Goal: Contribute content: Contribute content

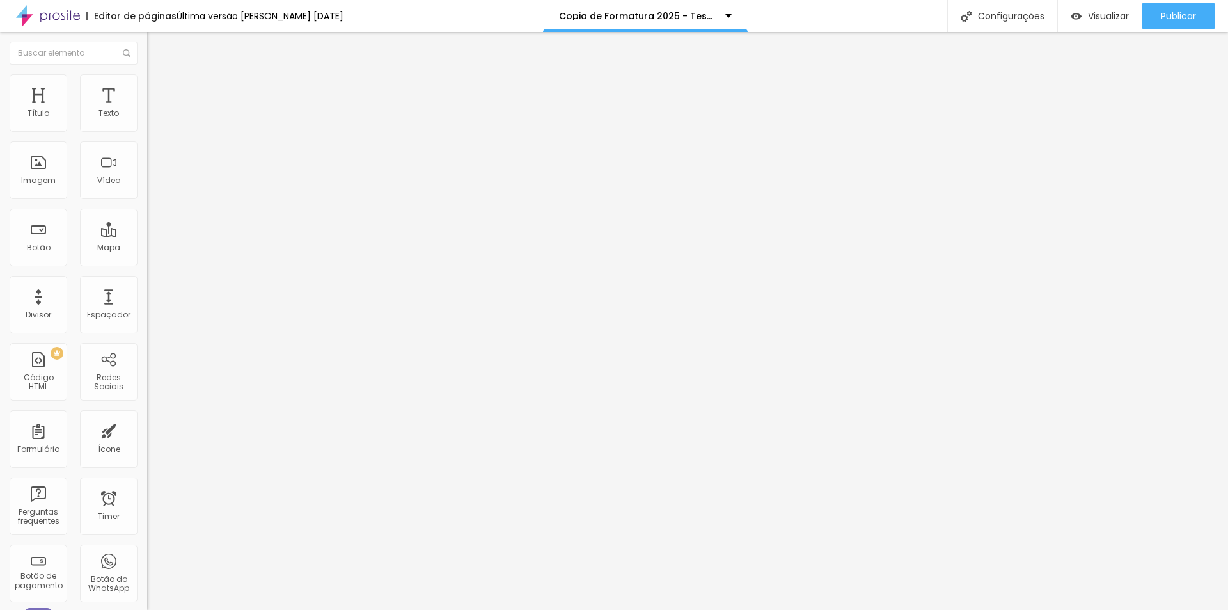
click at [152, 119] on icon "button" at bounding box center [156, 115] width 8 height 8
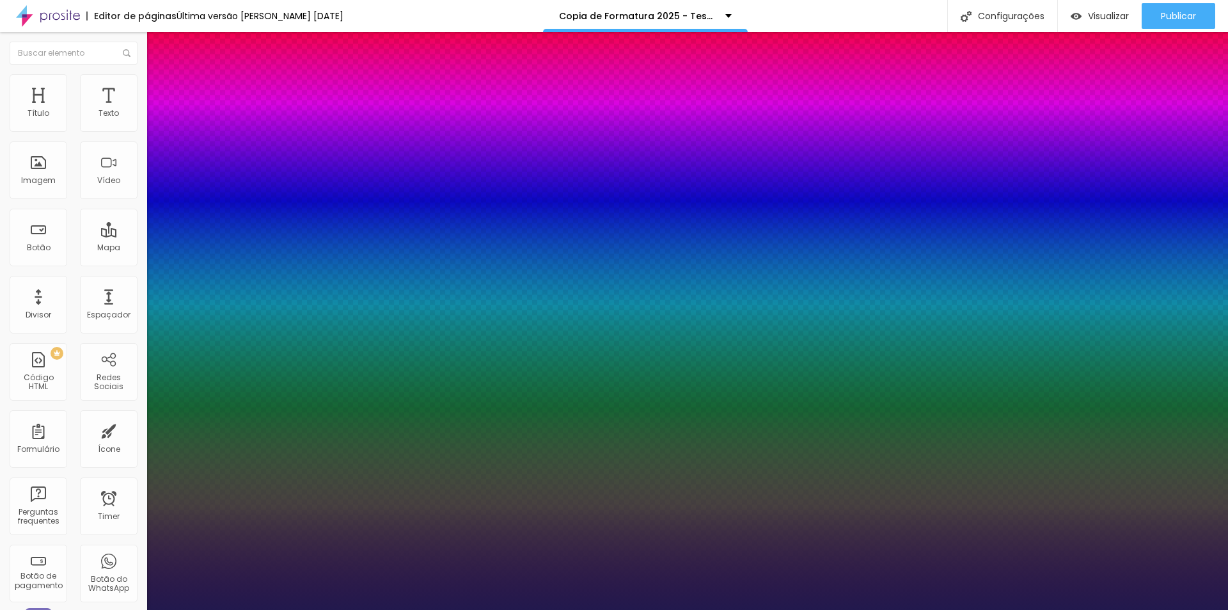
type input "1"
click at [565, 609] on div at bounding box center [614, 610] width 1228 height 0
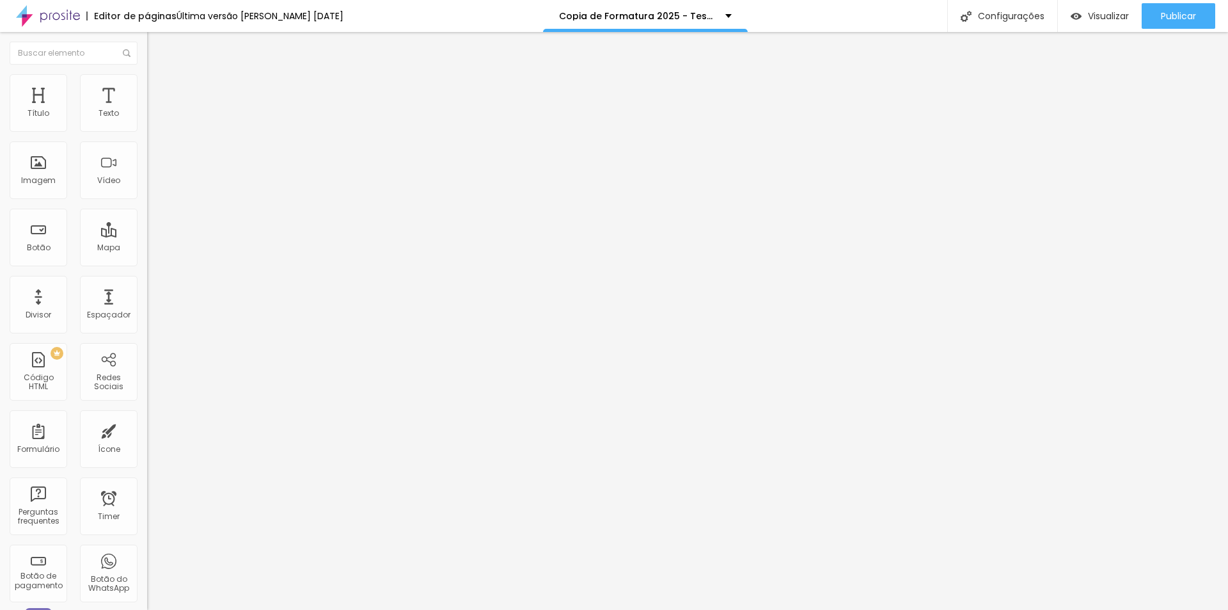
click at [154, 118] on icon "button" at bounding box center [156, 115] width 5 height 5
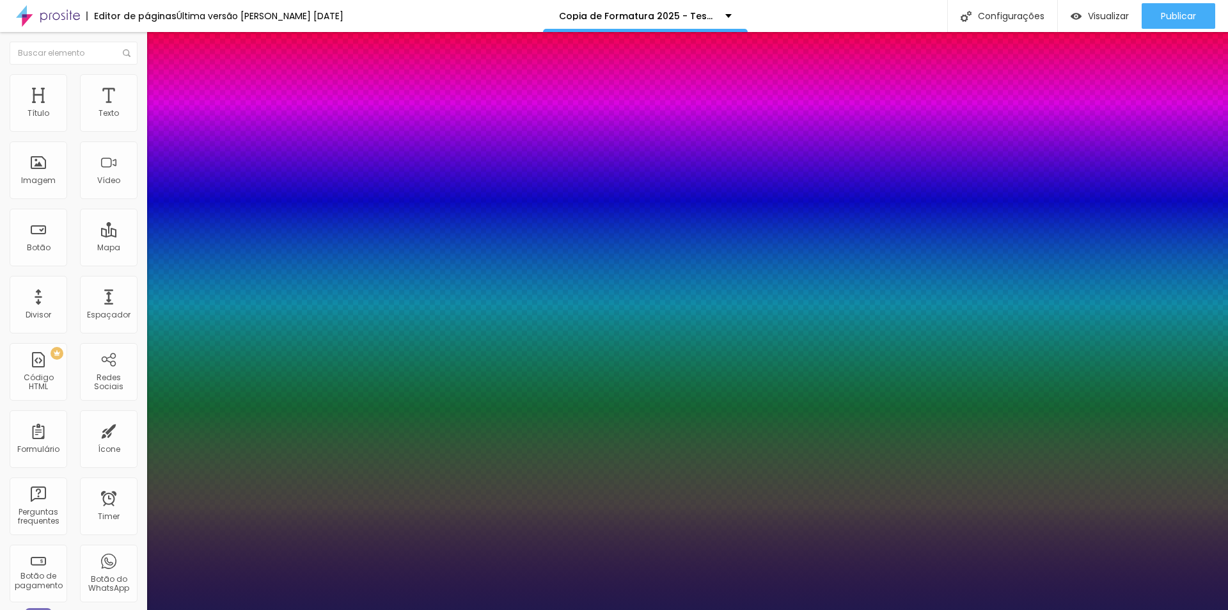
type input "1"
click at [576, 609] on div at bounding box center [614, 610] width 1228 height 0
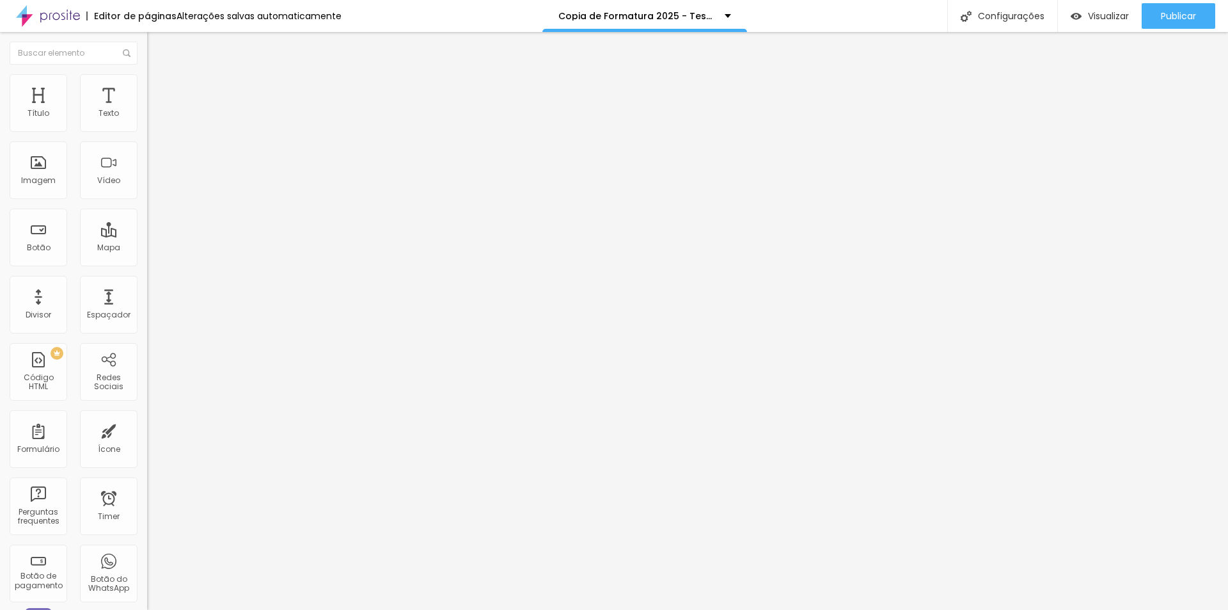
click at [147, 85] on li "Estilo" at bounding box center [220, 80] width 147 height 13
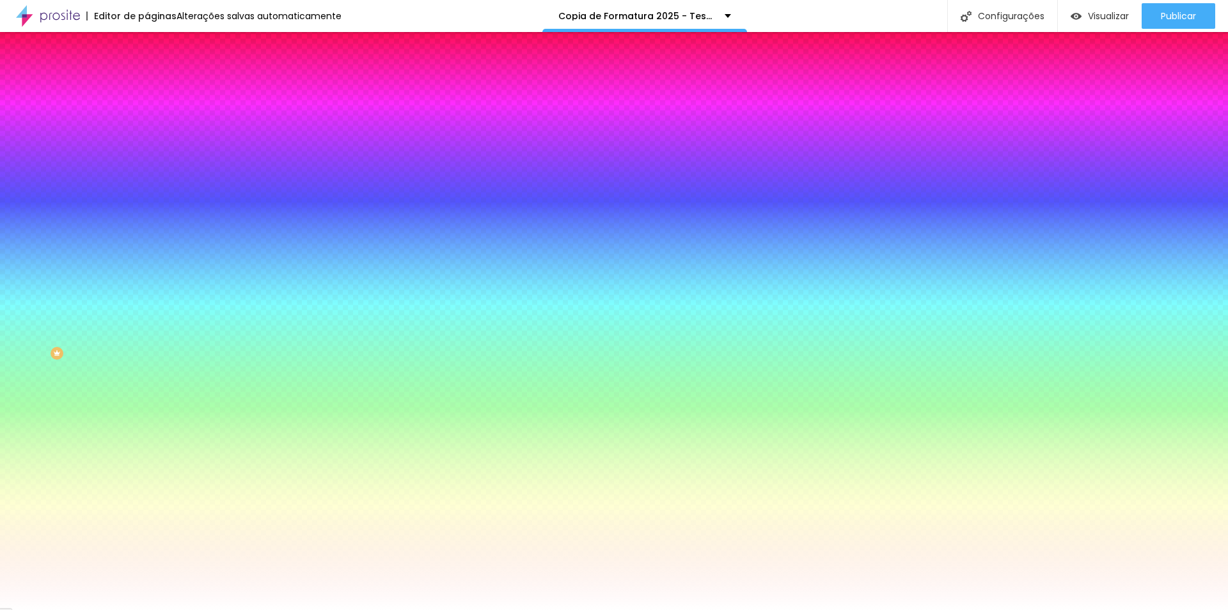
click at [147, 174] on div at bounding box center [220, 174] width 147 height 0
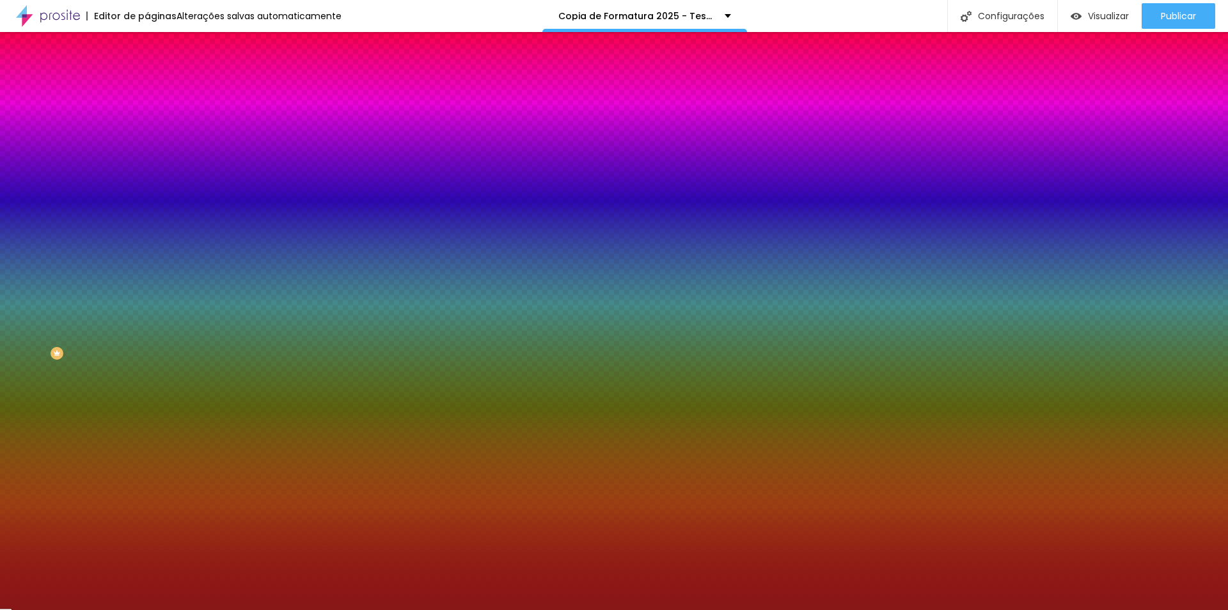
click at [90, 293] on div at bounding box center [614, 305] width 1228 height 610
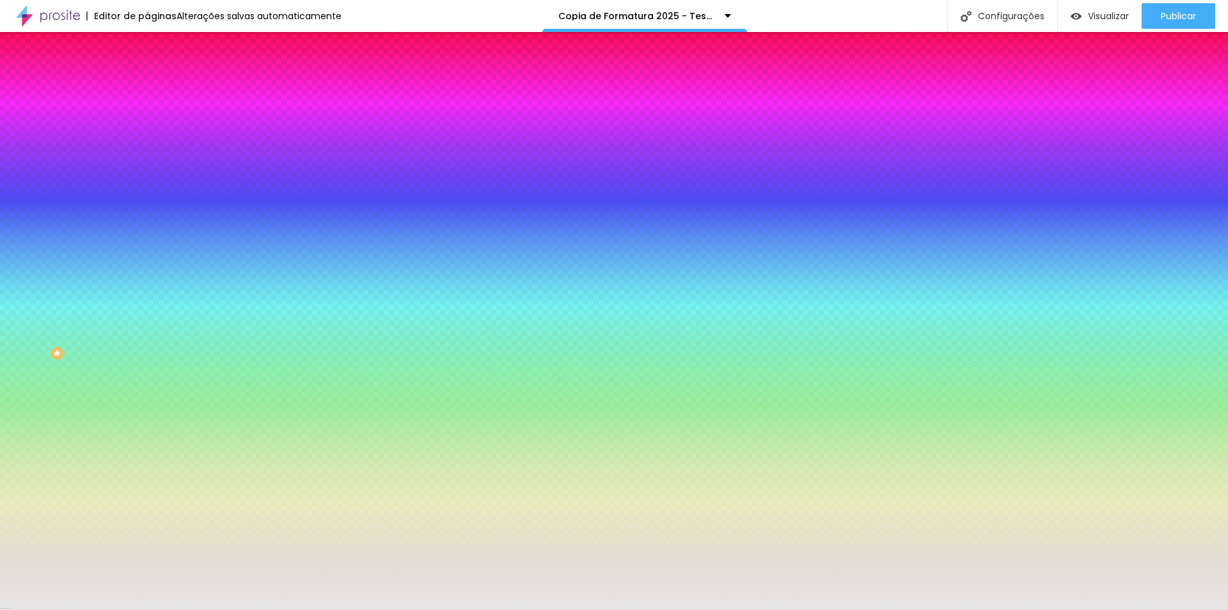
type input "#FFFFFF"
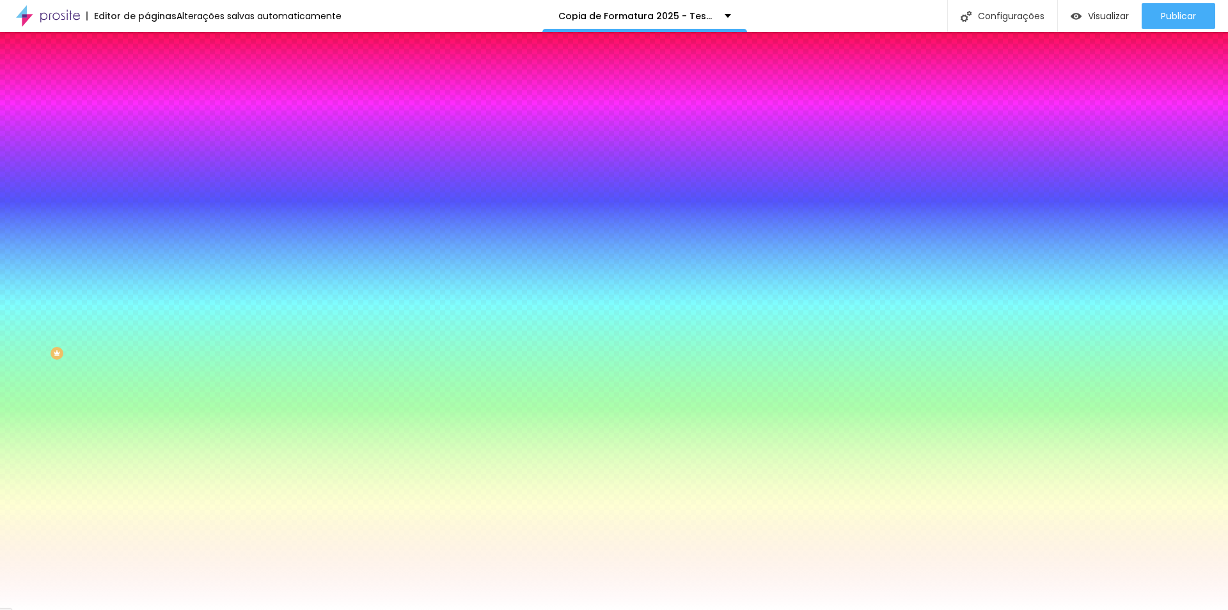
drag, startPoint x: 0, startPoint y: 251, endPoint x: 1, endPoint y: 245, distance: 6.5
click at [147, 245] on div "Imagem de fundo Adicionar imagem Efeito da Imagem Nenhum Nenhum Parallax Cor de…" at bounding box center [220, 183] width 147 height 166
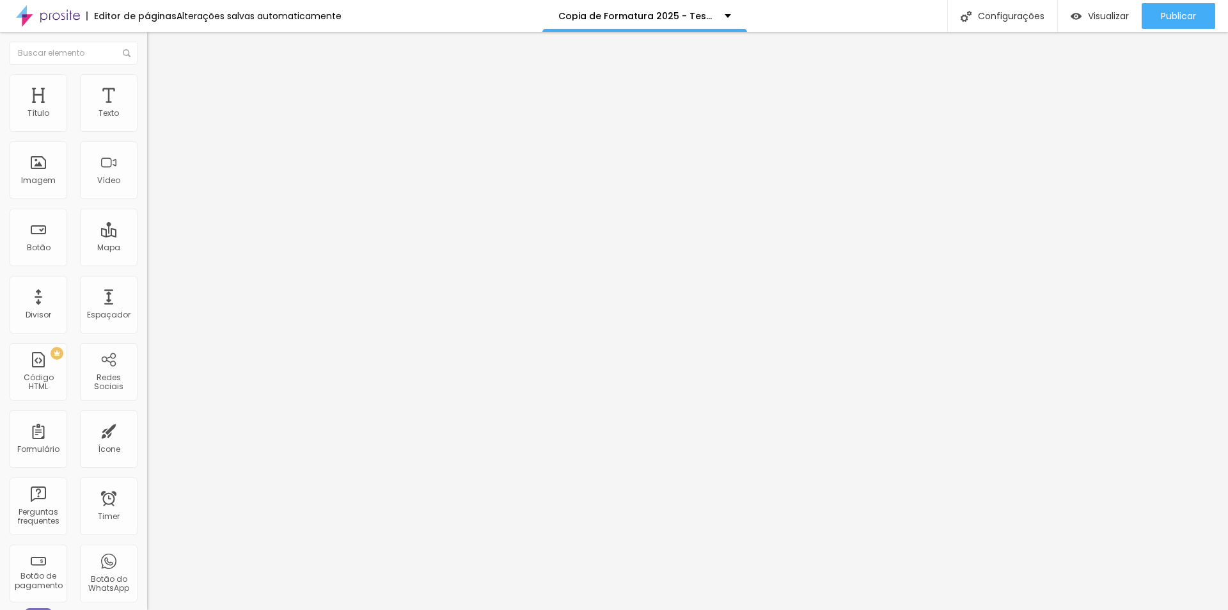
click at [147, 73] on img at bounding box center [153, 67] width 12 height 12
click at [157, 44] on img "button" at bounding box center [162, 47] width 10 height 10
click at [102, 589] on div "Botão do WhatsApp" at bounding box center [108, 583] width 51 height 19
click at [157, 47] on img "button" at bounding box center [162, 47] width 10 height 10
click at [43, 246] on div "Botão" at bounding box center [39, 247] width 24 height 9
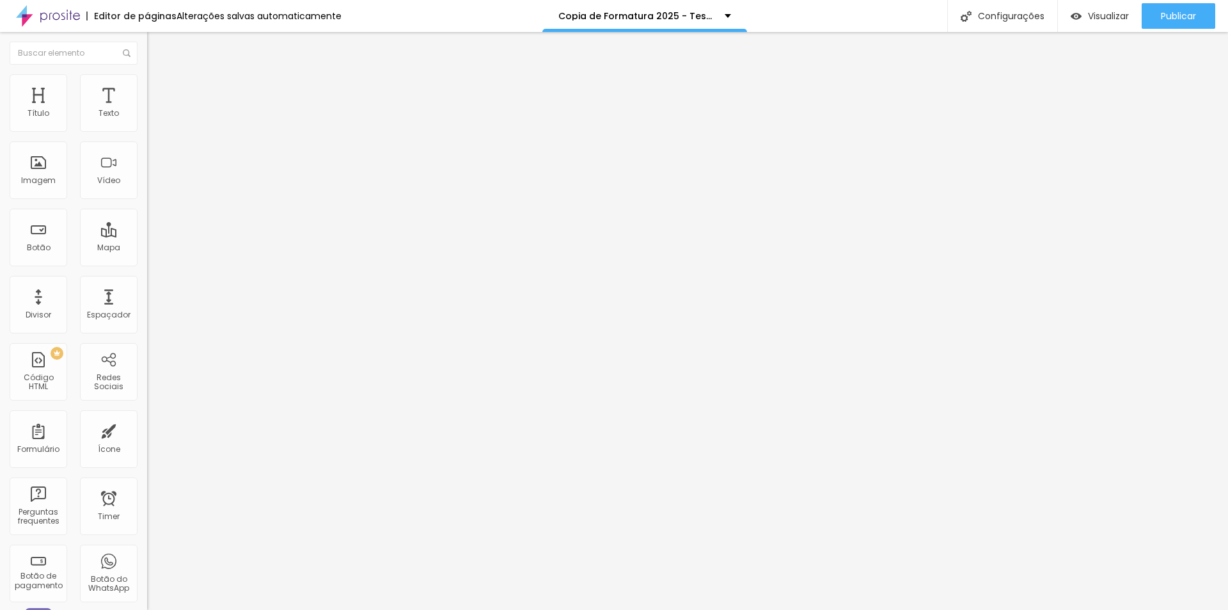
click at [147, 39] on button "Editar Texto" at bounding box center [220, 46] width 147 height 29
click at [157, 45] on img "button" at bounding box center [162, 47] width 10 height 10
drag, startPoint x: 82, startPoint y: 267, endPoint x: 0, endPoint y: 267, distance: 81.9
click at [147, 267] on div "Texto Click me Alinhamento [GEOGRAPHIC_DATA] Link URL https:// Abrir em uma nov…" at bounding box center [220, 193] width 147 height 186
drag, startPoint x: 87, startPoint y: 141, endPoint x: 0, endPoint y: 142, distance: 87.0
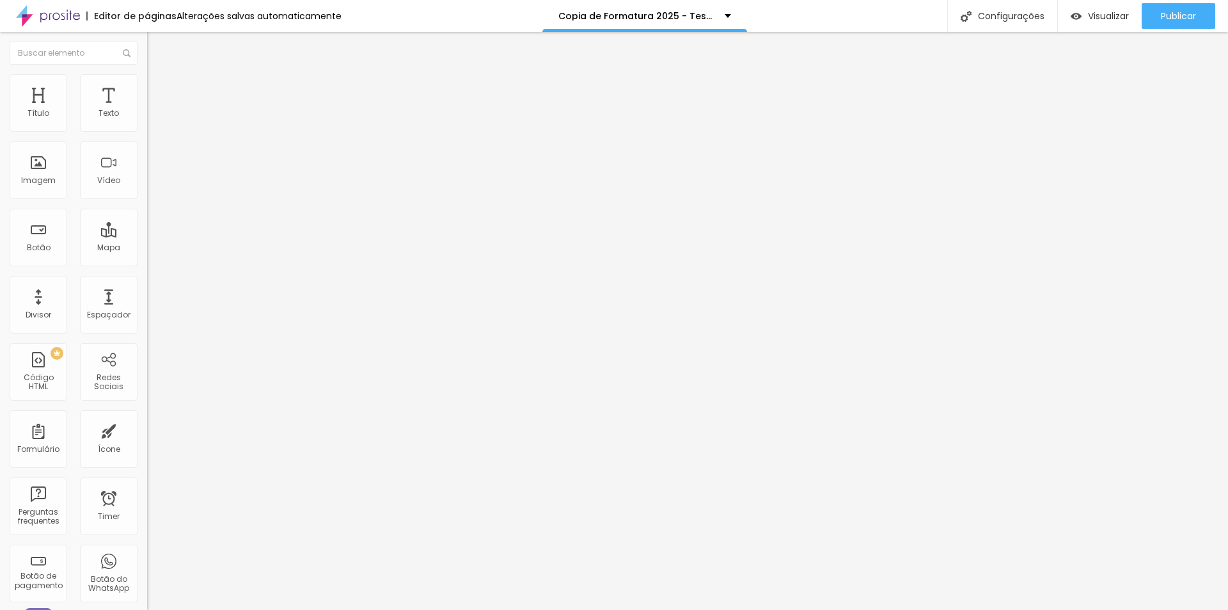
click at [147, 142] on div "Texto Click me Alinhamento [GEOGRAPHIC_DATA] Link URL https:// Abrir em uma nov…" at bounding box center [220, 193] width 147 height 186
type input "Link para grupo exclusivo VIP"
click at [159, 88] on span "Estilo" at bounding box center [169, 82] width 20 height 11
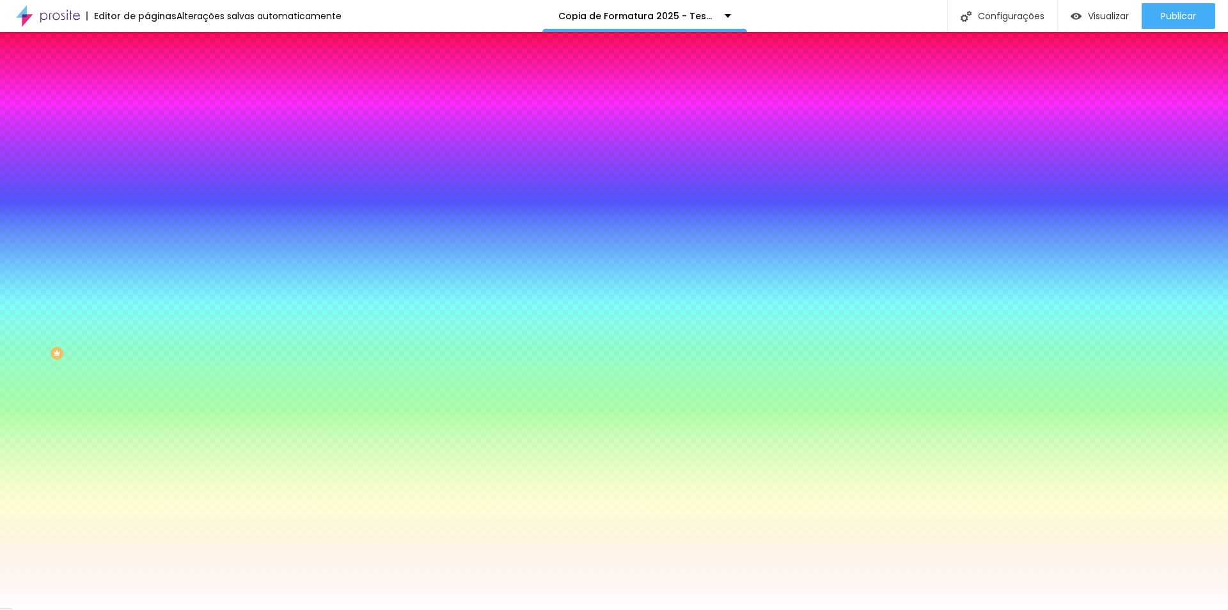
click at [147, 122] on div at bounding box center [220, 122] width 147 height 0
click at [80, 156] on div at bounding box center [614, 305] width 1228 height 610
click at [114, 205] on div at bounding box center [614, 305] width 1228 height 610
type input "#99E13F"
click at [108, 218] on div at bounding box center [614, 305] width 1228 height 610
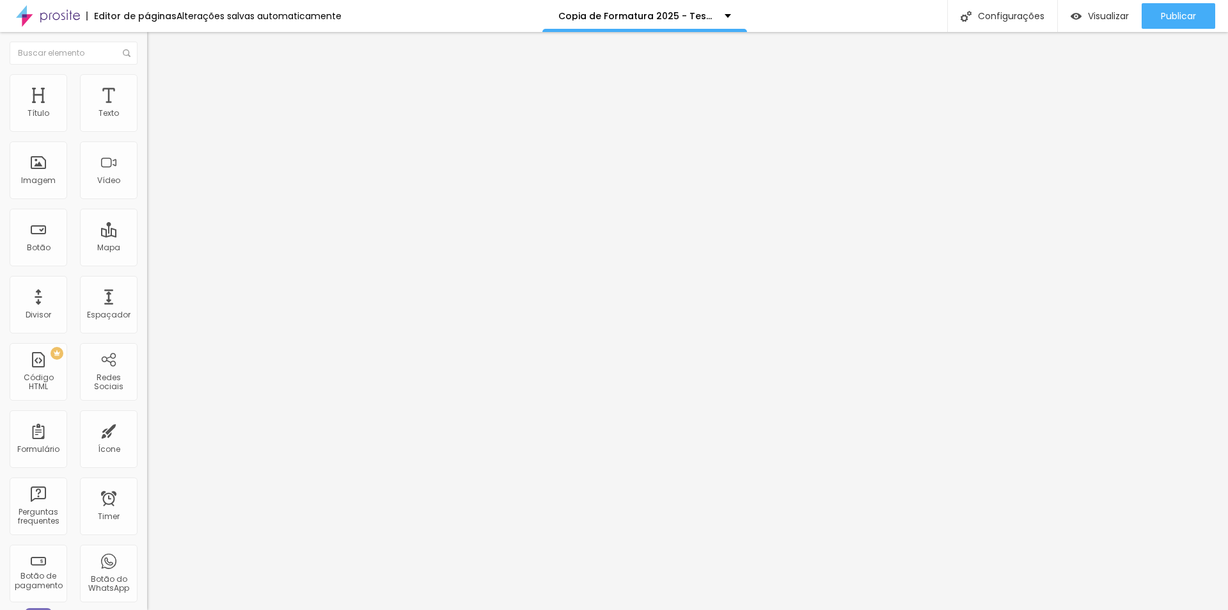
drag, startPoint x: 61, startPoint y: 267, endPoint x: 0, endPoint y: 260, distance: 61.8
click at [147, 260] on div "Texto Link para grupo exclusivo VIP Alinhamento [GEOGRAPHIC_DATA] Link URL http…" at bounding box center [220, 193] width 147 height 186
paste input "[DOMAIN_NAME][URL]"
type input "[URL][DOMAIN_NAME]"
click at [147, 334] on div "Editar Botão Conteúdo Estilo Avançado Texto Link para grupo exclusivo VIP Alinh…" at bounding box center [220, 321] width 147 height 578
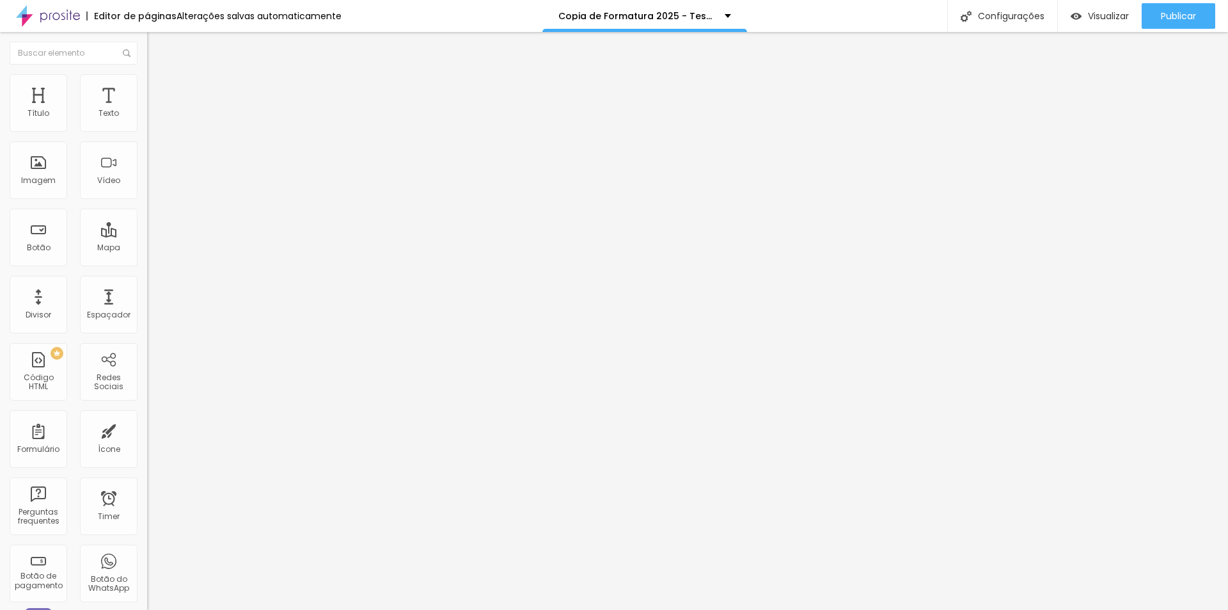
click at [147, 120] on input "Link para grupo exclusivo VIP" at bounding box center [224, 113] width 154 height 13
type input "Entrar em grupo VIP Exclusivo"
click at [157, 42] on div "Editar Texto" at bounding box center [193, 47] width 73 height 10
click at [159, 88] on span "Estilo" at bounding box center [169, 82] width 20 height 11
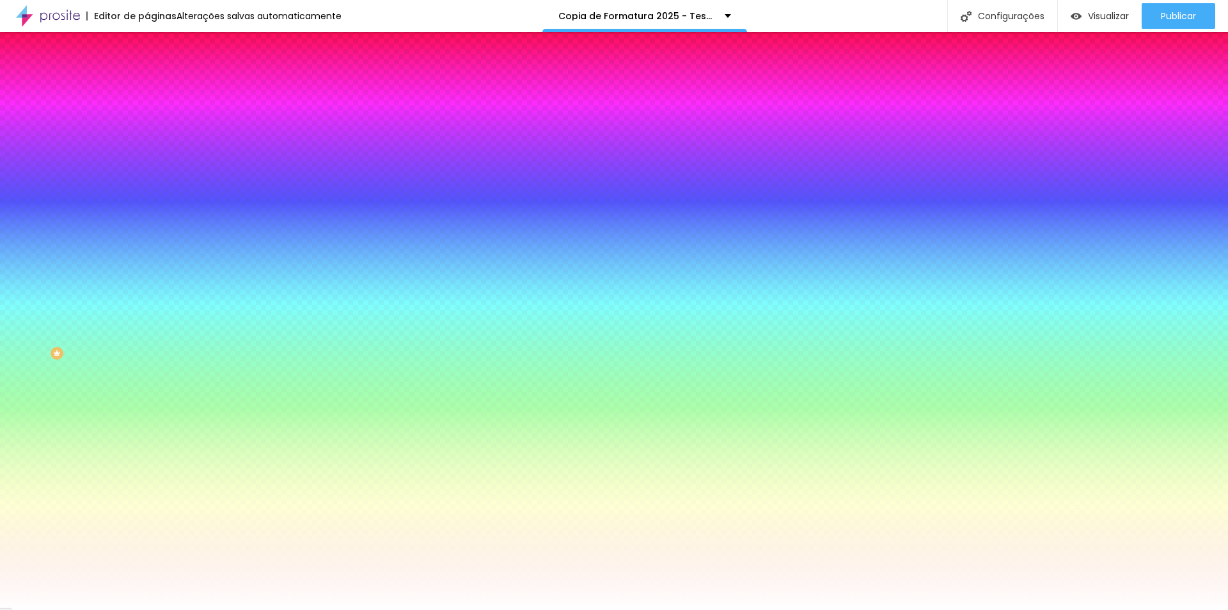
click at [152, 194] on icon "button" at bounding box center [156, 198] width 8 height 8
type input "4"
type input "5"
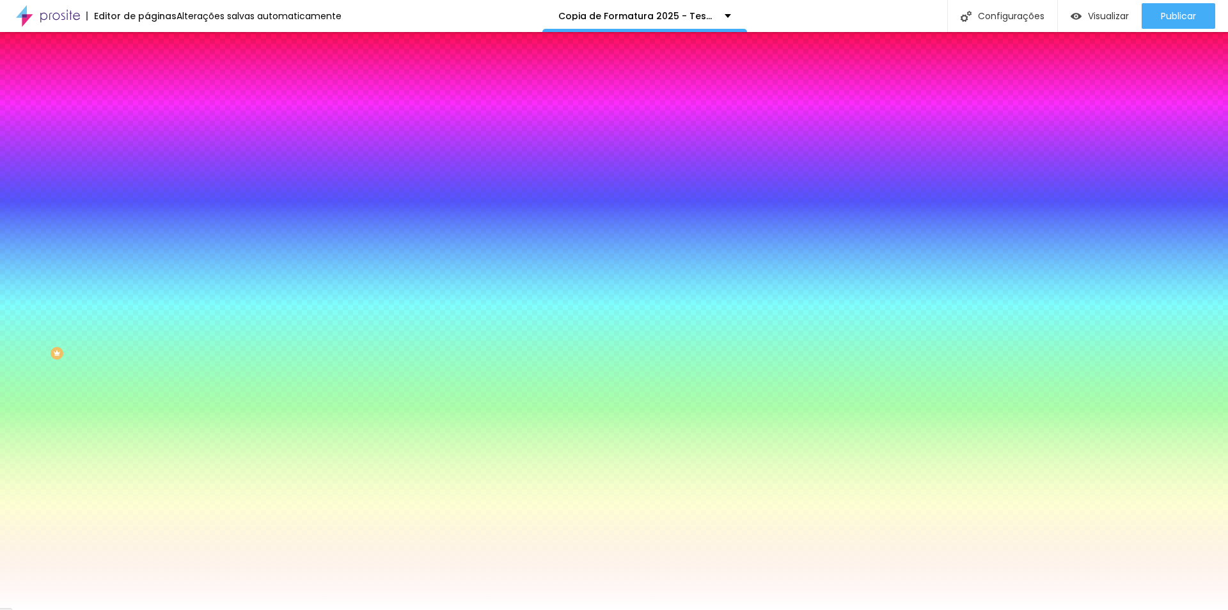
type input "6"
type input "8"
type input "10"
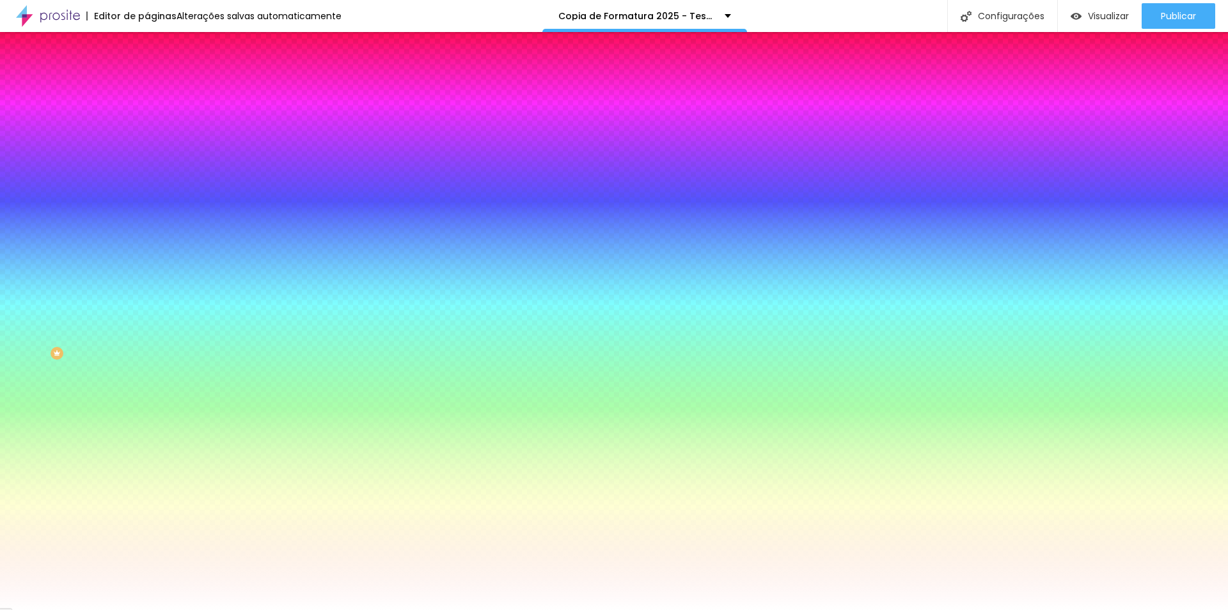
type input "10"
type input "13"
type input "14"
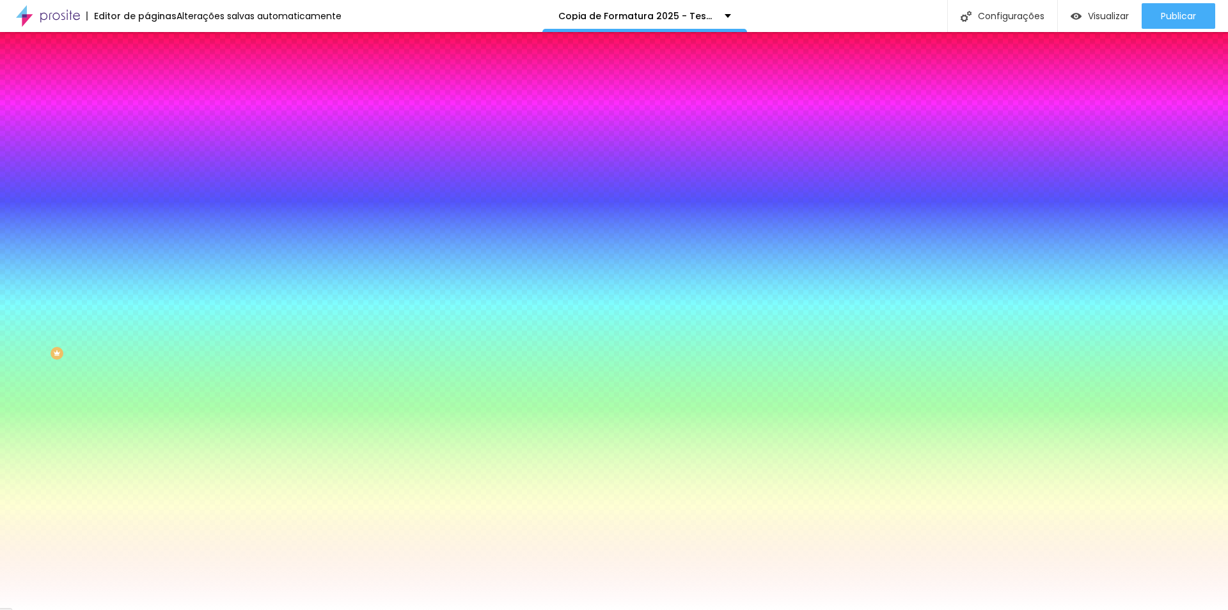
type input "16"
type input "17"
drag, startPoint x: 139, startPoint y: 234, endPoint x: 219, endPoint y: 237, distance: 80.0
type input "17"
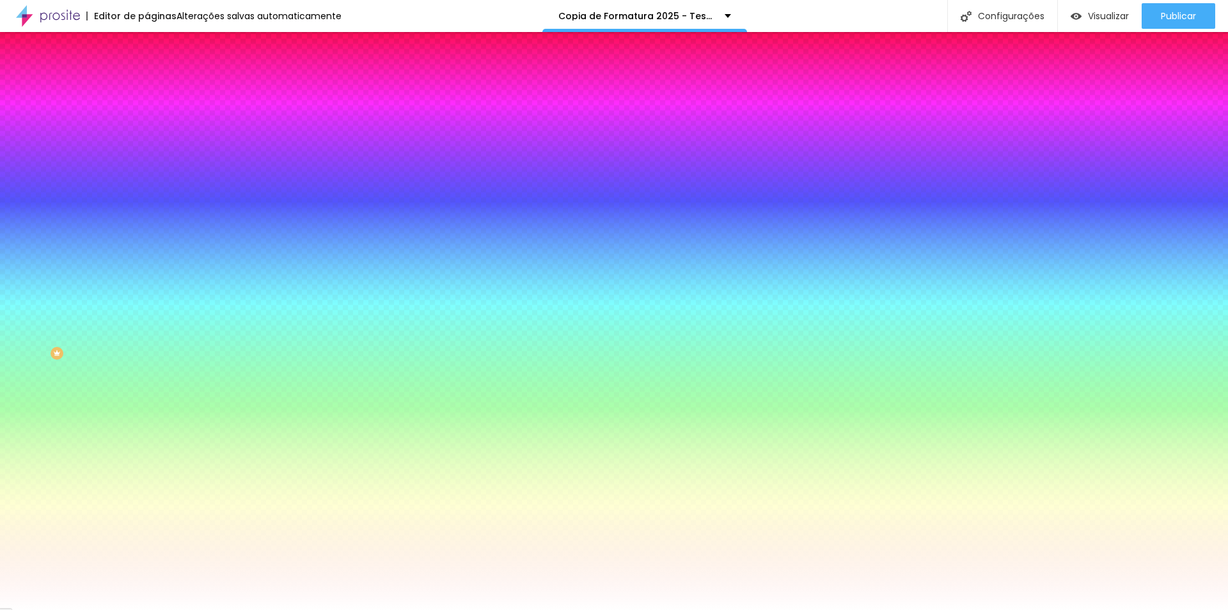
click at [98, 609] on div at bounding box center [614, 610] width 1228 height 0
click at [147, 435] on div at bounding box center [220, 435] width 147 height 0
click at [63, 348] on div at bounding box center [614, 305] width 1228 height 610
drag, startPoint x: 63, startPoint y: 348, endPoint x: 0, endPoint y: 292, distance: 83.8
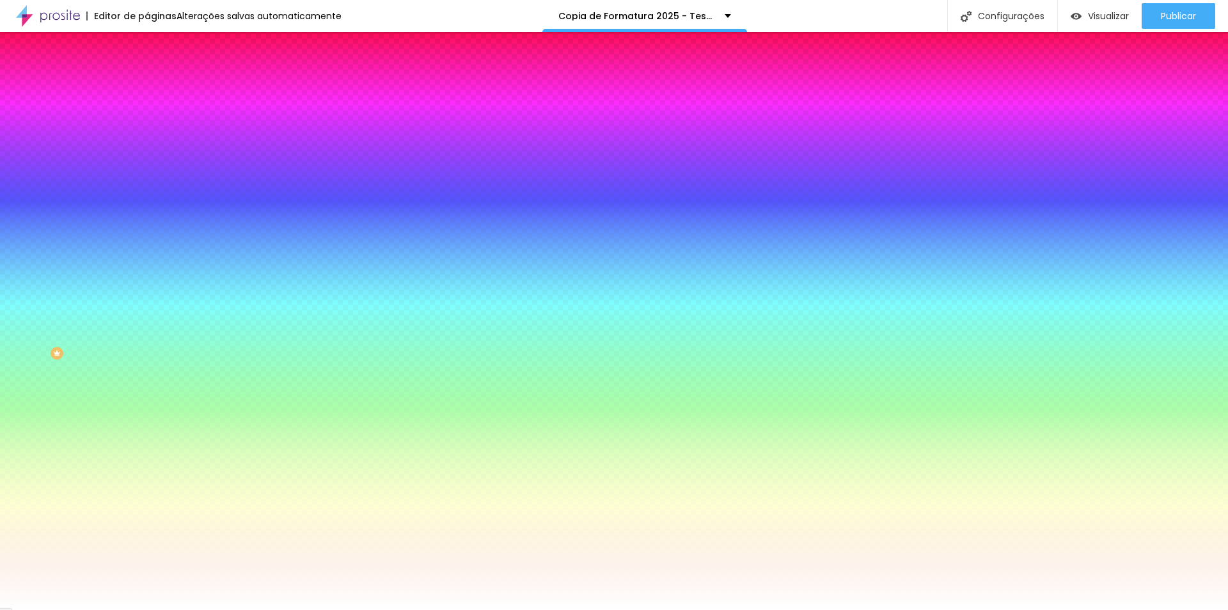
click at [147, 292] on div "Cor de fundo Voltar ao padrão #A0E13F Tipografia Voltar ao padrão [PERSON_NAME]…" at bounding box center [220, 309] width 147 height 418
click at [147, 435] on div at bounding box center [220, 435] width 147 height 0
drag, startPoint x: 113, startPoint y: 373, endPoint x: 112, endPoint y: 366, distance: 7.1
click at [112, 366] on div at bounding box center [614, 305] width 1228 height 610
drag, startPoint x: 56, startPoint y: 289, endPoint x: 84, endPoint y: 296, distance: 28.9
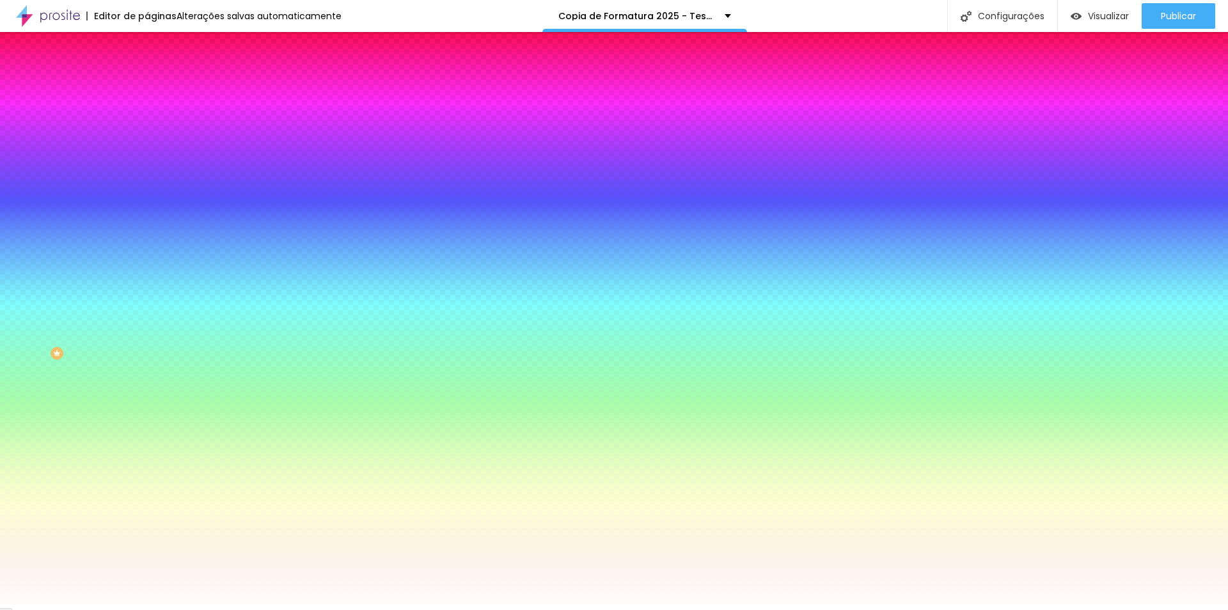
click at [84, 296] on div at bounding box center [614, 305] width 1228 height 610
type input "#F0E938"
click at [113, 370] on div at bounding box center [614, 305] width 1228 height 610
click at [127, 379] on div at bounding box center [614, 305] width 1228 height 610
click at [3, 507] on div at bounding box center [1, 510] width 3 height 6
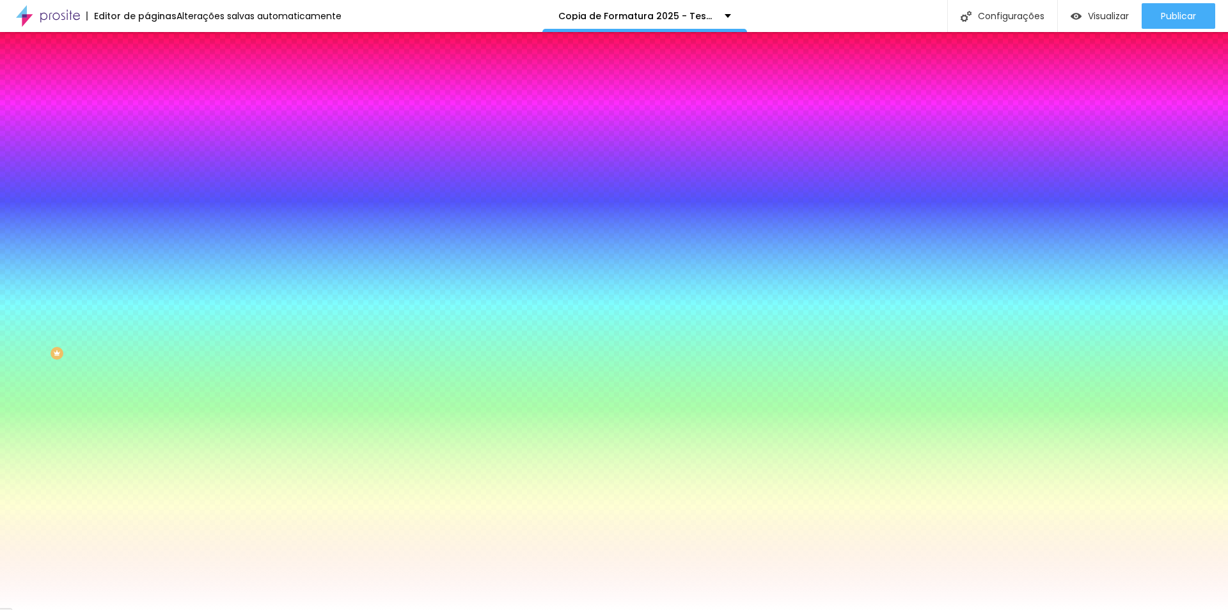
click at [147, 410] on div "Editar Botão Conteúdo Estilo Avançado Cor de fundo Voltar ao padrão #A0E13F Tip…" at bounding box center [220, 321] width 147 height 578
click at [147, 87] on li "Avançado" at bounding box center [220, 93] width 147 height 13
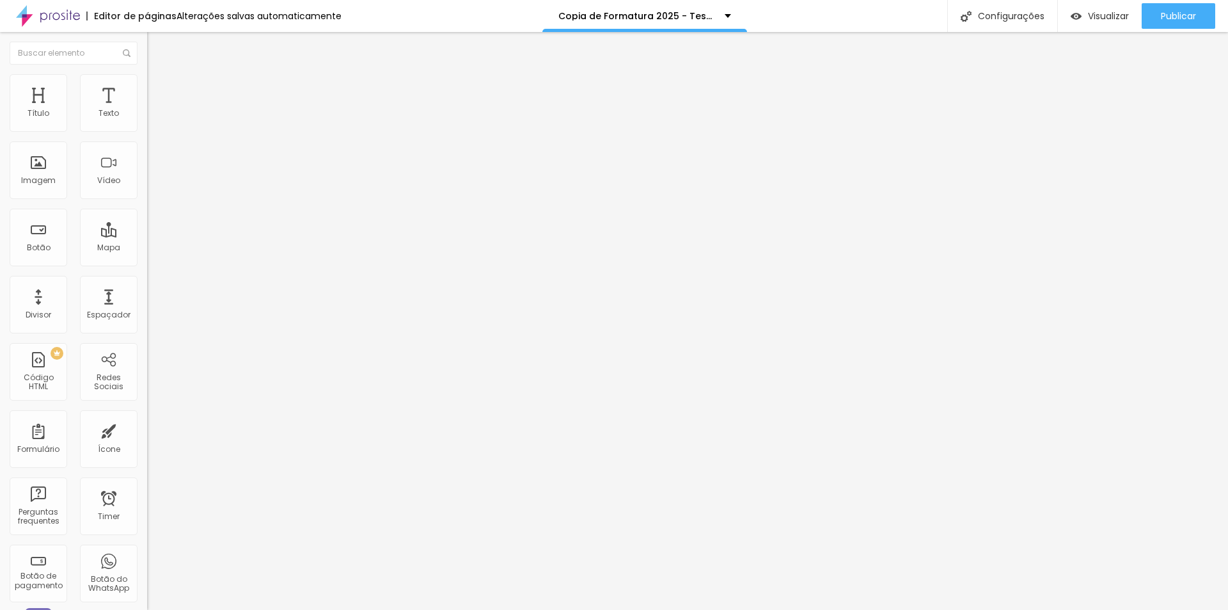
type input "20"
type input "41"
type input "39"
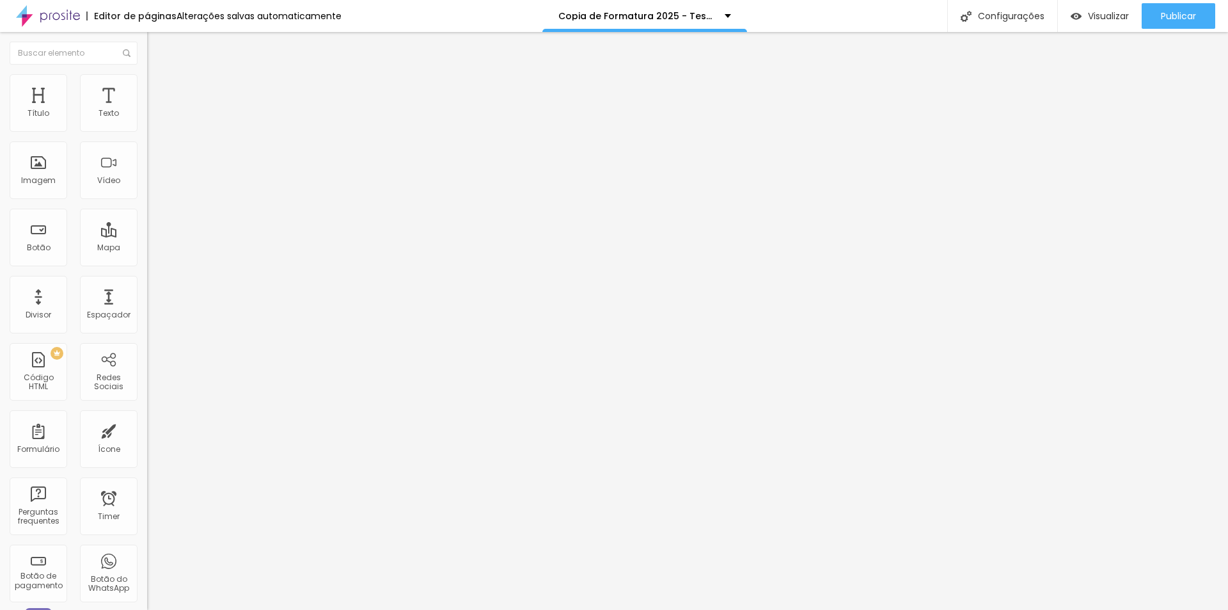
type input "39"
type input "37"
type input "35"
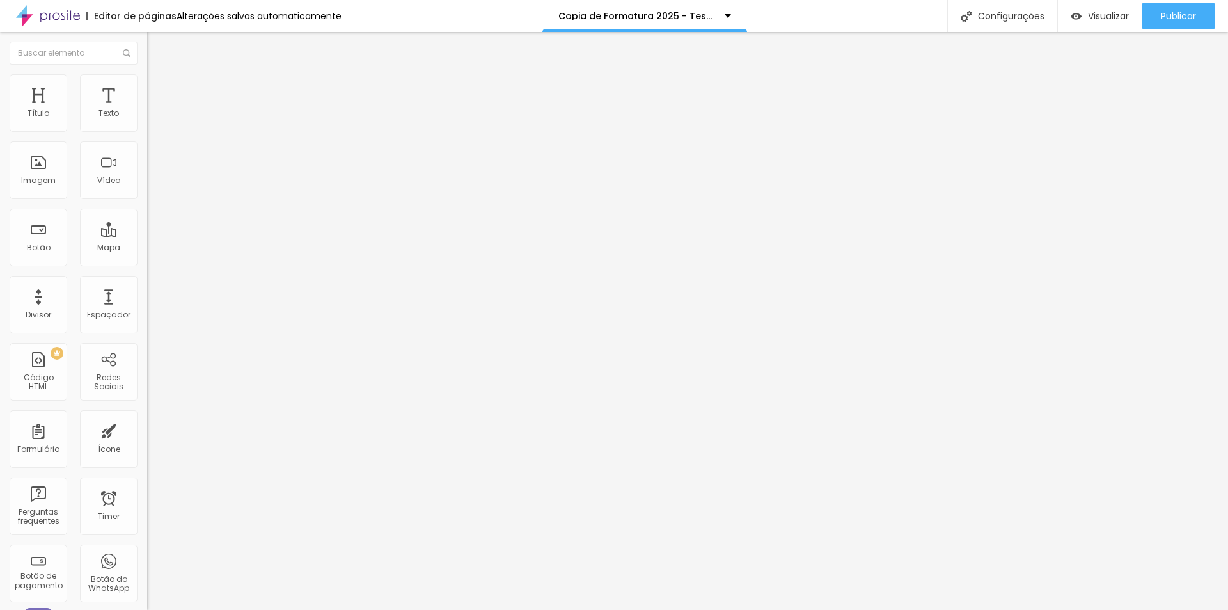
type input "32"
type input "31"
type input "30"
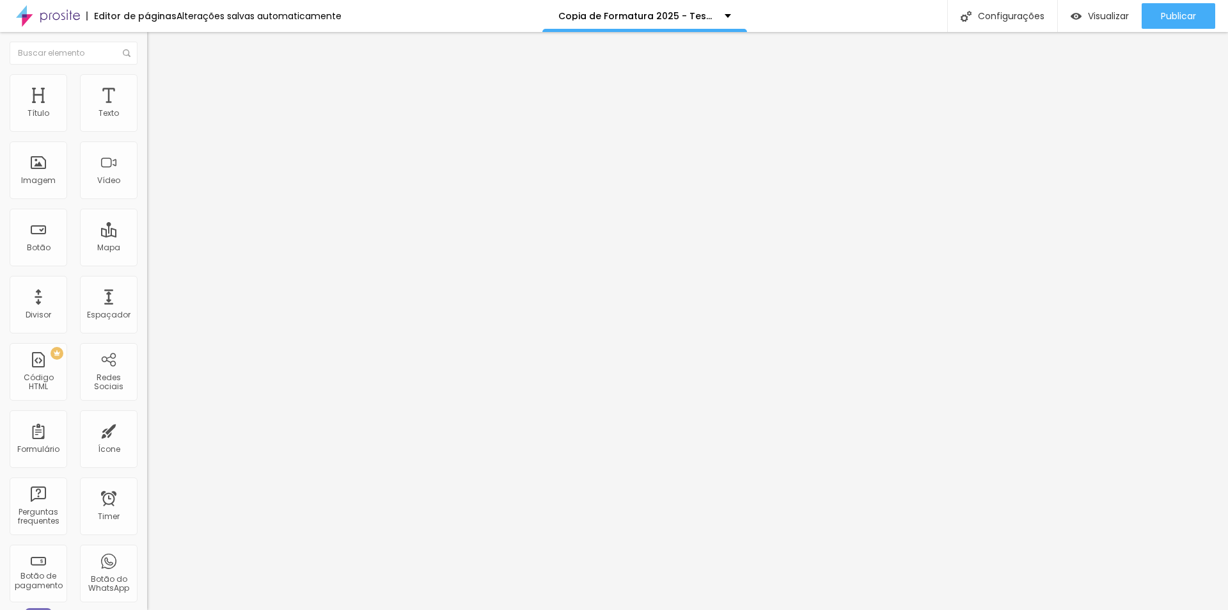
type input "30"
type input "29"
type input "28"
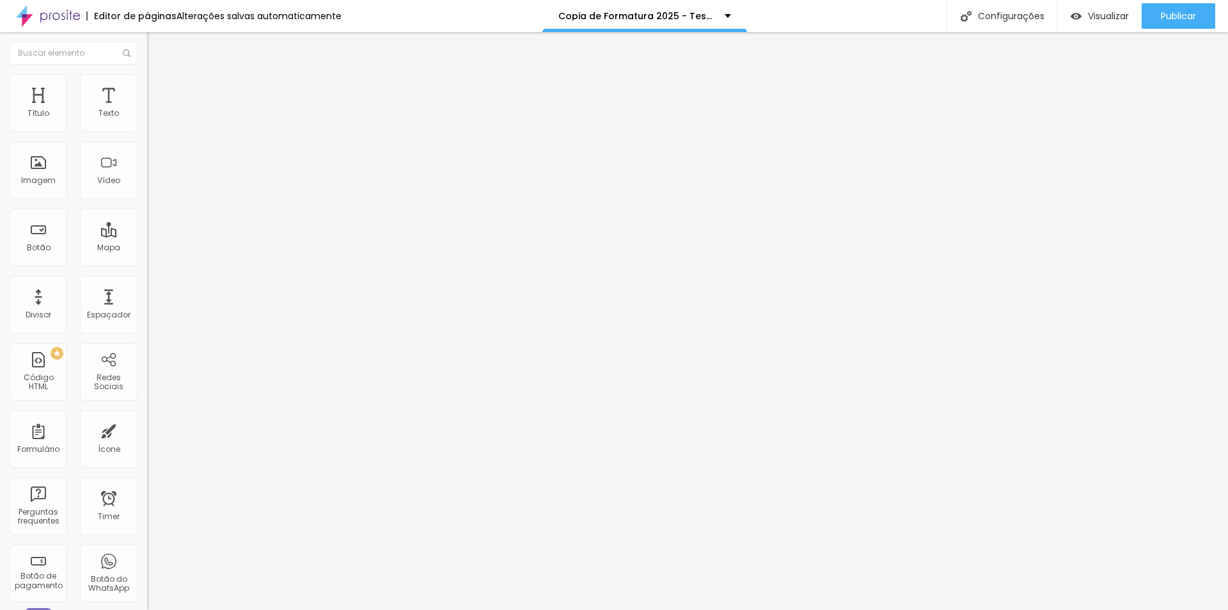
type input "27"
type input "25"
type input "24"
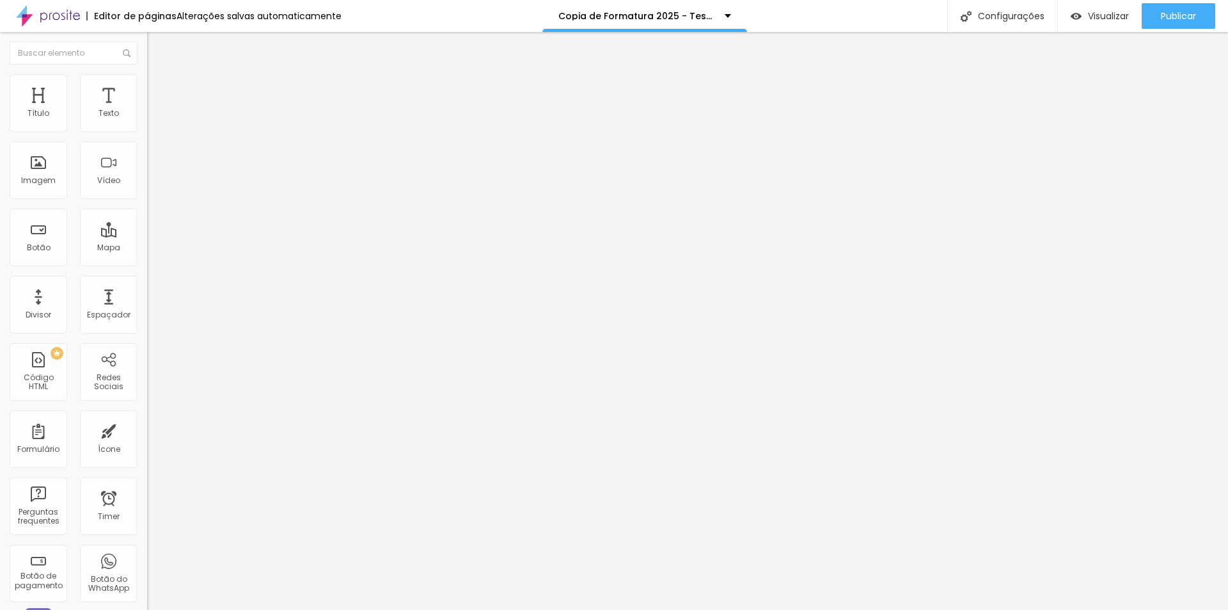
type input "24"
type input "15"
click at [147, 429] on input "range" at bounding box center [188, 434] width 83 height 10
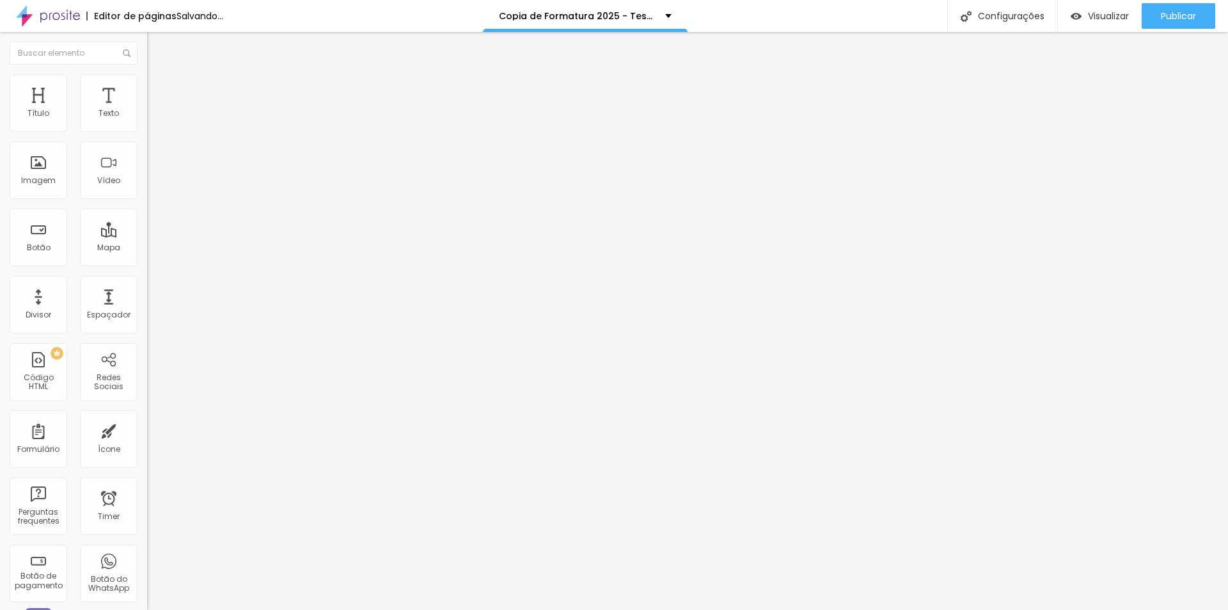
click at [147, 260] on input "10" at bounding box center [174, 266] width 55 height 13
type input "15"
click at [147, 71] on img at bounding box center [153, 67] width 12 height 12
click at [157, 49] on img "button" at bounding box center [162, 47] width 10 height 10
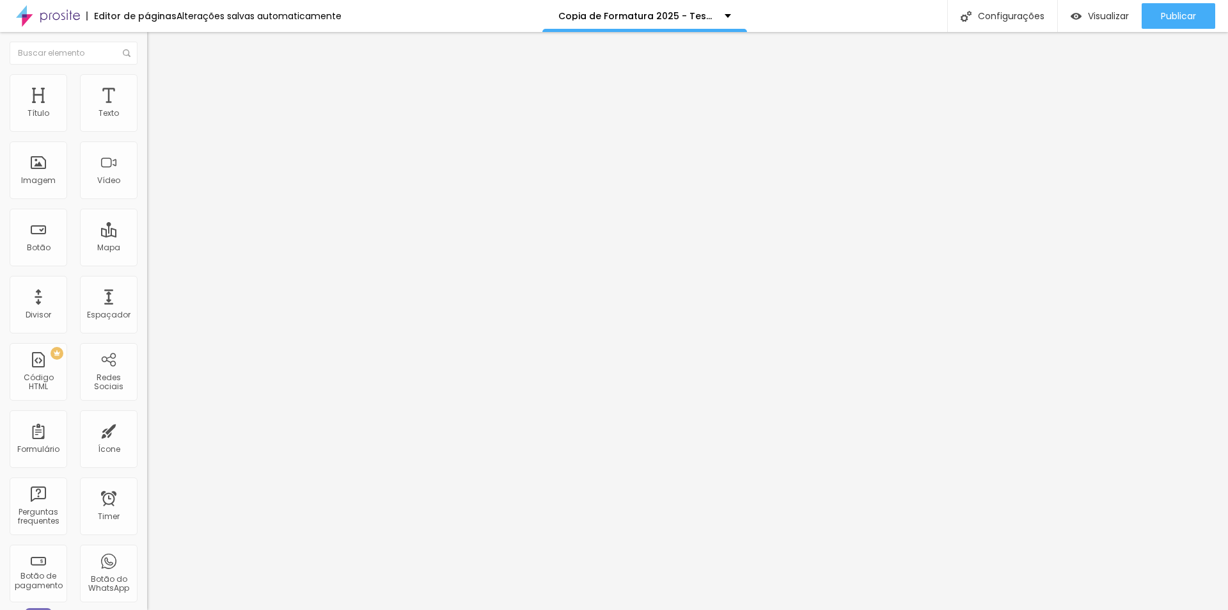
click at [147, 80] on img at bounding box center [153, 80] width 12 height 12
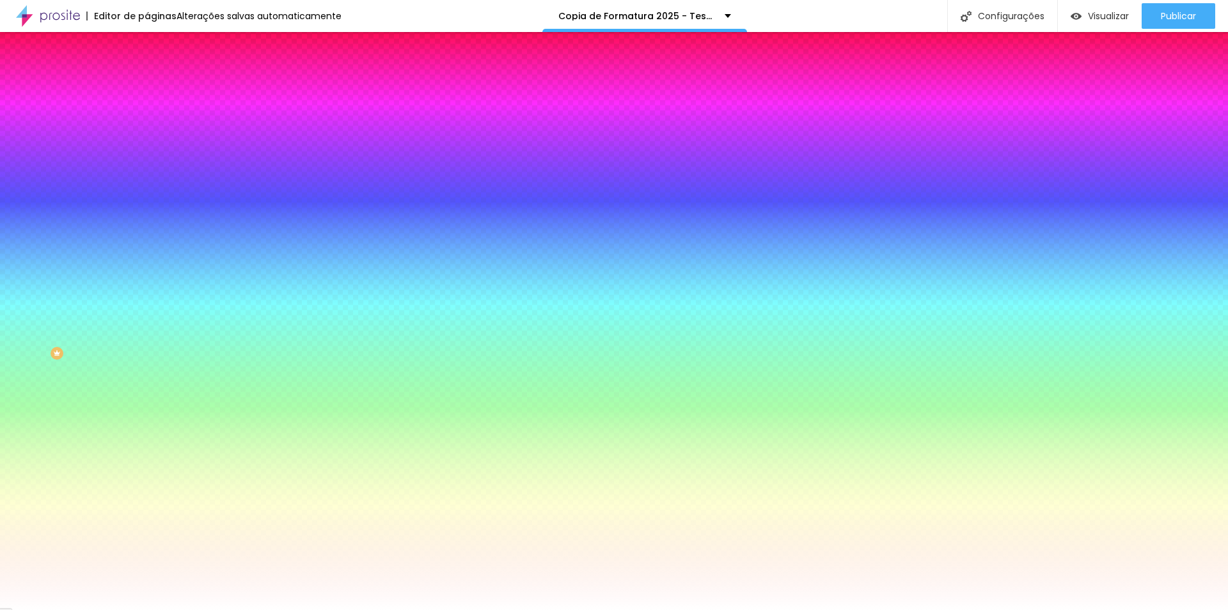
click at [152, 159] on icon "button" at bounding box center [156, 163] width 8 height 8
type input "18"
type input "19"
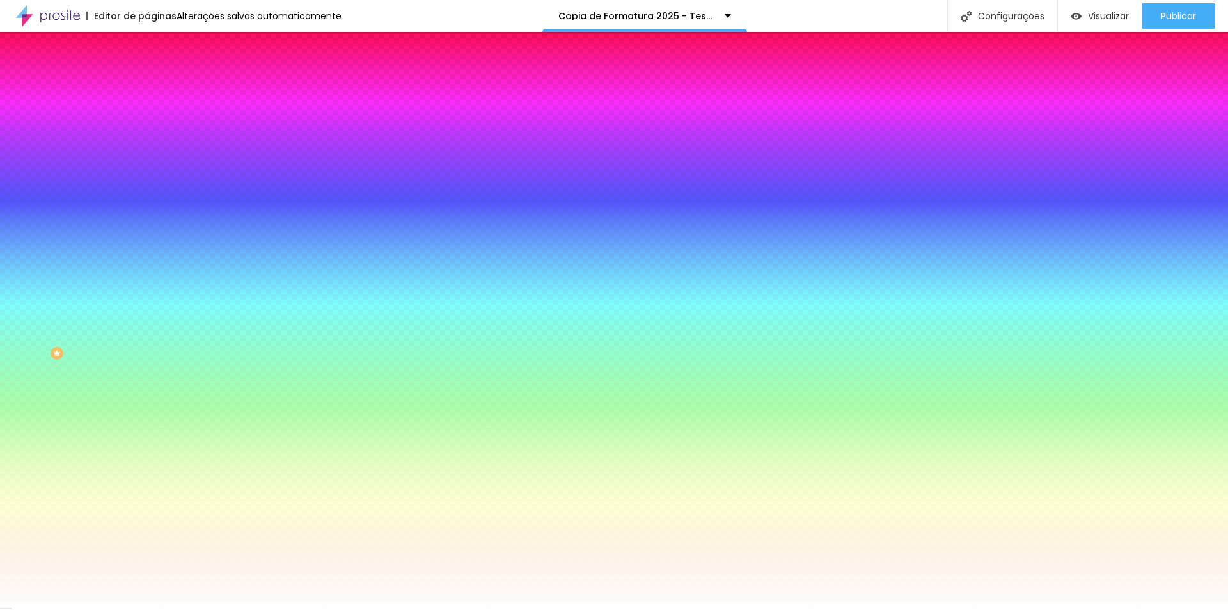
type input "20"
type input "21"
drag, startPoint x: 194, startPoint y: 245, endPoint x: 213, endPoint y: 246, distance: 18.6
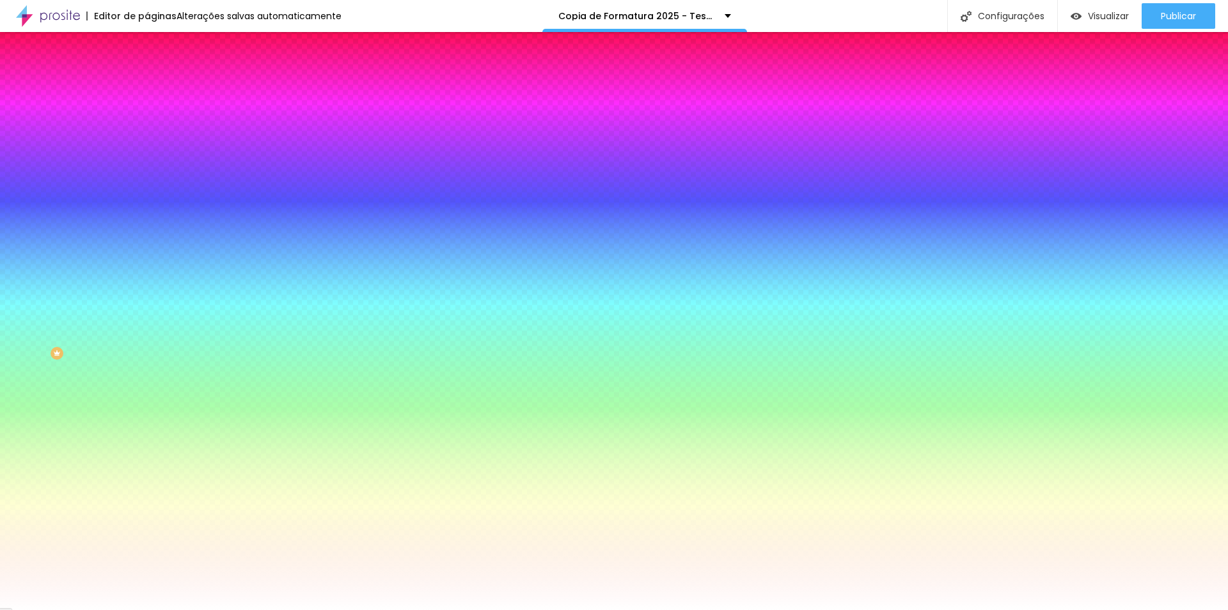
type input "21"
click at [92, 609] on div at bounding box center [614, 610] width 1228 height 0
click at [147, 122] on button "Voltar ao padrão" at bounding box center [190, 114] width 87 height 15
click at [147, 122] on div at bounding box center [220, 122] width 147 height 0
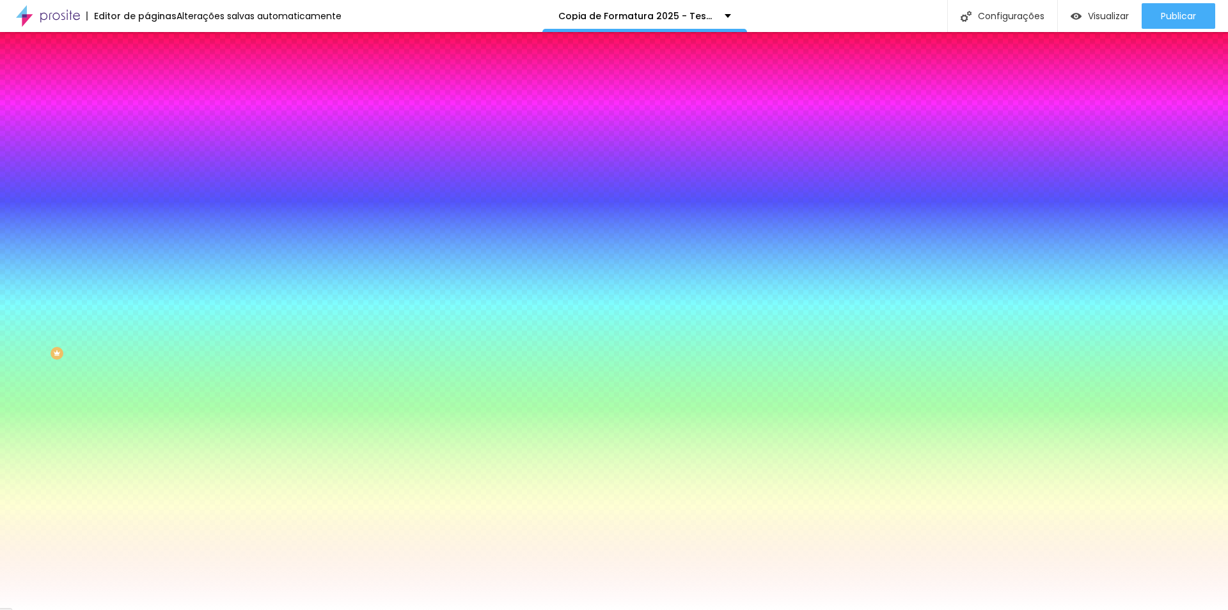
click at [147, 127] on input "#A0E13F" at bounding box center [224, 128] width 154 height 13
click at [147, 122] on div at bounding box center [220, 122] width 147 height 0
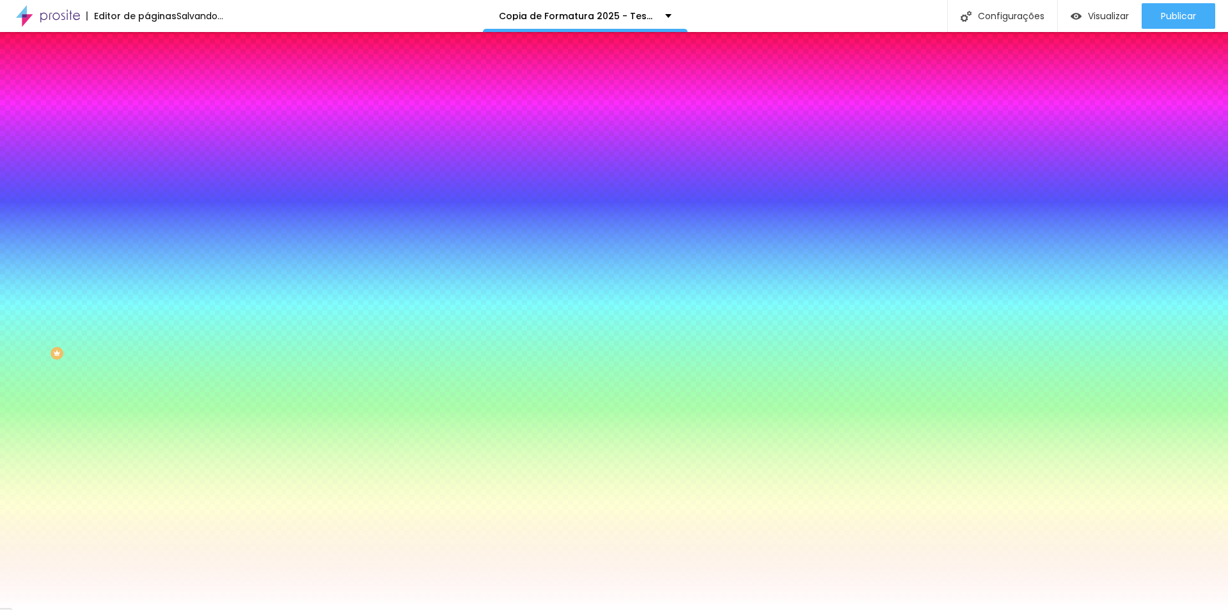
type input "#E15A3F"
drag, startPoint x: 111, startPoint y: 212, endPoint x: 111, endPoint y: 259, distance: 47.3
click at [147, 259] on div "Cor de fundo Voltar ao padrão #E15A3F Tipografia Voltar ao padrão [PERSON_NAME]…" at bounding box center [220, 309] width 147 height 418
click at [152, 159] on icon "button" at bounding box center [156, 163] width 8 height 8
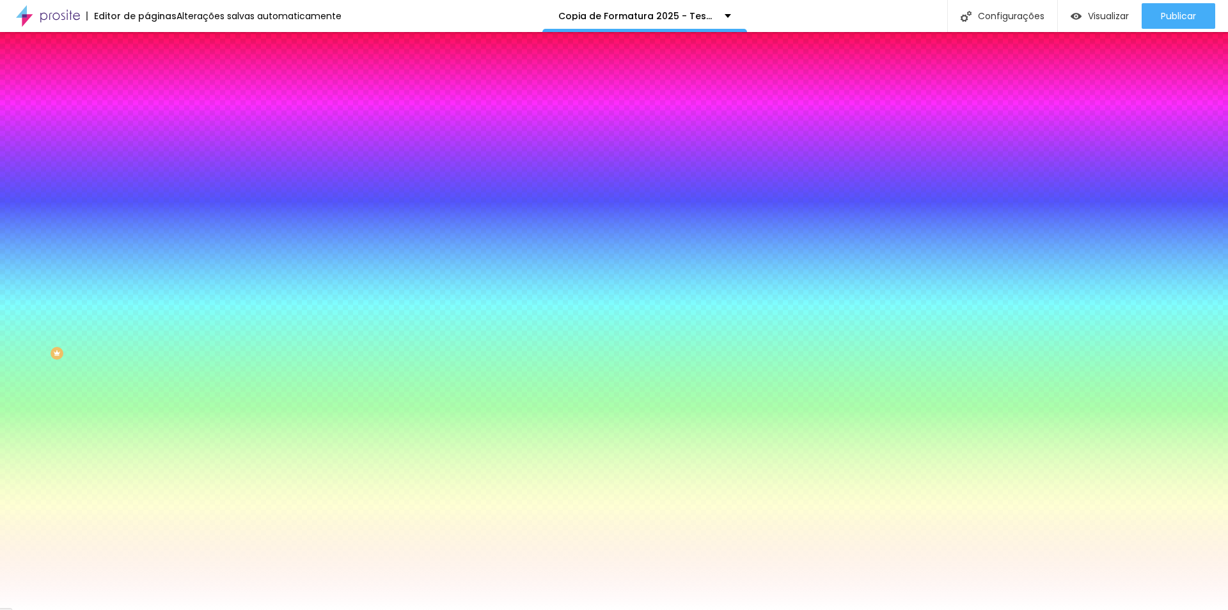
click at [77, 609] on div at bounding box center [614, 610] width 1228 height 0
click at [147, 470] on div at bounding box center [220, 470] width 147 height 0
click at [147, 165] on button "button" at bounding box center [156, 163] width 18 height 13
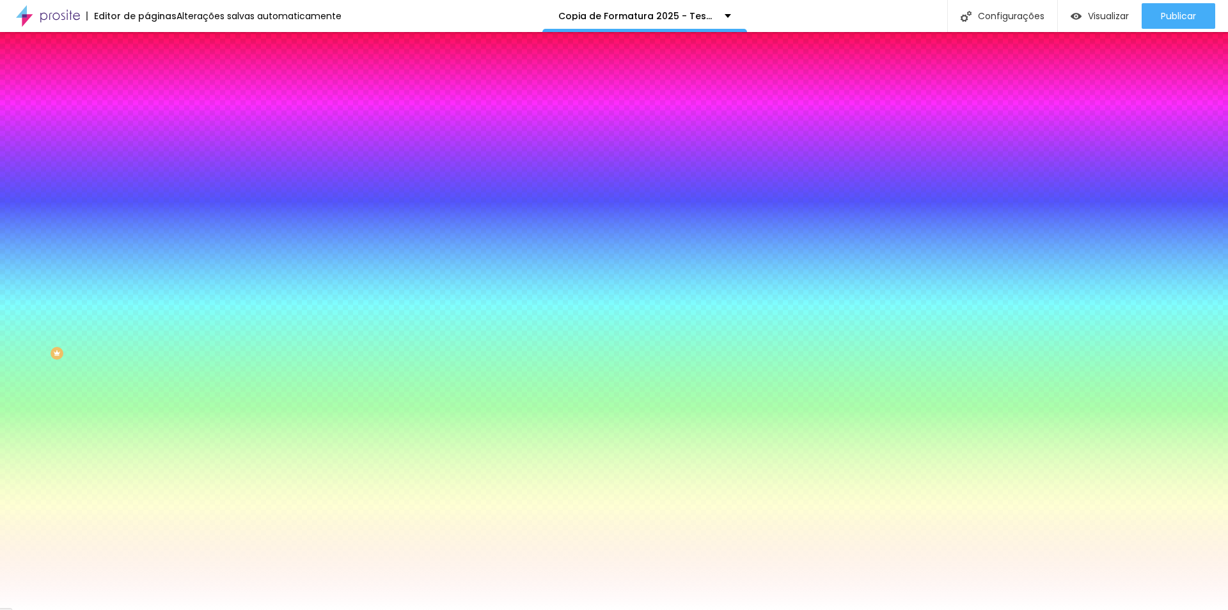
drag, startPoint x: 241, startPoint y: 366, endPoint x: 208, endPoint y: 388, distance: 39.7
click at [208, 388] on div at bounding box center [614, 305] width 1228 height 610
type input "#FFFFFF"
drag, startPoint x: 208, startPoint y: 388, endPoint x: 169, endPoint y: 307, distance: 89.6
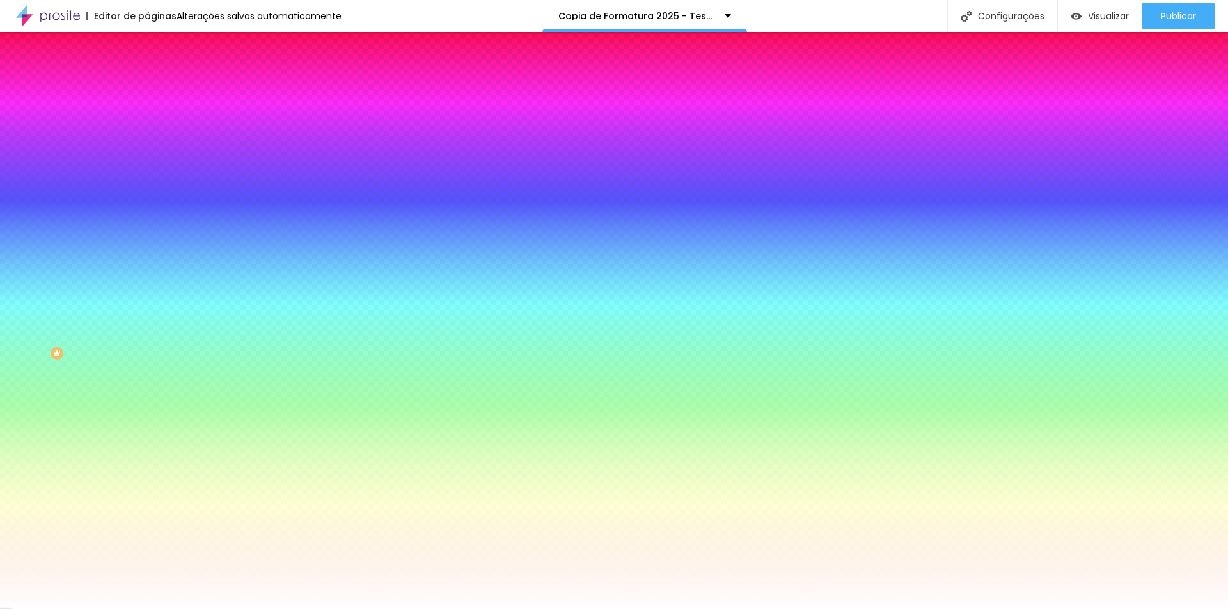
click at [733, 609] on div at bounding box center [614, 610] width 1228 height 0
click at [147, 470] on div at bounding box center [220, 470] width 147 height 0
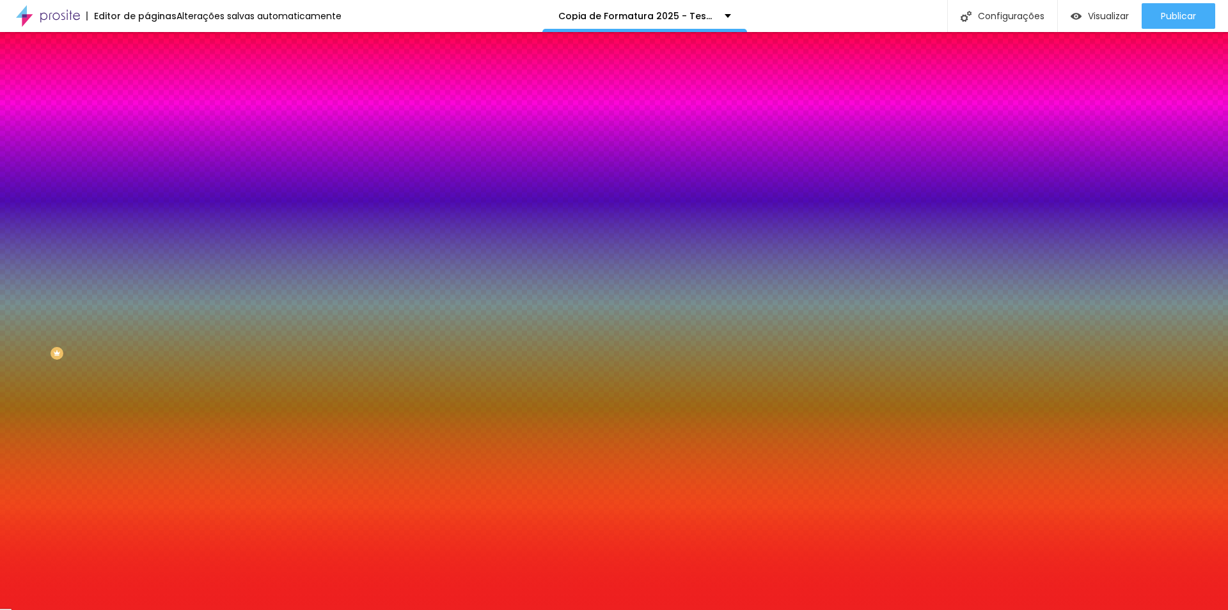
type input "#000000"
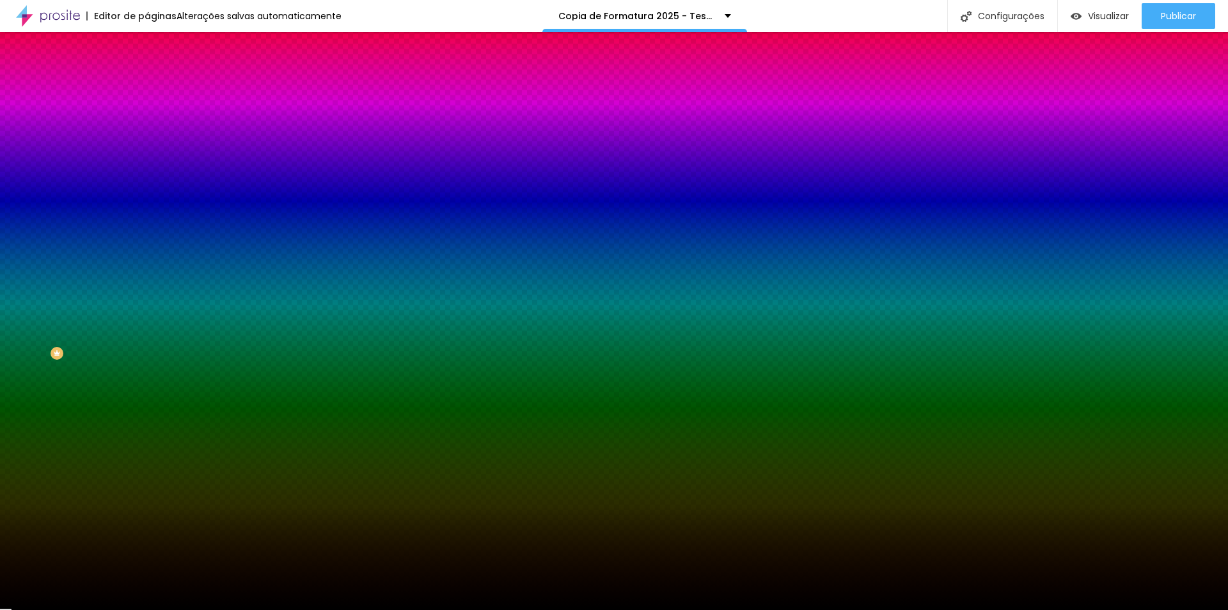
drag, startPoint x: 92, startPoint y: 324, endPoint x: 114, endPoint y: 438, distance: 116.6
click at [147, 438] on div "Editar Botão Conteúdo Estilo Avançado Cor de fundo Voltar ao padrão #E15A3F Tip…" at bounding box center [220, 321] width 147 height 578
click at [147, 158] on button "button" at bounding box center [156, 163] width 18 height 13
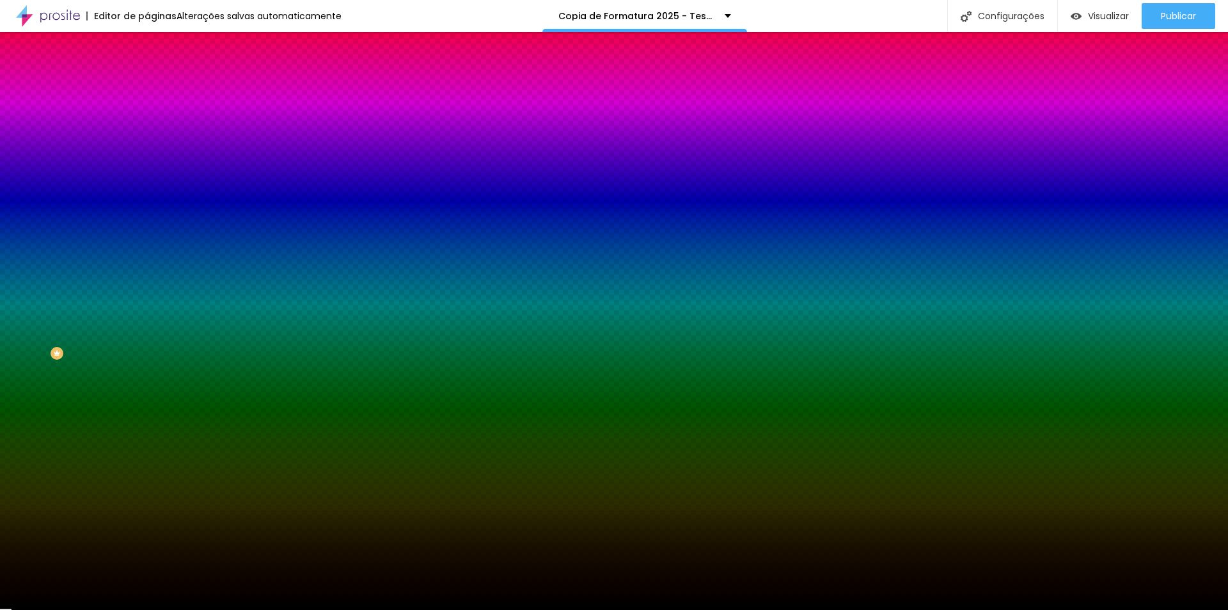
click at [642, 609] on div at bounding box center [614, 610] width 1228 height 0
click at [147, 193] on button "button" at bounding box center [156, 199] width 18 height 13
type input "1"
type input "2"
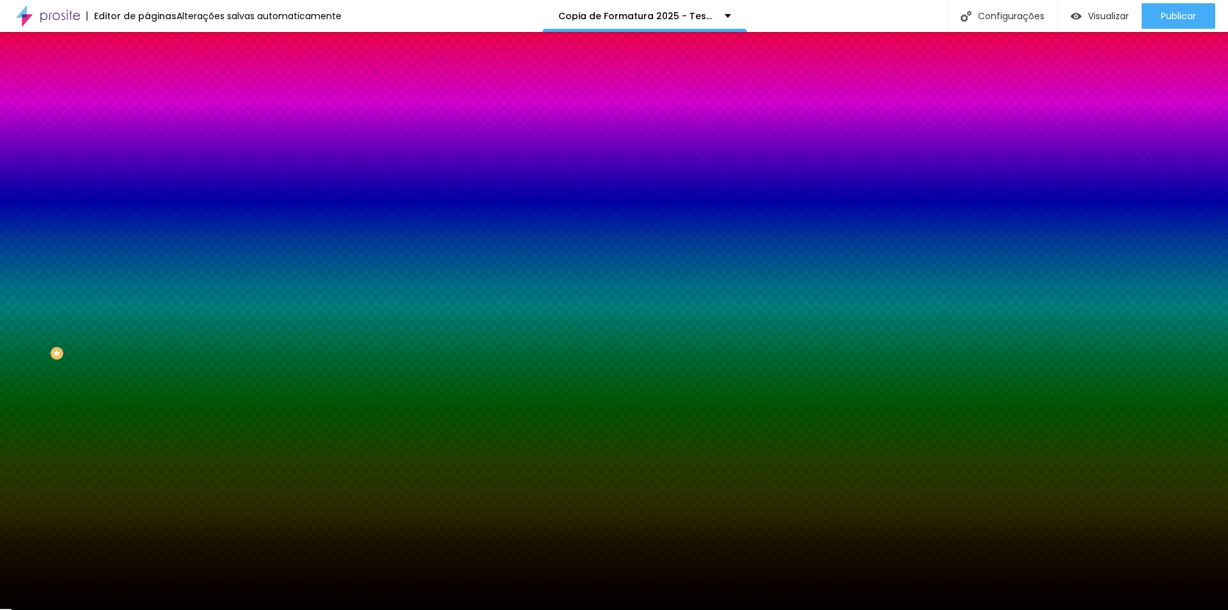
type input "2"
type input "1"
type input "0"
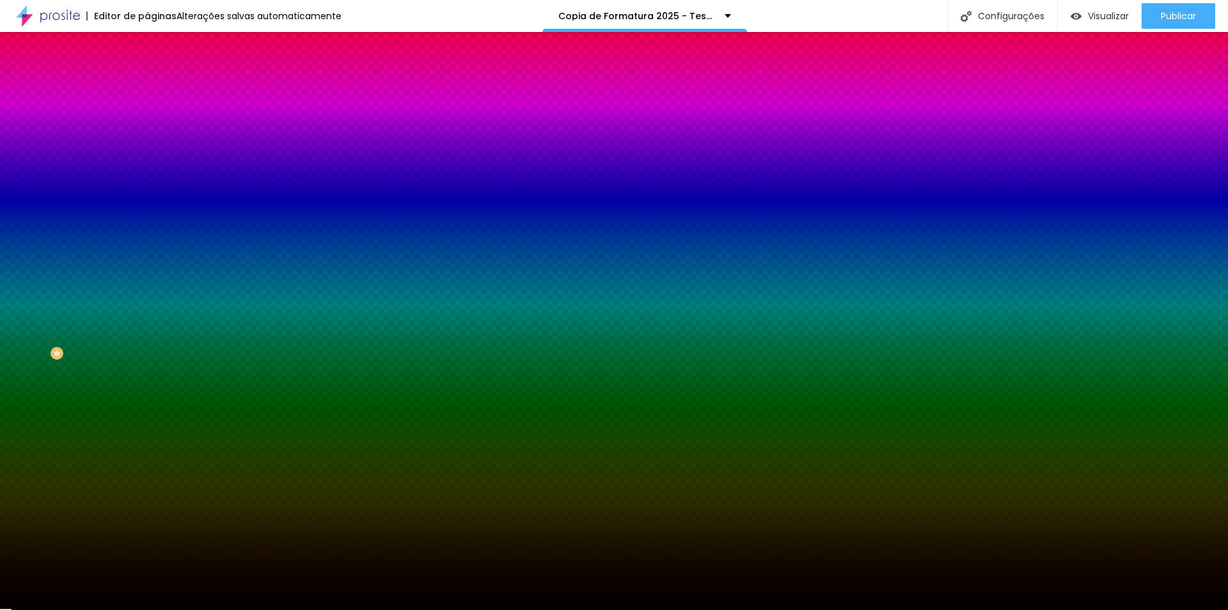
drag, startPoint x: 139, startPoint y: 276, endPoint x: 128, endPoint y: 280, distance: 11.5
click at [212, 609] on div at bounding box center [614, 610] width 1228 height 0
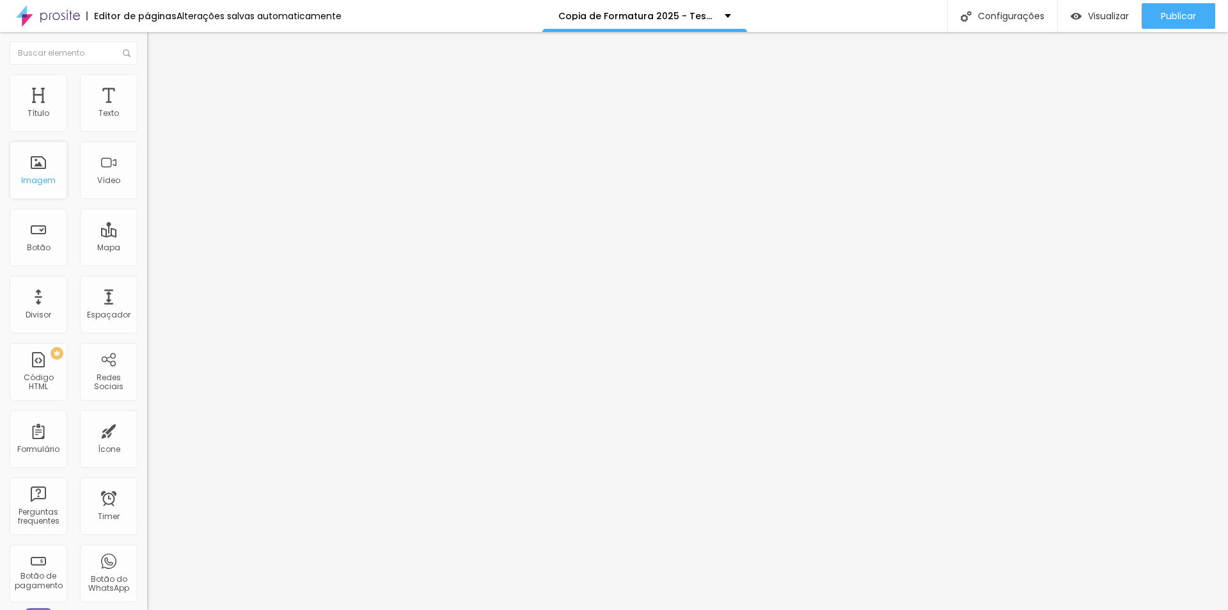
click at [42, 195] on div "Imagem" at bounding box center [39, 170] width 58 height 58
click at [159, 88] on span "Estilo" at bounding box center [169, 82] width 20 height 11
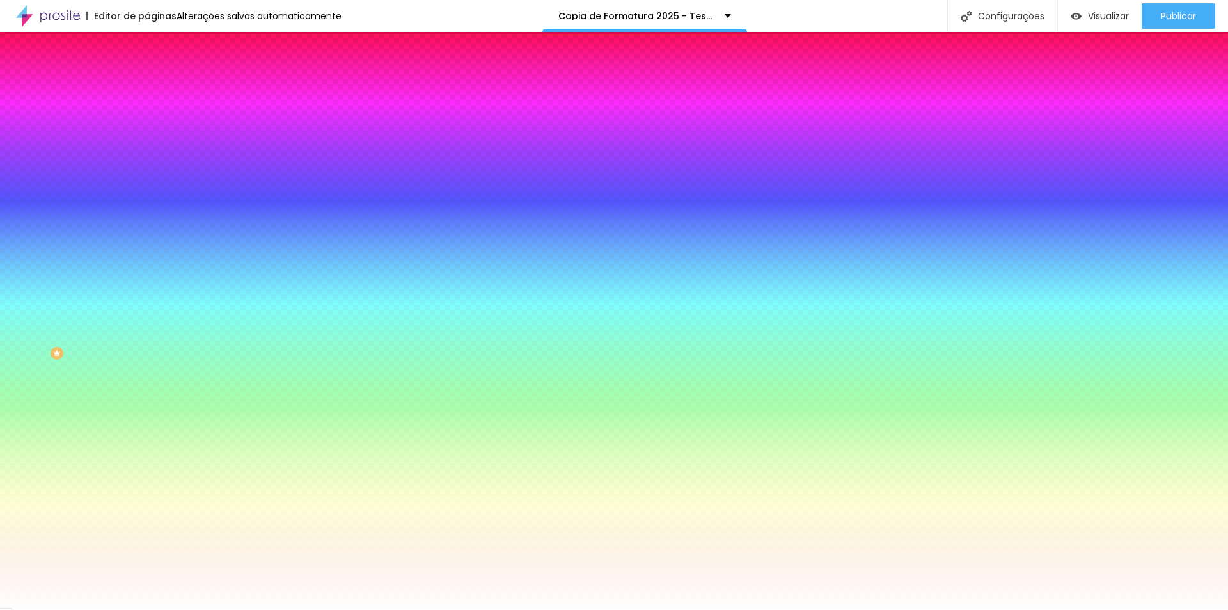
click at [147, 143] on button "button" at bounding box center [156, 136] width 18 height 13
click at [132, 609] on div at bounding box center [614, 610] width 1228 height 0
click at [152, 296] on icon "button" at bounding box center [156, 293] width 8 height 8
click at [126, 609] on div at bounding box center [614, 610] width 1228 height 0
click at [159, 75] on span "Conteúdo" at bounding box center [179, 70] width 40 height 11
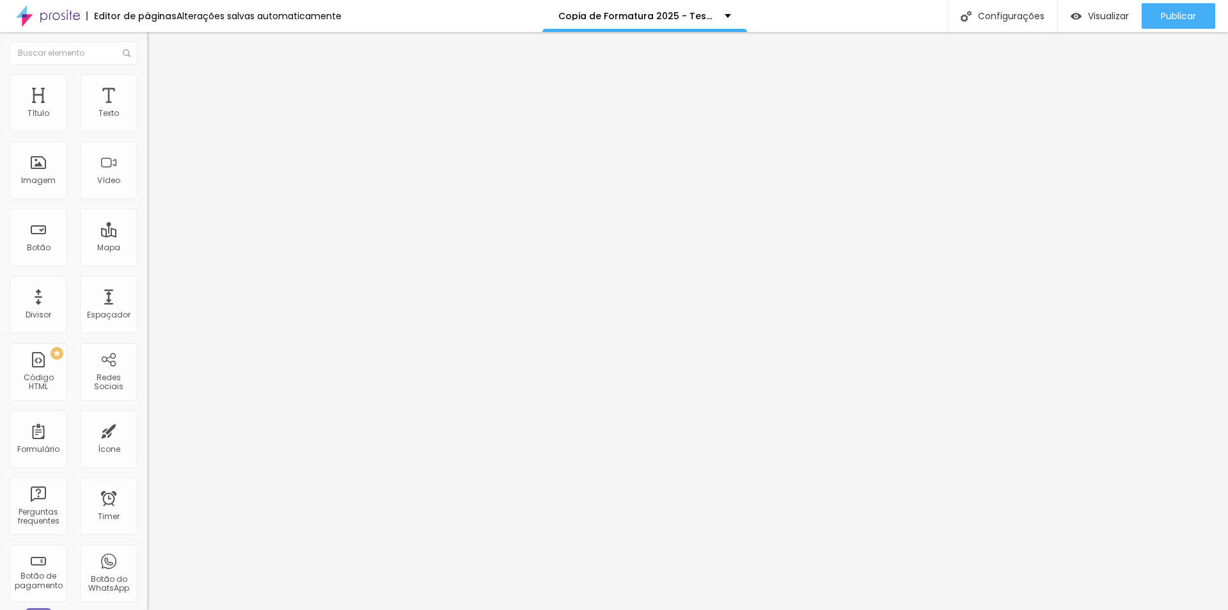
click at [159, 86] on span "Estilo" at bounding box center [169, 82] width 20 height 11
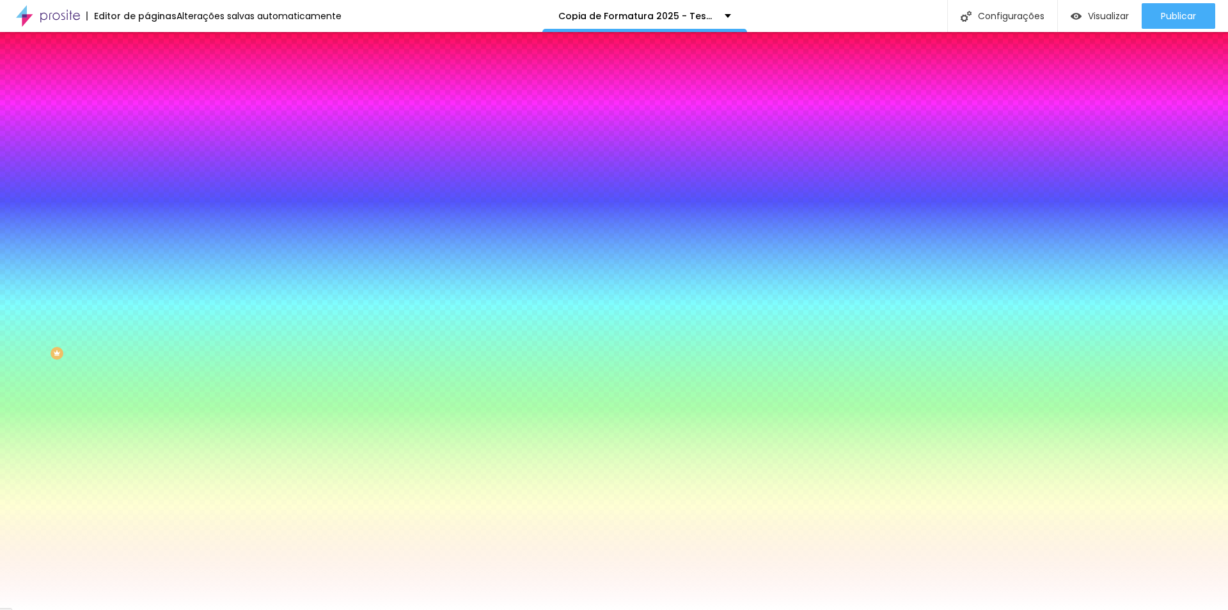
click at [147, 143] on button "button" at bounding box center [156, 136] width 18 height 13
click at [246, 335] on div at bounding box center [614, 305] width 1228 height 610
drag, startPoint x: 246, startPoint y: 335, endPoint x: 228, endPoint y: 352, distance: 24.4
click at [729, 257] on div at bounding box center [730, 256] width 3 height 3
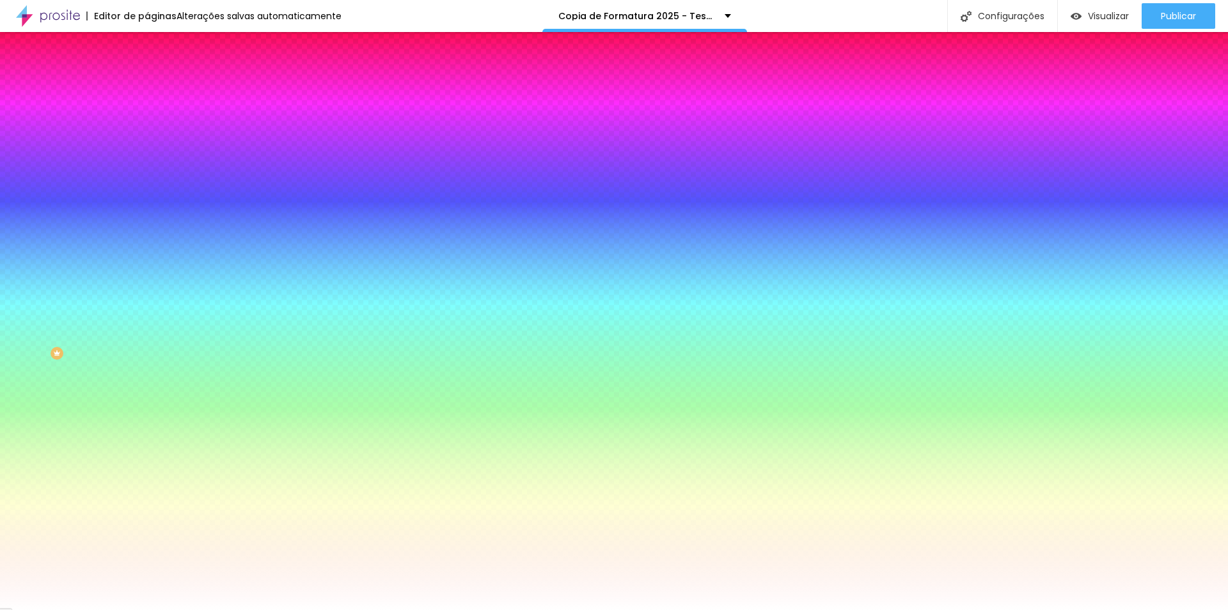
click at [729, 257] on div at bounding box center [730, 256] width 3 height 3
type input "#FFFFFF"
drag, startPoint x: 192, startPoint y: 313, endPoint x: 148, endPoint y: 307, distance: 44.0
click at [195, 609] on div at bounding box center [614, 610] width 1228 height 0
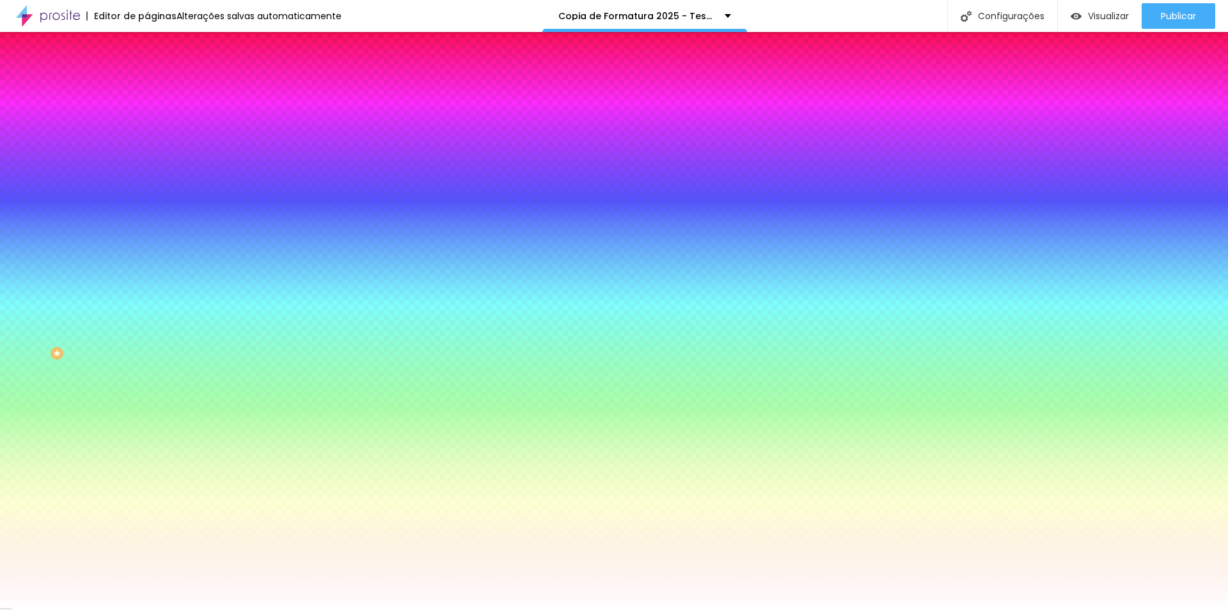
click at [152, 418] on icon "button" at bounding box center [156, 415] width 8 height 8
click at [322, 609] on div at bounding box center [609, 610] width 1219 height 0
click at [159, 90] on span "Avançado" at bounding box center [180, 95] width 42 height 11
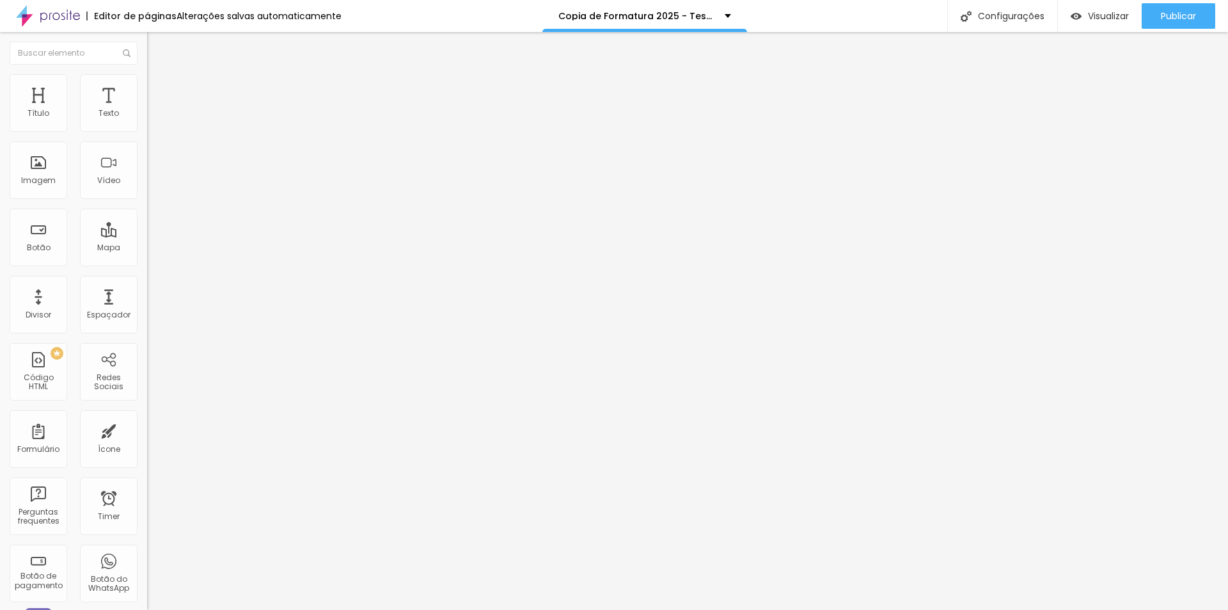
click at [147, 77] on li "Estilo" at bounding box center [220, 80] width 147 height 13
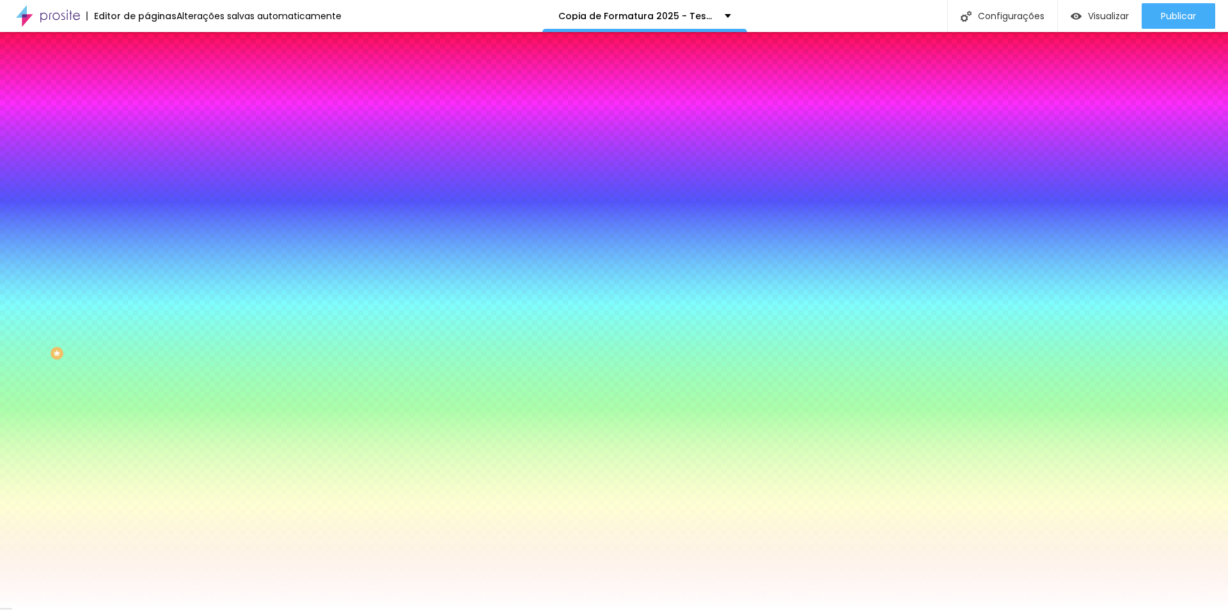
click at [147, 69] on li "Conteúdo" at bounding box center [220, 67] width 147 height 13
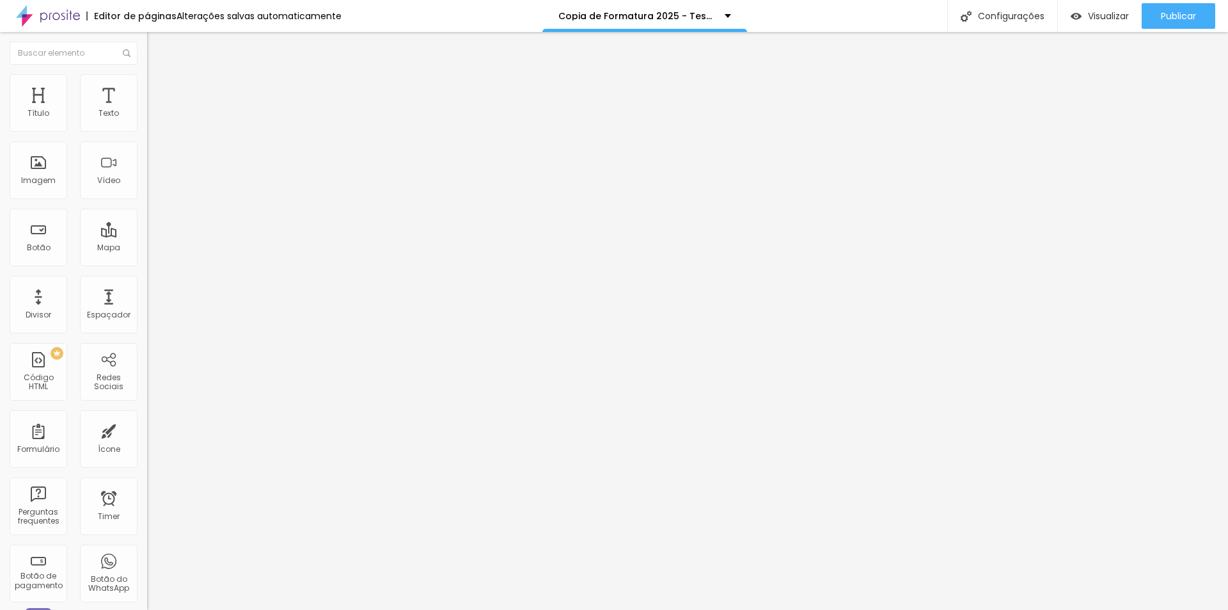
click at [147, 129] on div "Cadastro dos pais dos formandos [PERSON_NAME] 2025" at bounding box center [220, 118] width 147 height 22
click at [159, 88] on span "Estilo" at bounding box center [169, 82] width 20 height 11
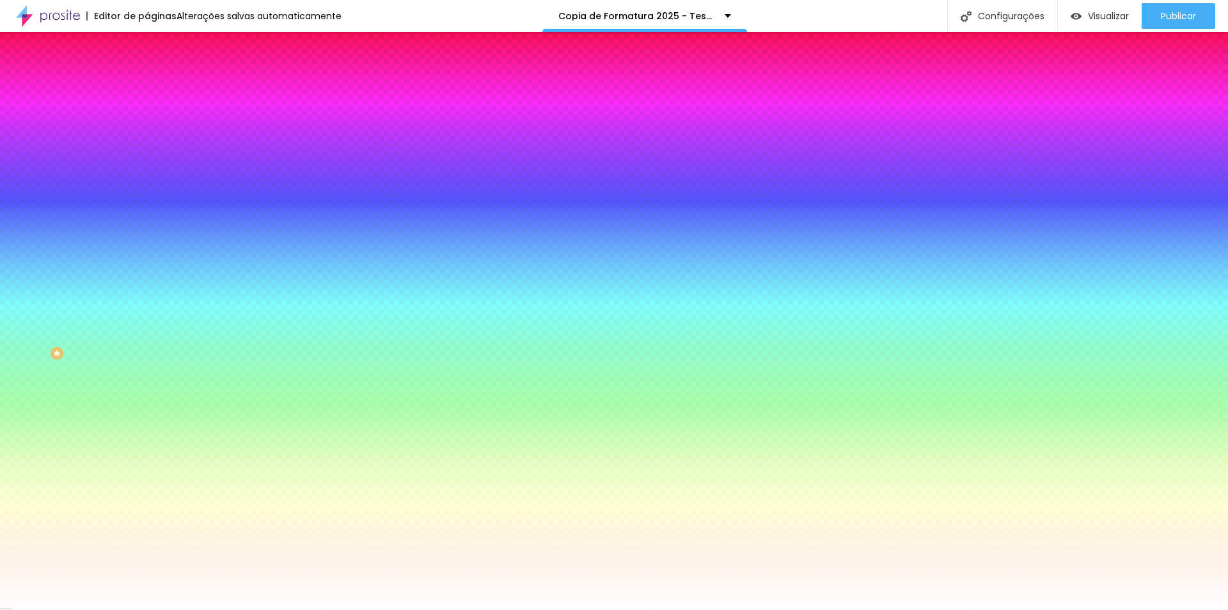
click at [147, 252] on div at bounding box center [220, 252] width 147 height 0
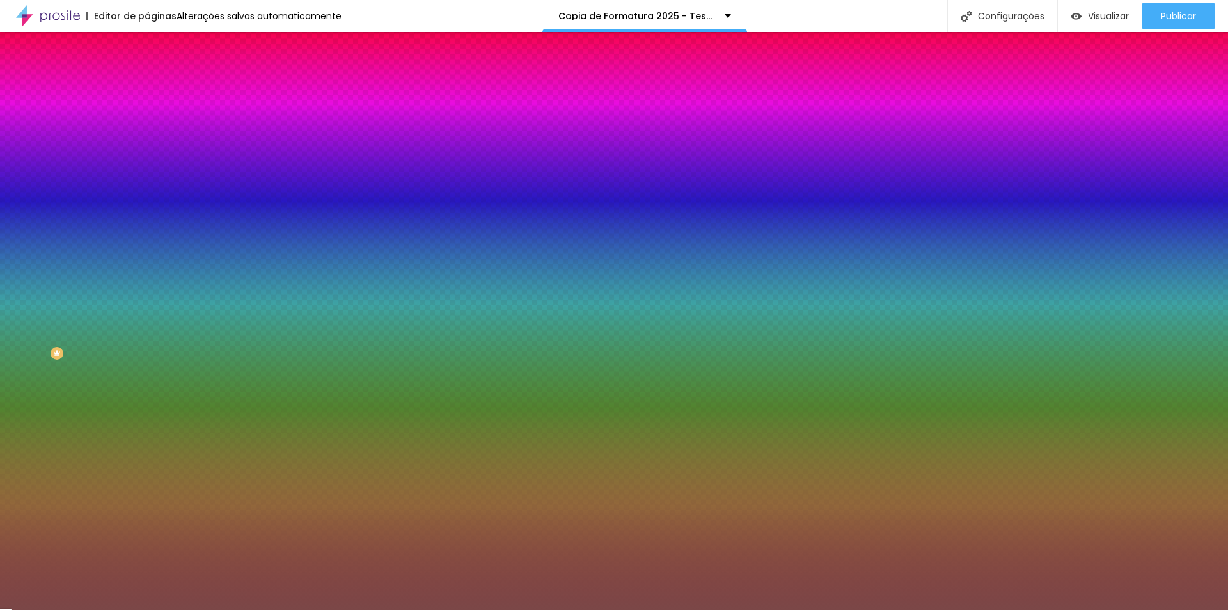
drag, startPoint x: 61, startPoint y: 336, endPoint x: 54, endPoint y: 343, distance: 9.5
click at [54, 343] on div at bounding box center [614, 305] width 1228 height 610
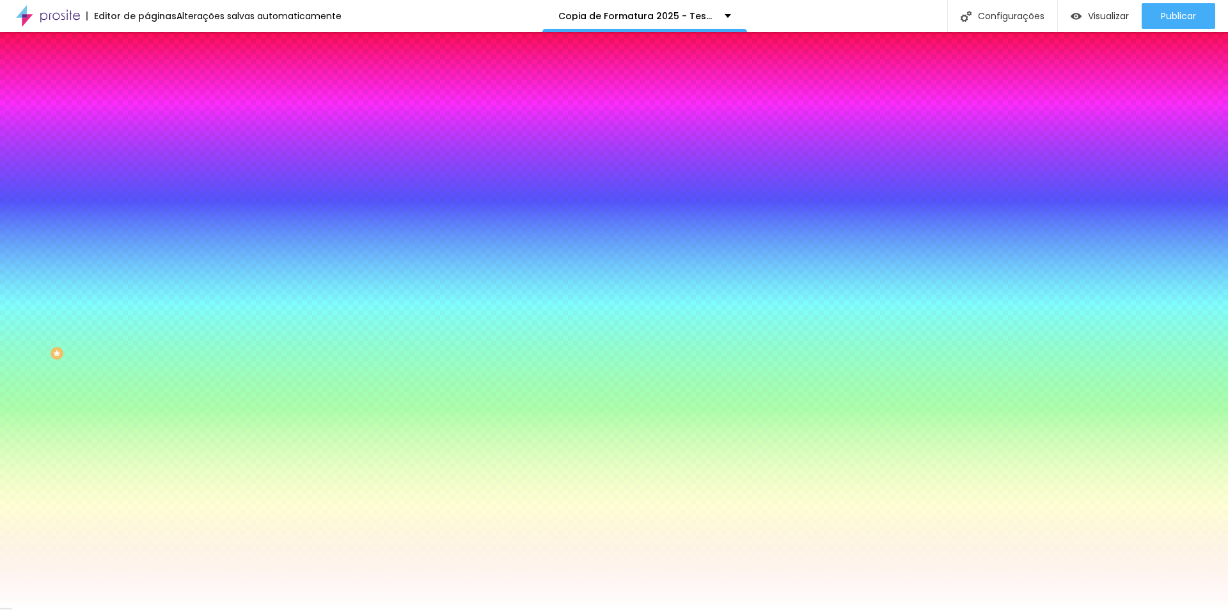
type input "#FFFFFF"
click at [147, 222] on div "Botão Tipografia Voltar ao padrão Borda Voltar ao padrão Sombra DESATIVADO Volt…" at bounding box center [220, 261] width 147 height 322
click at [154, 138] on icon "button" at bounding box center [156, 135] width 5 height 5
drag, startPoint x: 235, startPoint y: 327, endPoint x: 214, endPoint y: 344, distance: 26.8
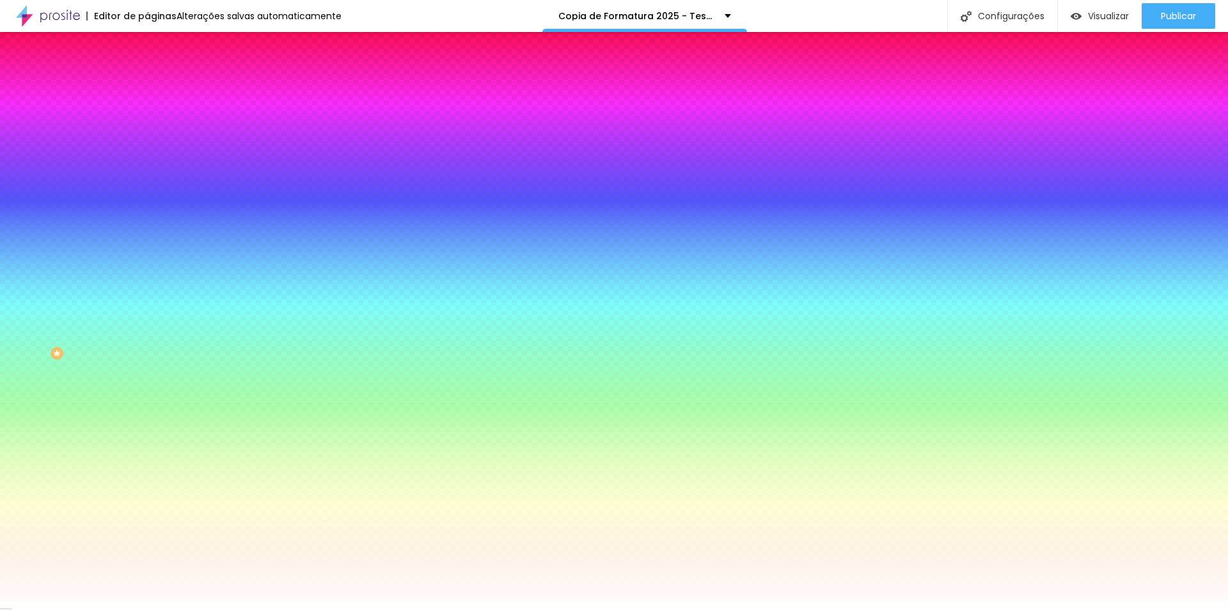
click at [214, 344] on div at bounding box center [614, 305] width 1228 height 610
type input "#D31616"
click at [1100, 102] on div at bounding box center [1101, 100] width 3 height 3
click at [282, 341] on div at bounding box center [614, 305] width 1228 height 610
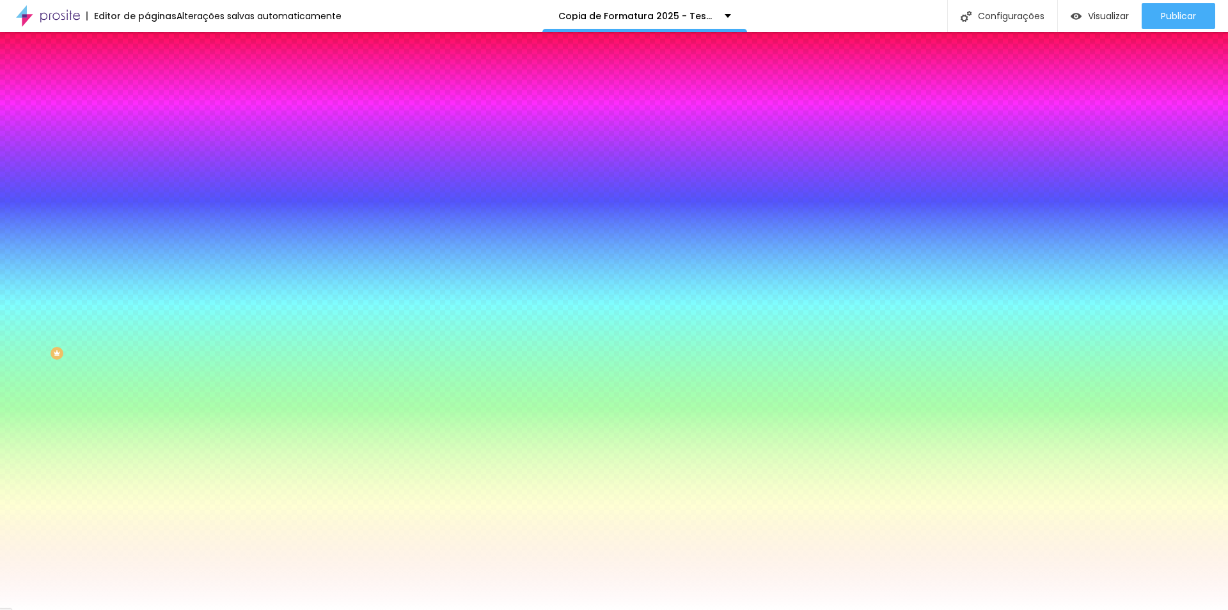
drag, startPoint x: 290, startPoint y: 348, endPoint x: 280, endPoint y: 441, distance: 94.0
click at [280, 441] on body "Editor de páginas Salvando... Copia de Formatura 2025 - Teste Configurações Con…" at bounding box center [614, 305] width 1228 height 610
click at [82, 609] on div at bounding box center [614, 610] width 1228 height 0
click at [152, 175] on icon "button" at bounding box center [156, 171] width 8 height 8
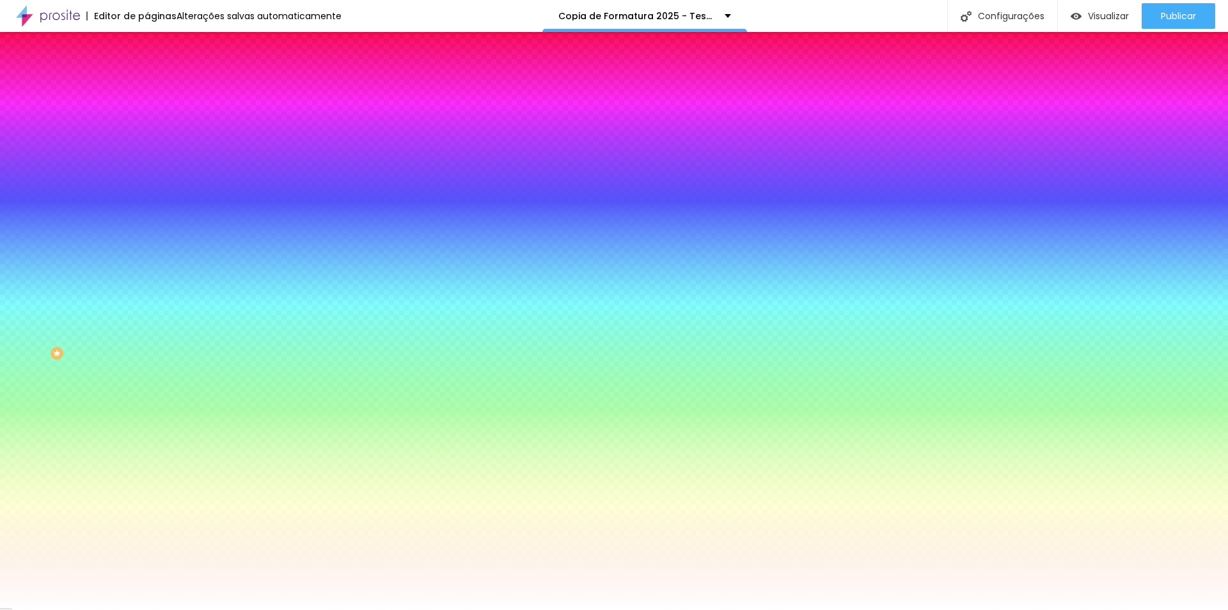
type input "1"
type input "2"
type input "3"
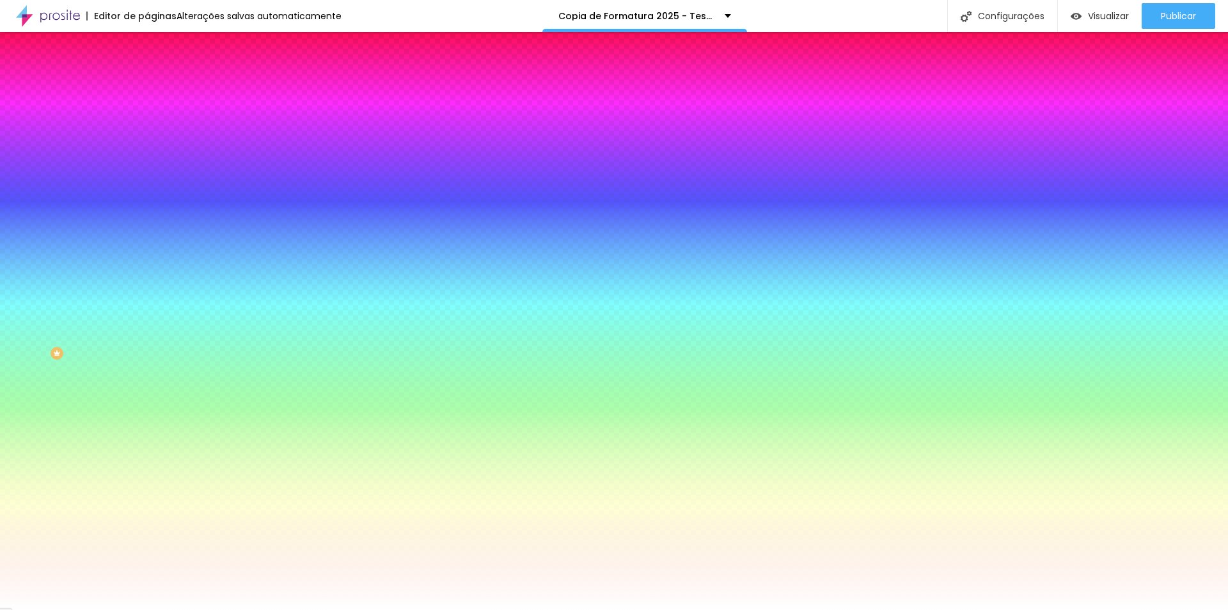
type input "3"
type input "4"
type input "5"
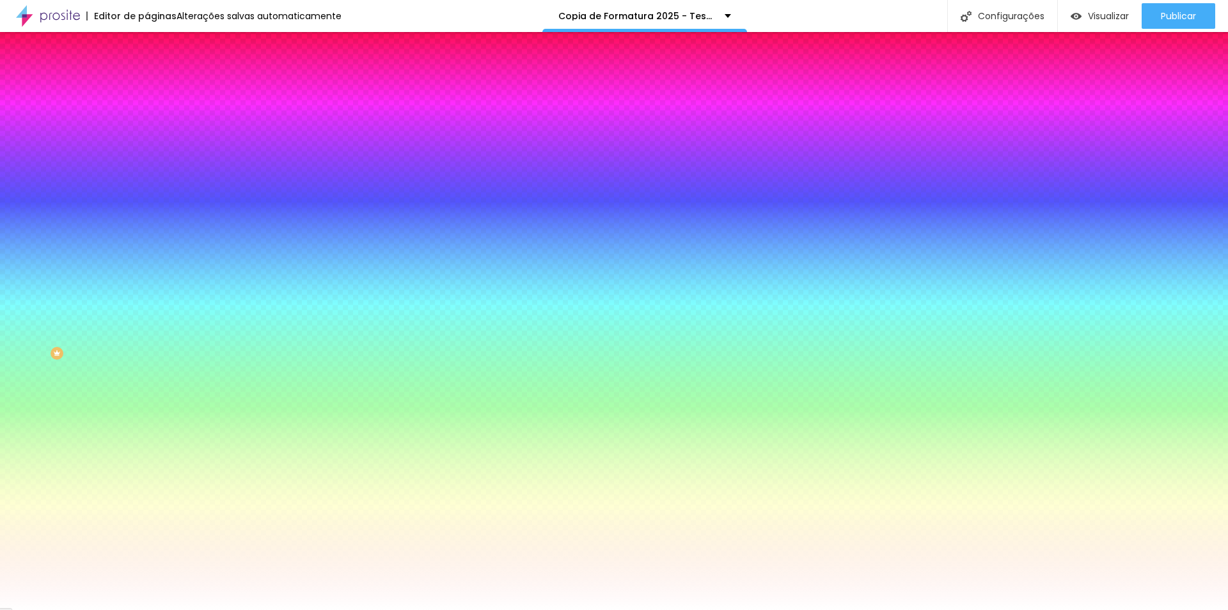
type input "6"
type input "7"
type input "8"
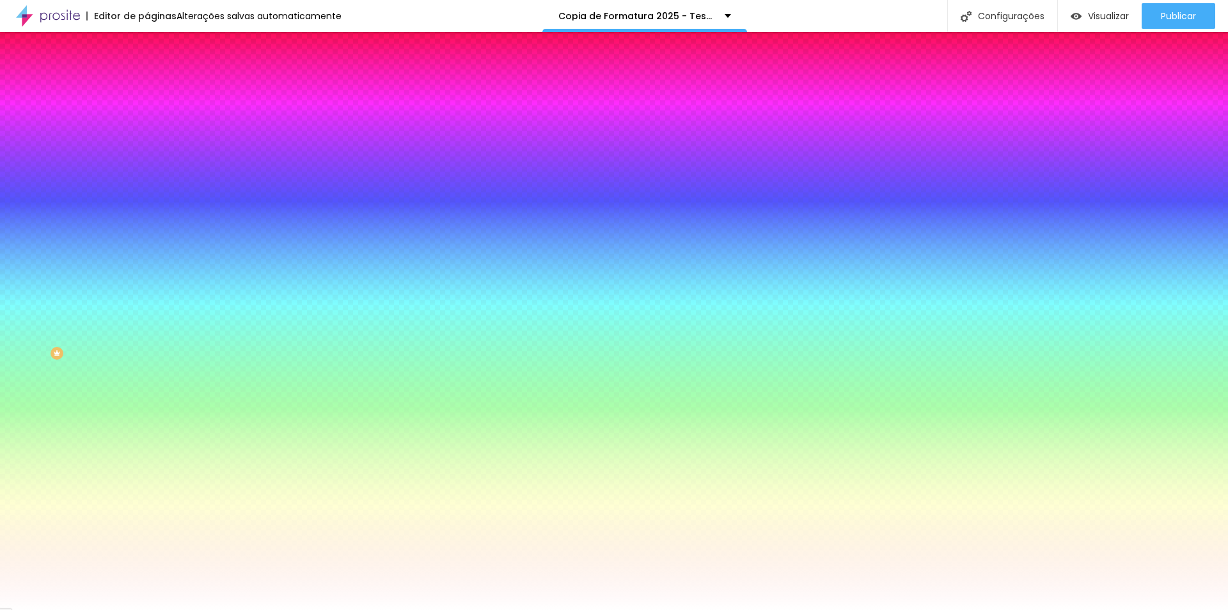
type input "8"
type input "9"
type input "10"
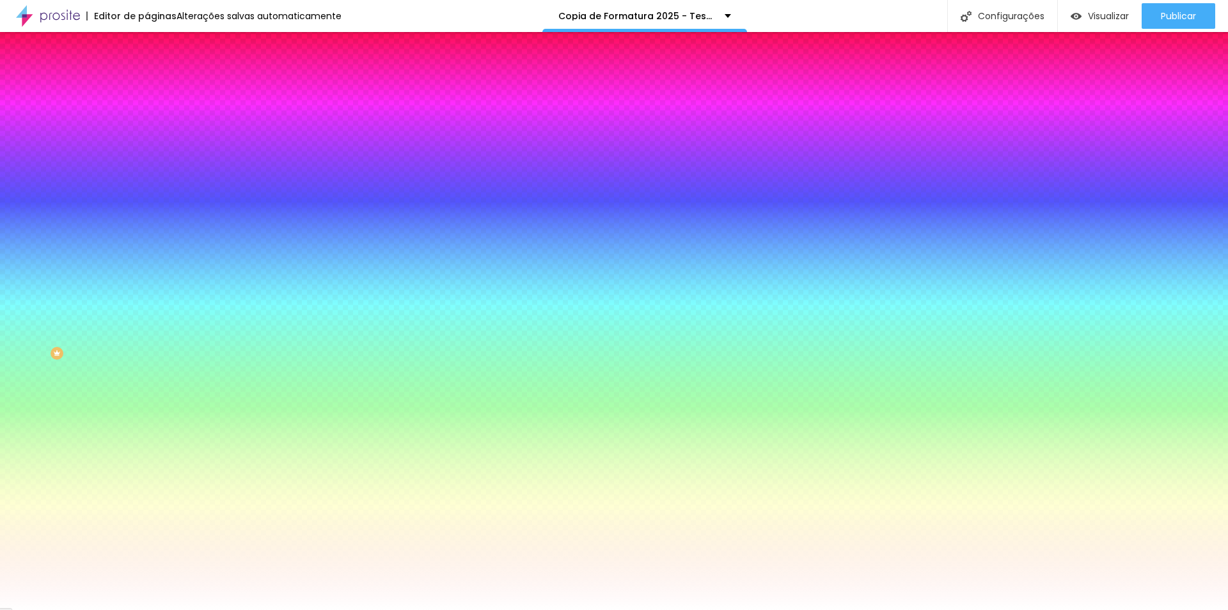
type input "11"
type input "12"
type input "13"
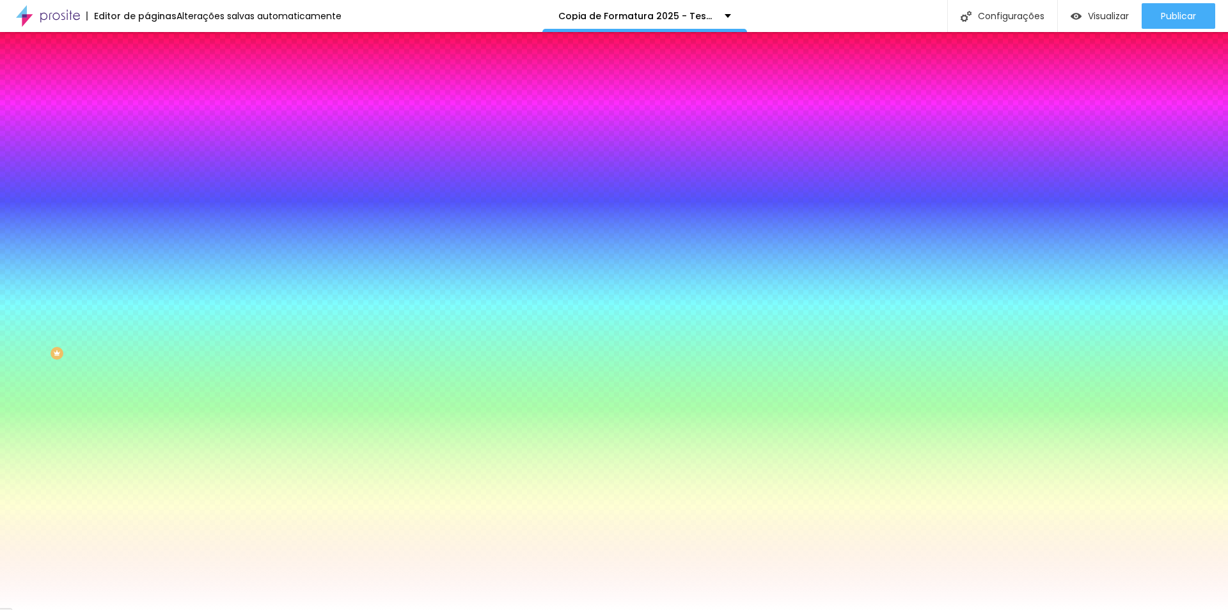
drag, startPoint x: 136, startPoint y: 228, endPoint x: 200, endPoint y: 233, distance: 64.8
type input "13"
click at [31, 609] on div at bounding box center [614, 610] width 1228 height 0
click at [147, 74] on li "Conteúdo" at bounding box center [220, 67] width 147 height 13
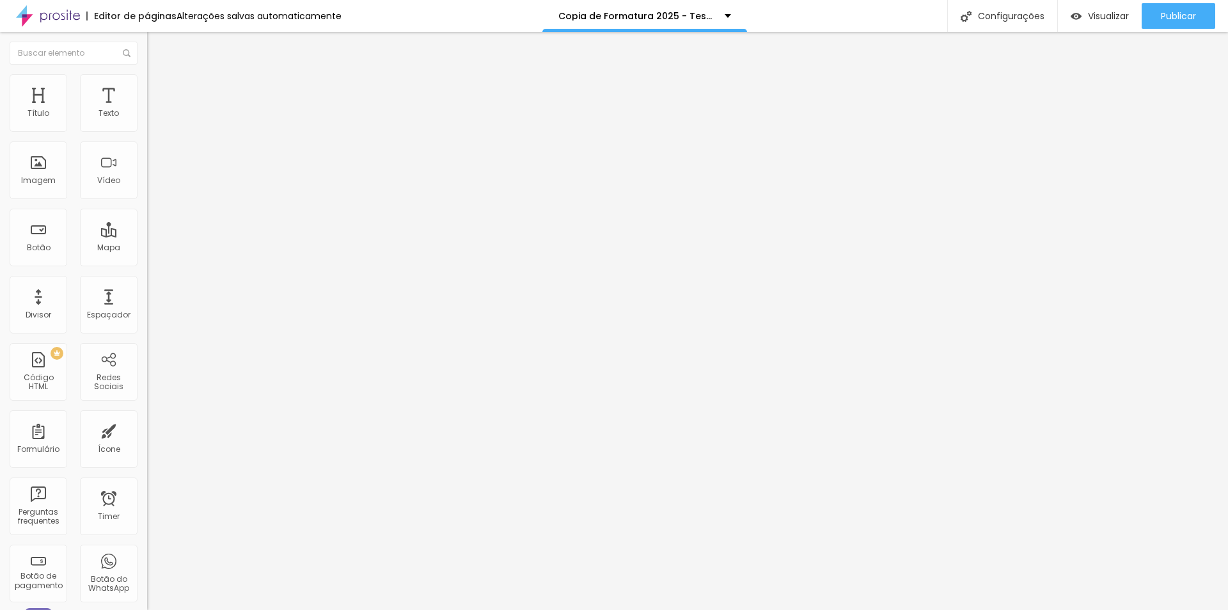
click at [147, 87] on li "Avançado" at bounding box center [220, 93] width 147 height 13
click at [147, 82] on img at bounding box center [153, 80] width 12 height 12
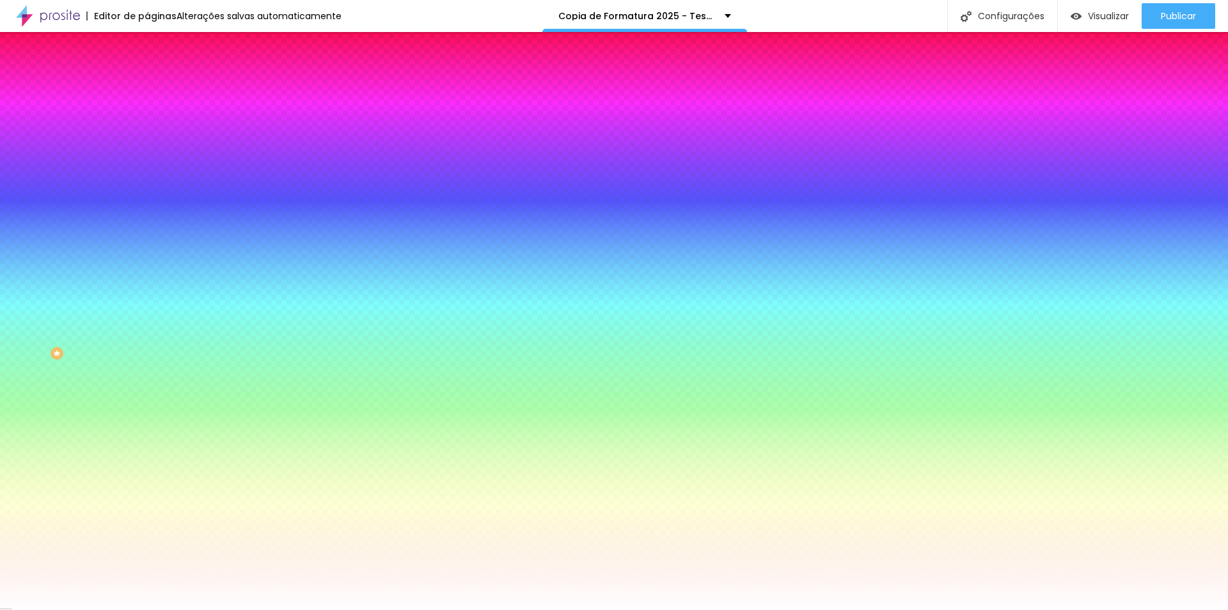
click at [152, 139] on icon "button" at bounding box center [156, 136] width 8 height 8
drag, startPoint x: 237, startPoint y: 203, endPoint x: 226, endPoint y: 203, distance: 11.5
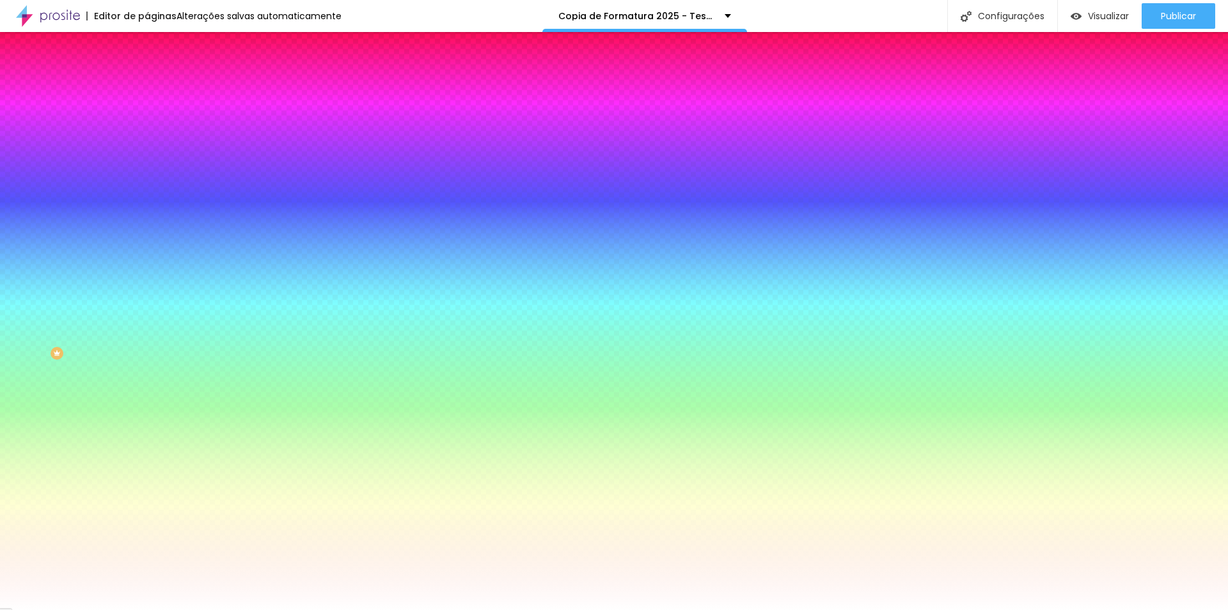
select select "Amaranth"
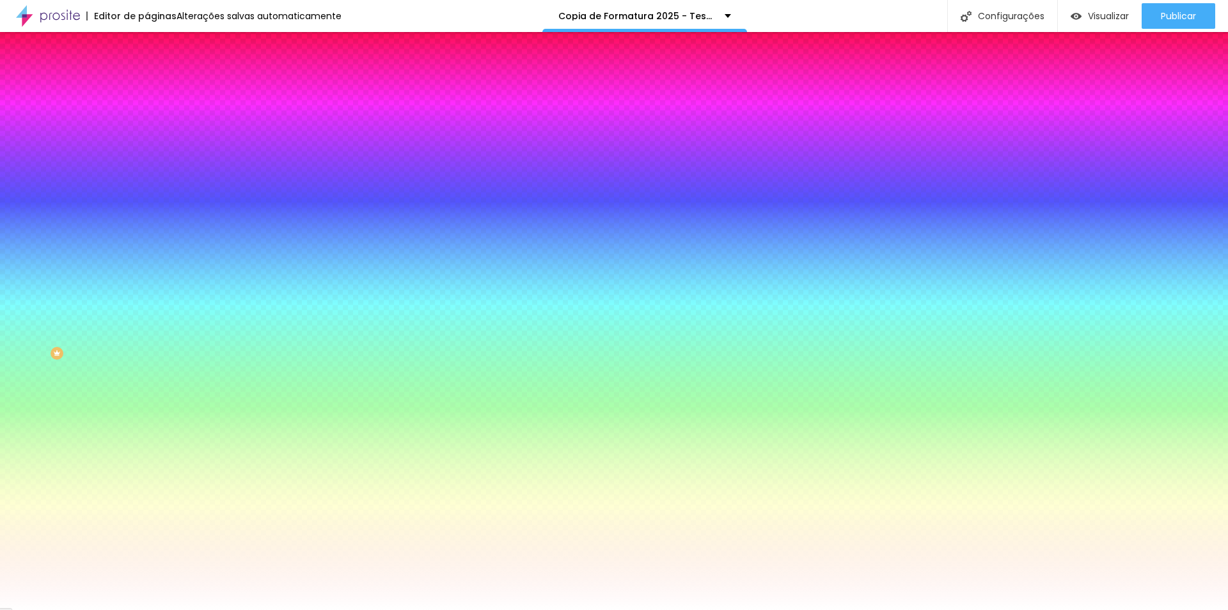
click at [361, 609] on div at bounding box center [614, 610] width 1228 height 0
click at [152, 126] on icon "button" at bounding box center [156, 121] width 9 height 9
click at [147, 143] on button "button" at bounding box center [156, 136] width 18 height 13
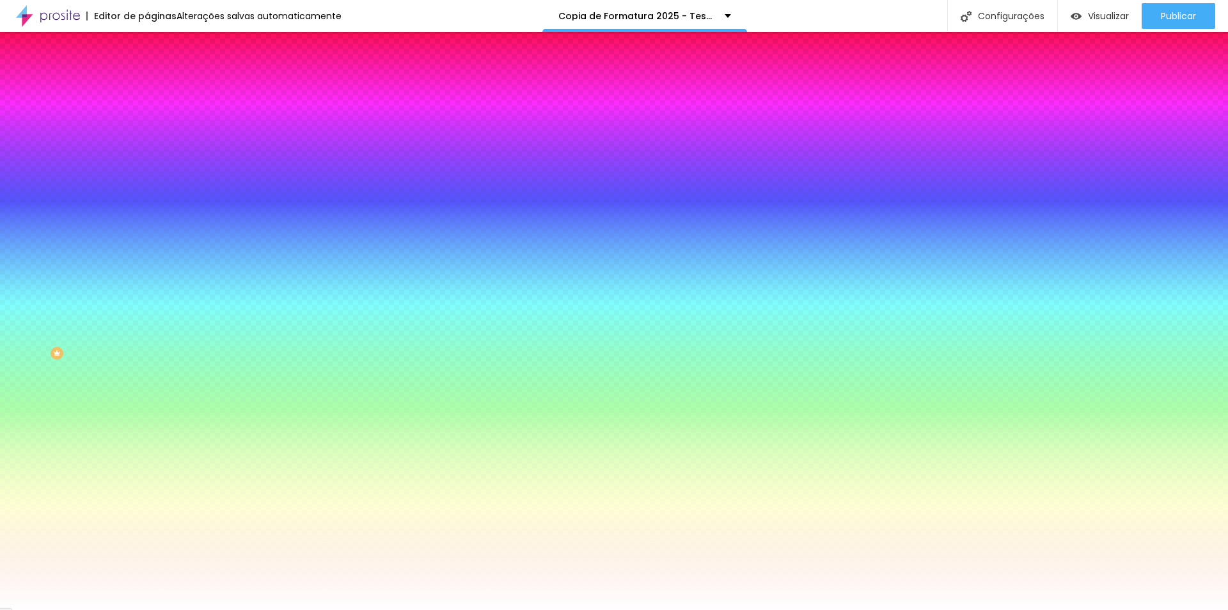
type input "#020011"
drag, startPoint x: 215, startPoint y: 354, endPoint x: 273, endPoint y: 402, distance: 74.5
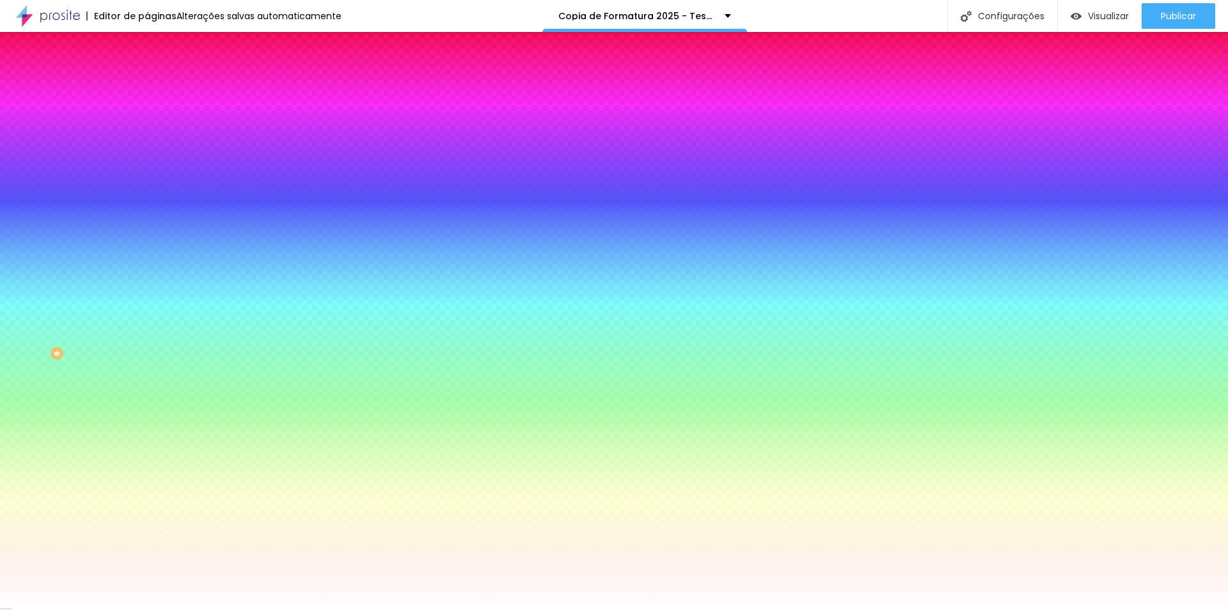
click at [246, 609] on div at bounding box center [614, 610] width 1228 height 0
click at [152, 175] on icon "button" at bounding box center [156, 171] width 8 height 8
click at [223, 336] on div at bounding box center [614, 305] width 1228 height 610
click at [218, 374] on div at bounding box center [614, 305] width 1228 height 610
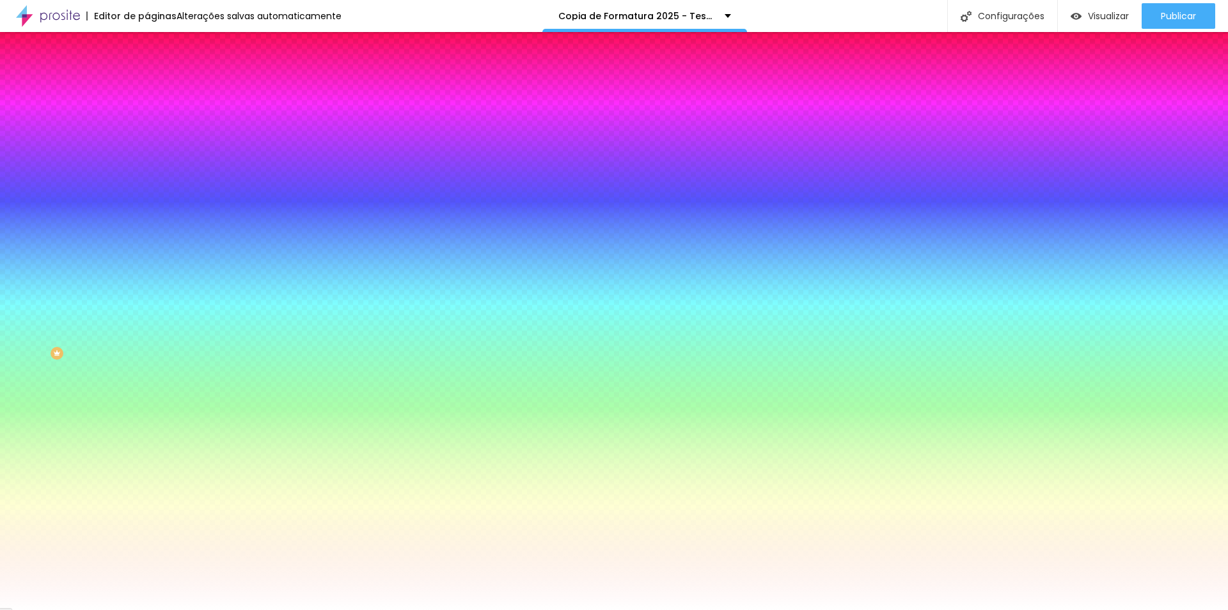
click at [216, 347] on div at bounding box center [614, 305] width 1228 height 610
click at [211, 323] on div at bounding box center [614, 305] width 1228 height 610
type input "#D26A6A"
click at [211, 342] on div at bounding box center [614, 305] width 1228 height 610
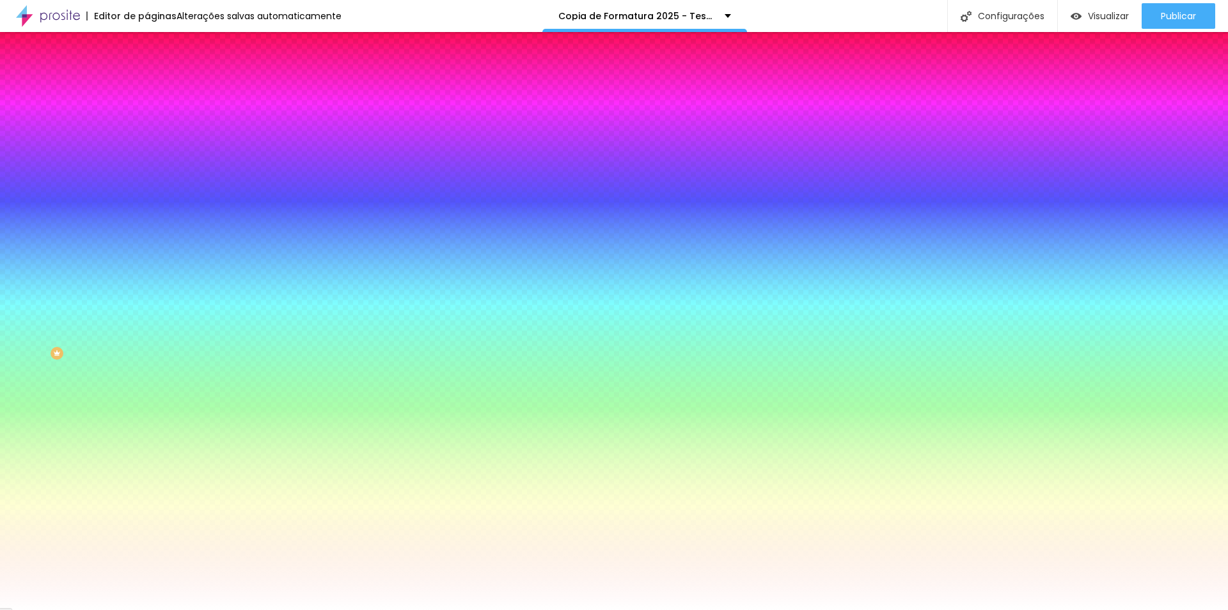
click at [48, 609] on div at bounding box center [614, 610] width 1228 height 0
click at [147, 252] on div at bounding box center [220, 252] width 147 height 0
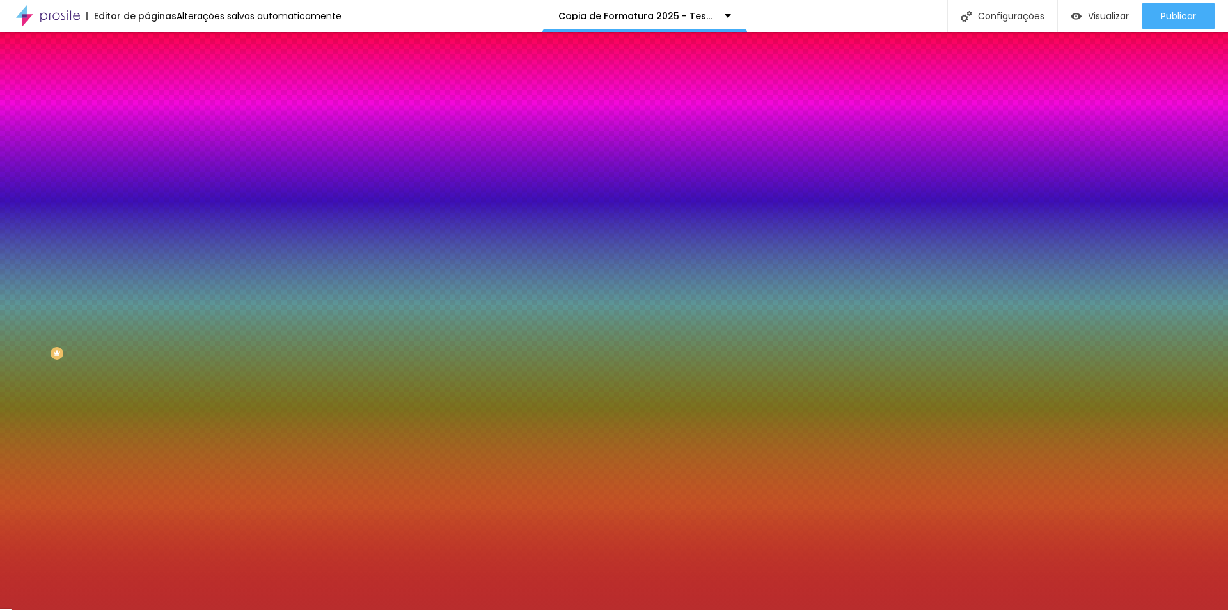
click at [83, 318] on div at bounding box center [614, 305] width 1228 height 610
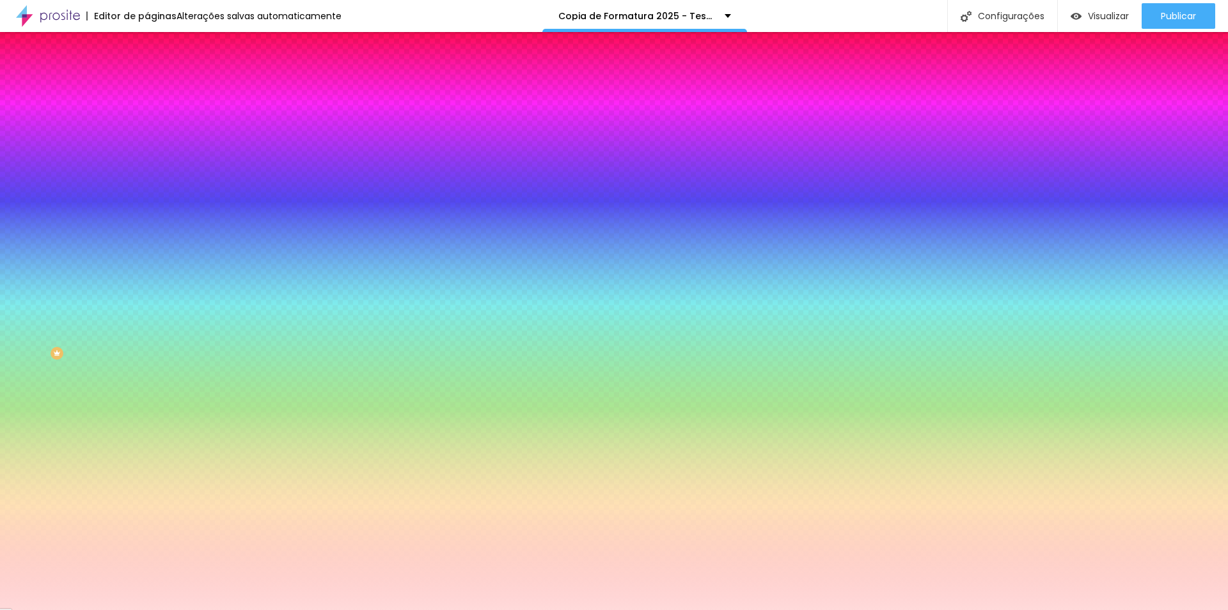
type input "#FFFFFF"
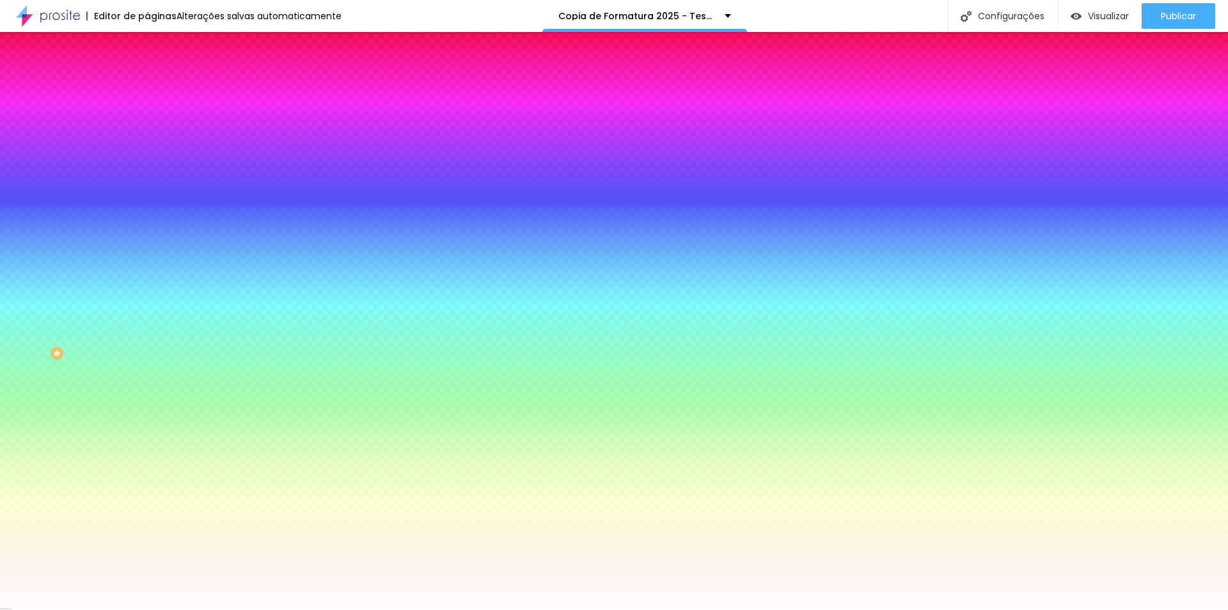
drag, startPoint x: 83, startPoint y: 318, endPoint x: 0, endPoint y: 267, distance: 97.6
click at [147, 267] on div "Botão Tipografia Voltar ao padrão Borda Voltar ao padrão Sombra DESATIVADO Volt…" at bounding box center [220, 261] width 147 height 322
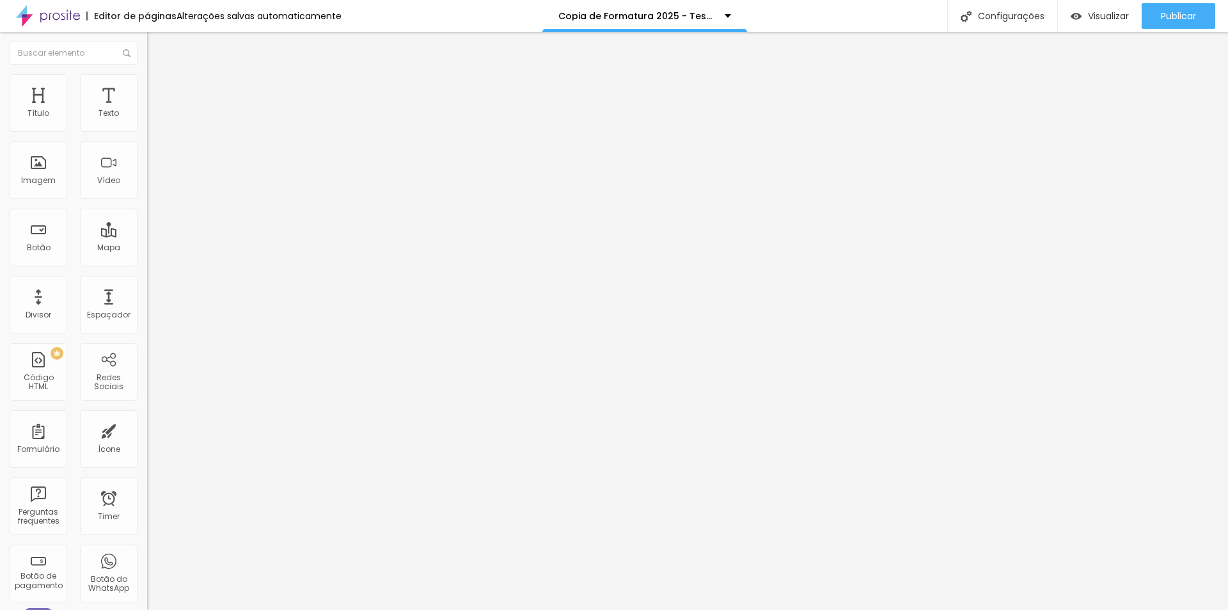
click at [147, 90] on ul "Conteúdo Estilo Avançado" at bounding box center [220, 80] width 147 height 38
click at [159, 87] on span "Estilo" at bounding box center [169, 82] width 20 height 11
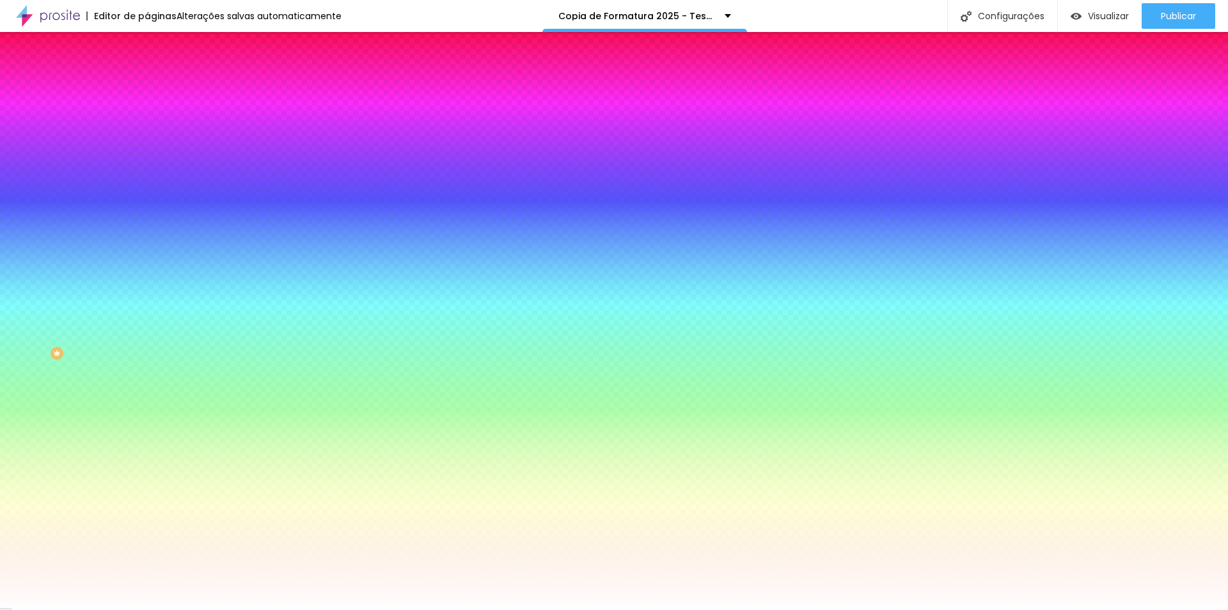
click at [152, 418] on icon "button" at bounding box center [156, 415] width 8 height 8
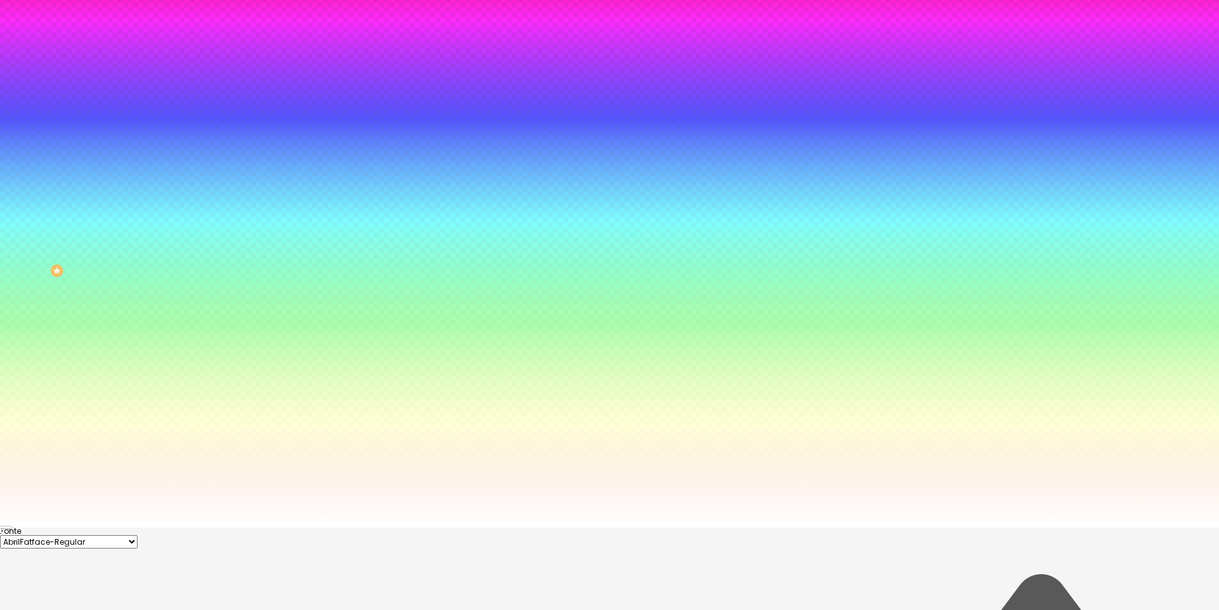
click at [233, 531] on div at bounding box center [609, 226] width 1219 height 610
drag, startPoint x: 233, startPoint y: 561, endPoint x: 172, endPoint y: 514, distance: 77.2
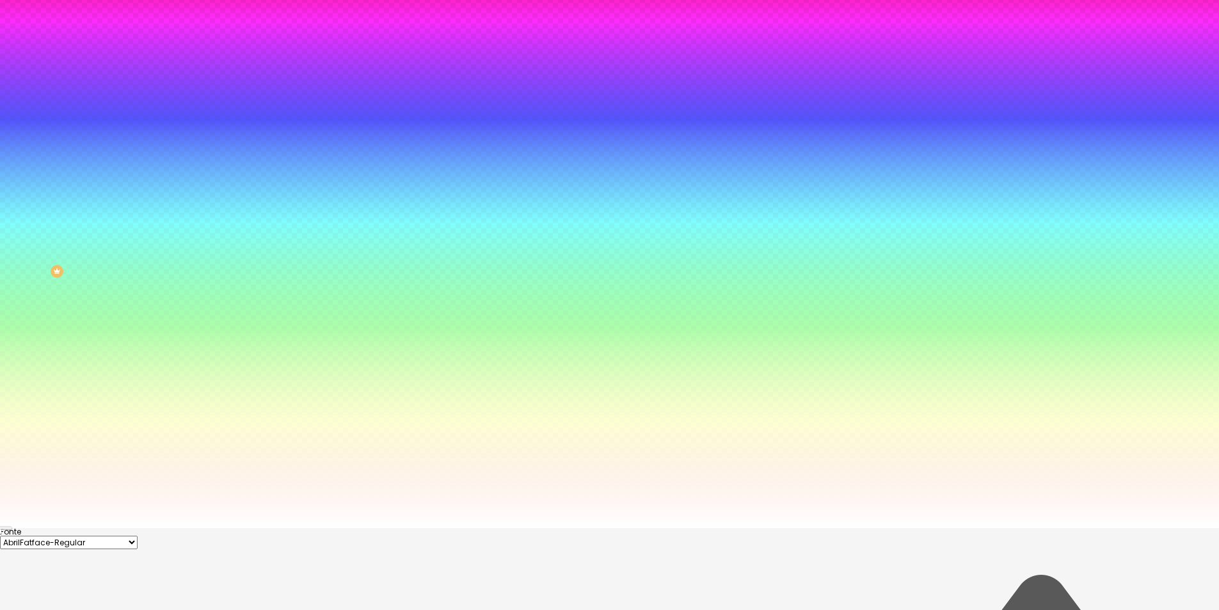
scroll to position [83, 0]
type input "#FFFFFF"
drag, startPoint x: 161, startPoint y: 510, endPoint x: 148, endPoint y: 489, distance: 25.2
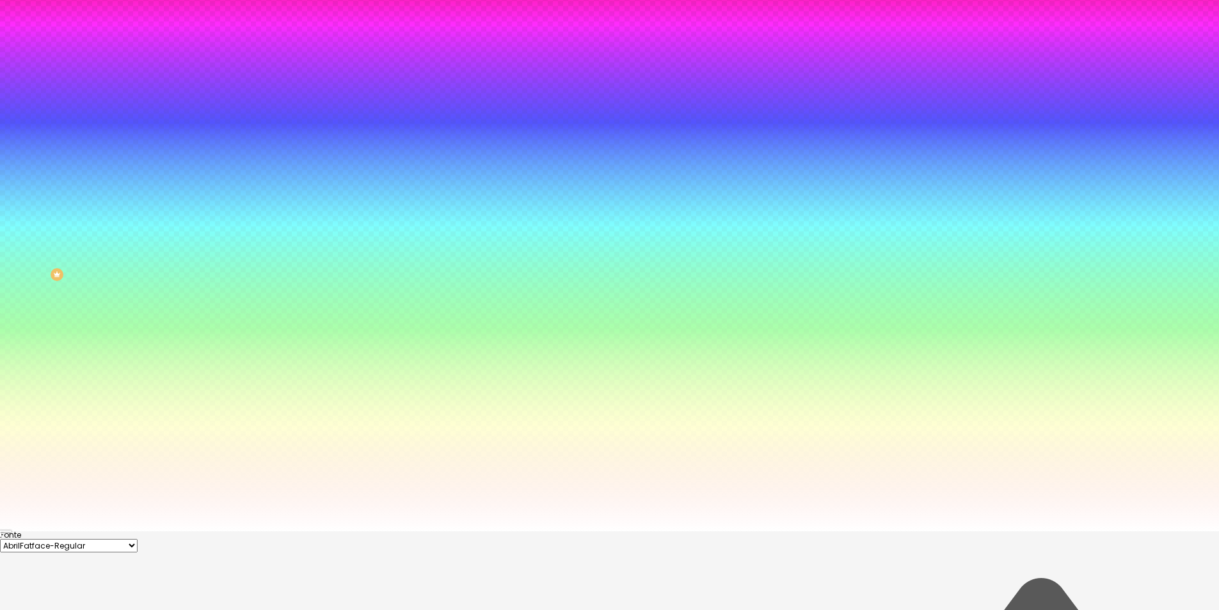
click at [104, 527] on div at bounding box center [609, 527] width 1219 height 0
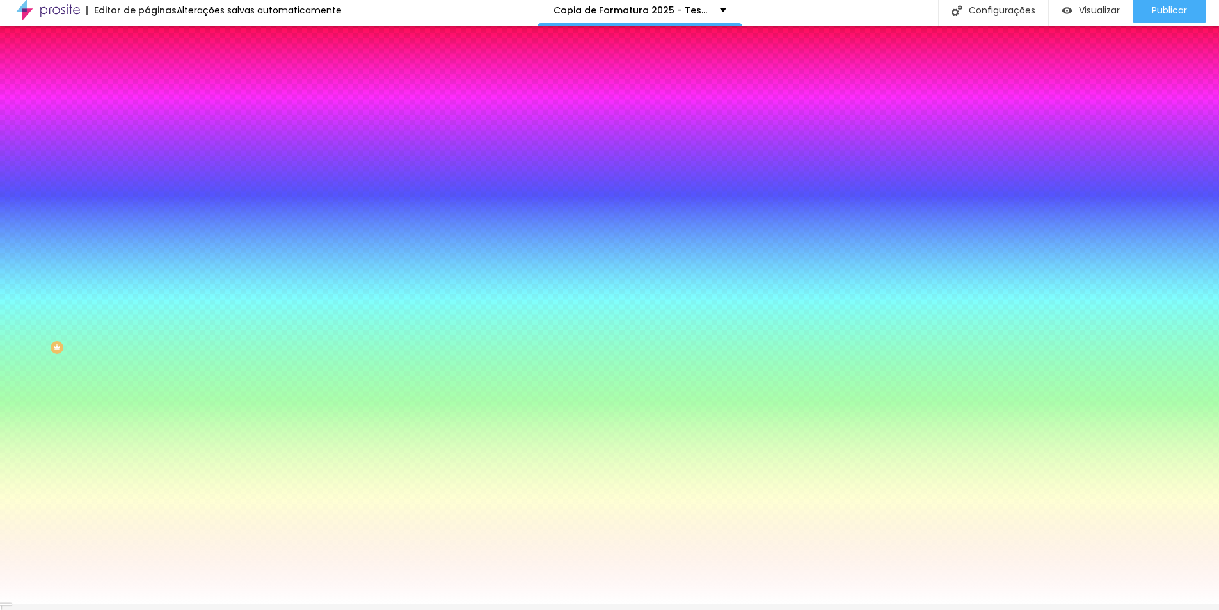
scroll to position [0, 0]
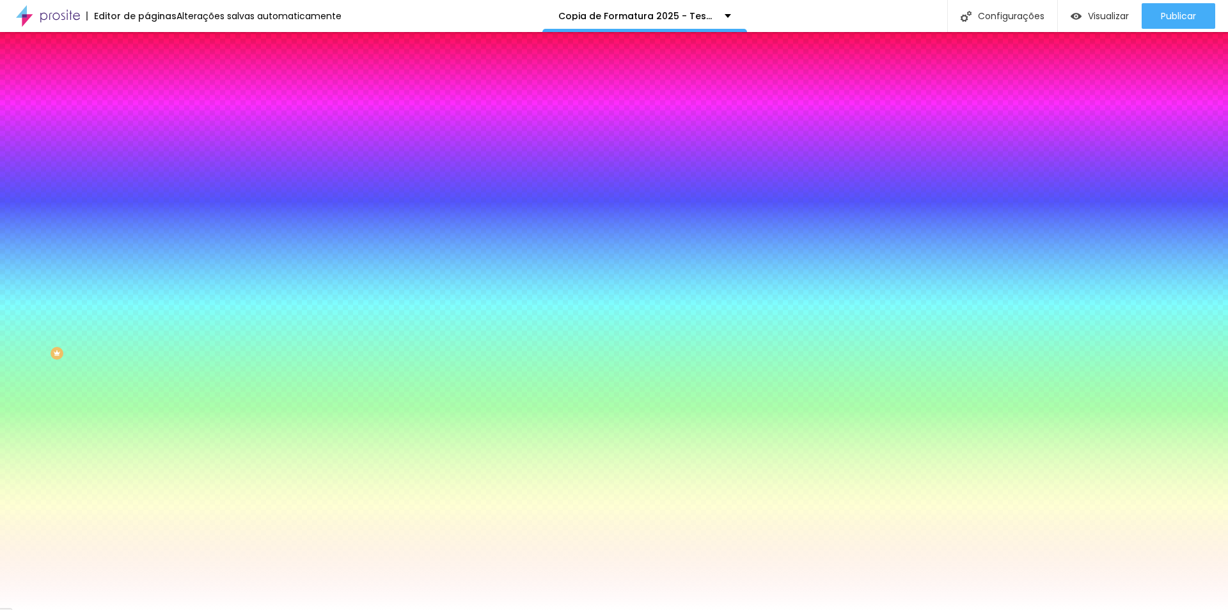
click at [152, 405] on icon "button" at bounding box center [156, 400] width 9 height 9
click at [147, 422] on button "button" at bounding box center [156, 415] width 18 height 13
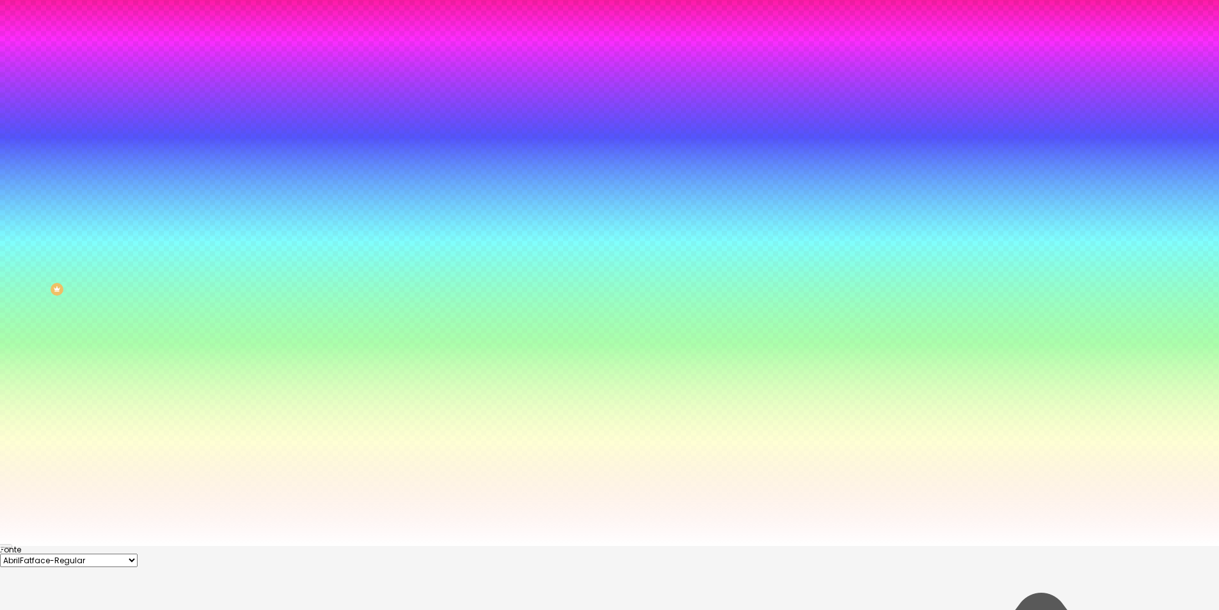
scroll to position [83, 0]
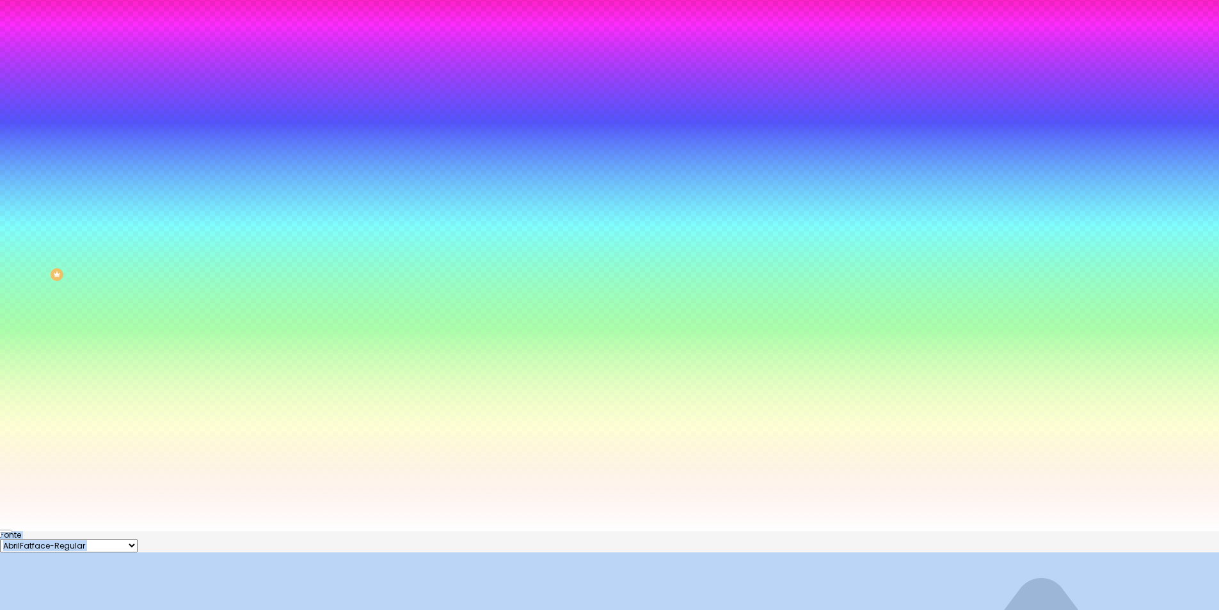
type input "#5C5C5C"
drag, startPoint x: 202, startPoint y: 537, endPoint x: 164, endPoint y: 573, distance: 52.0
click at [164, 531] on body "Editor de páginas Alterações [PERSON_NAME] automaticamente Copia de Formatura 2…" at bounding box center [609, 226] width 1219 height 610
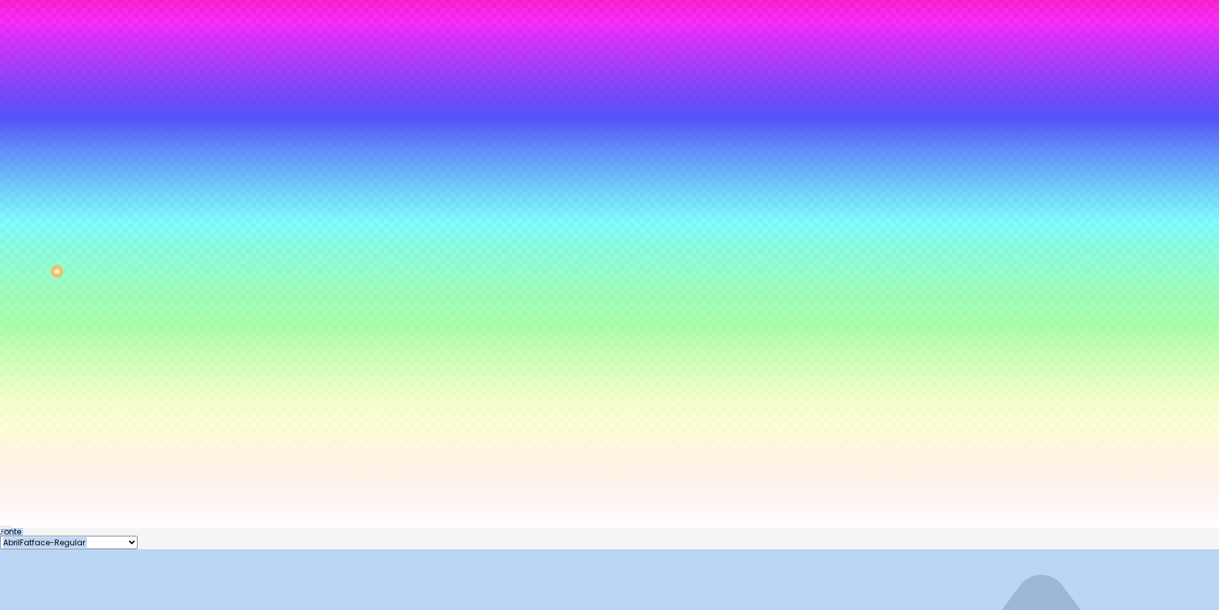
scroll to position [83, 0]
click at [207, 527] on div at bounding box center [609, 527] width 1219 height 0
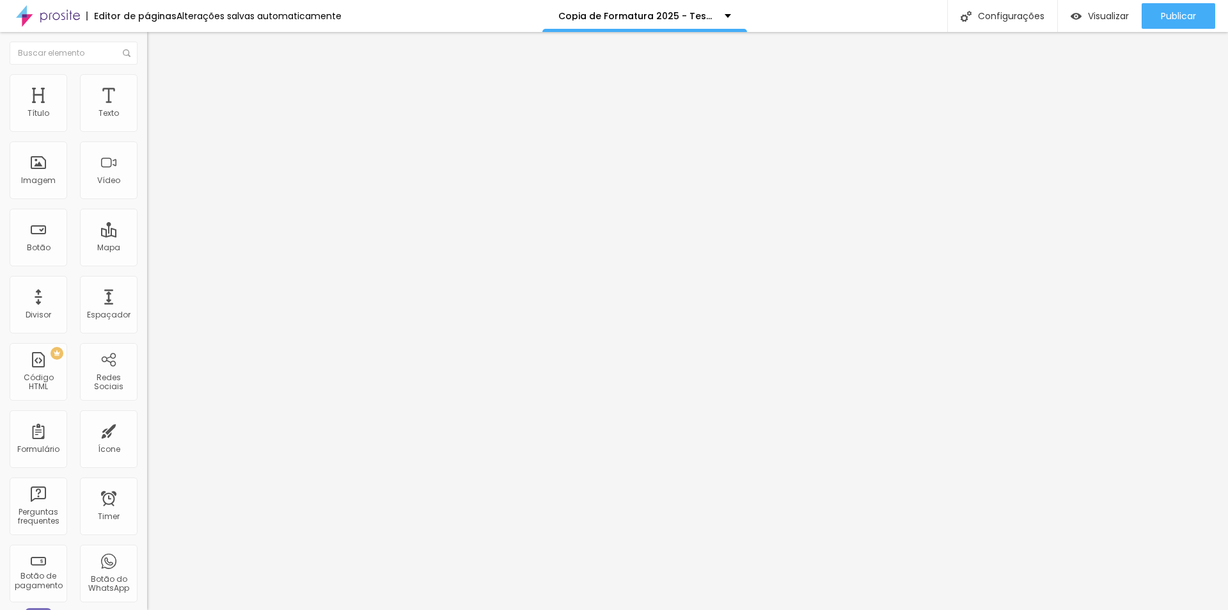
click at [147, 84] on li "Estilo" at bounding box center [220, 80] width 147 height 13
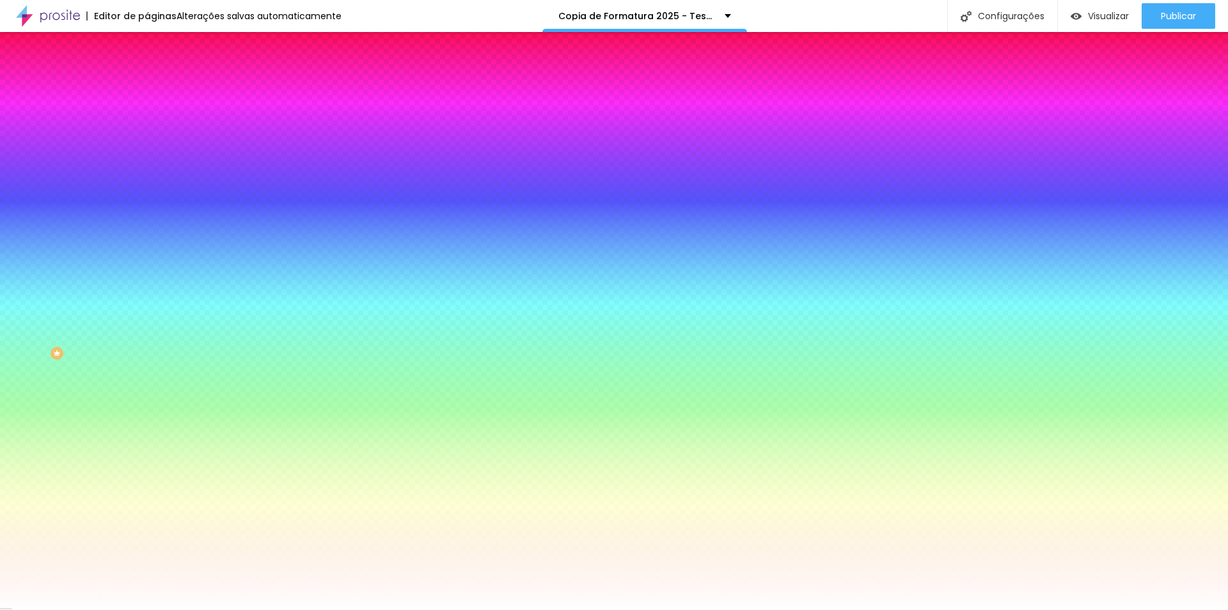
click at [147, 300] on button "button" at bounding box center [156, 293] width 18 height 13
type input "#04020C"
drag, startPoint x: 221, startPoint y: 466, endPoint x: 251, endPoint y: 557, distance: 95.9
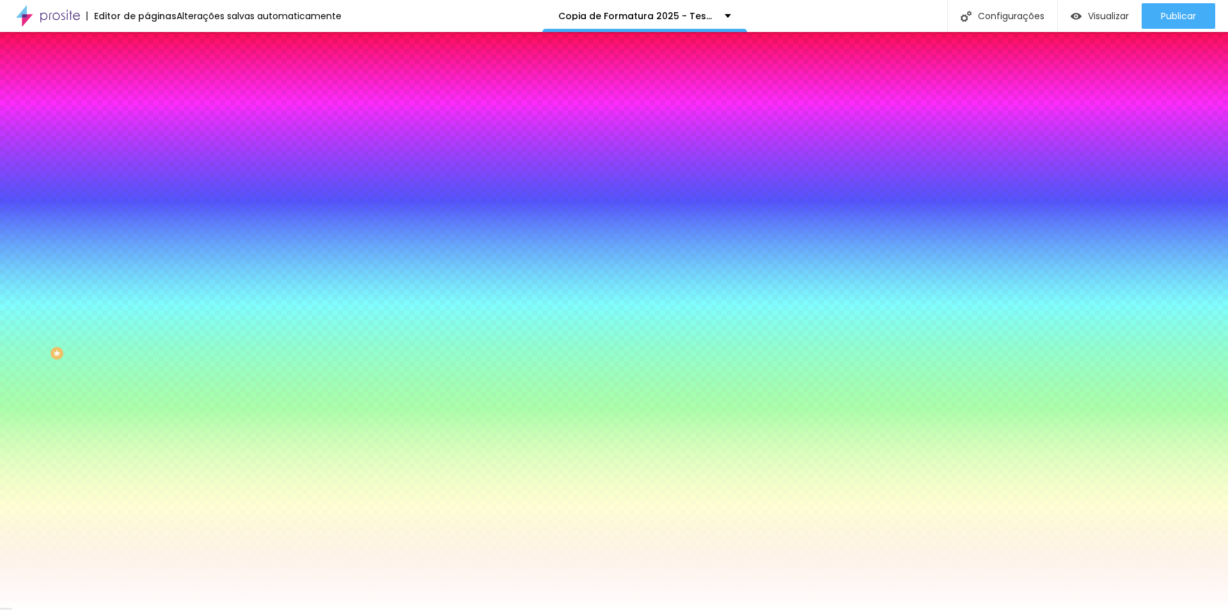
click at [251, 557] on div at bounding box center [614, 305] width 1228 height 610
click at [392, 609] on div at bounding box center [614, 610] width 1228 height 0
click at [154, 417] on icon "button" at bounding box center [156, 414] width 5 height 5
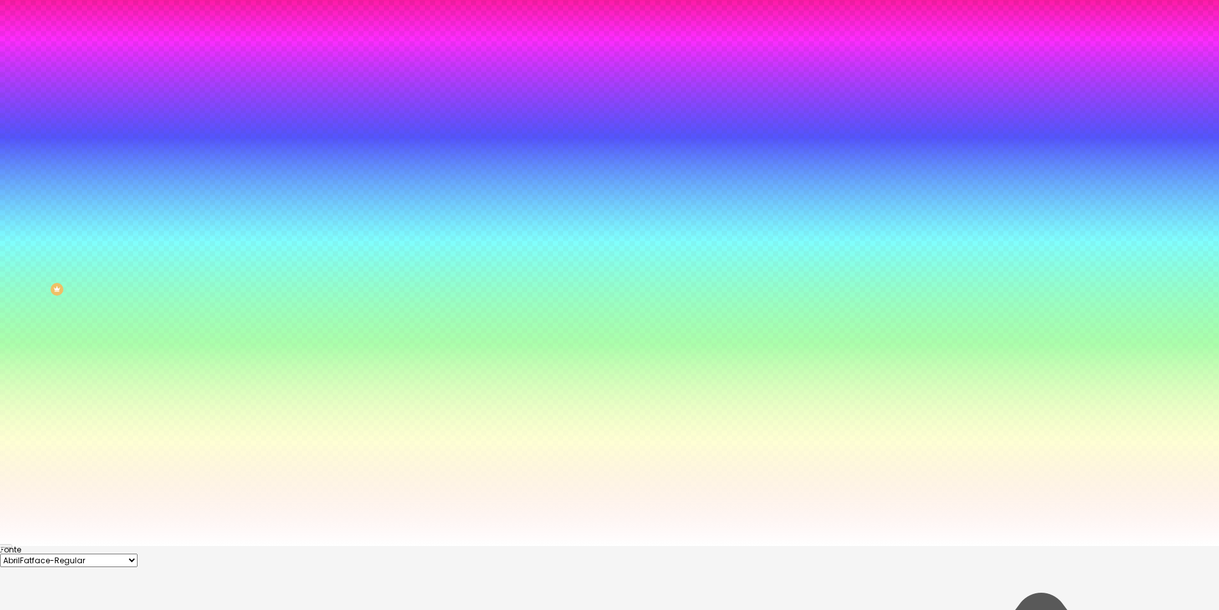
click at [423, 546] on div at bounding box center [609, 546] width 1219 height 0
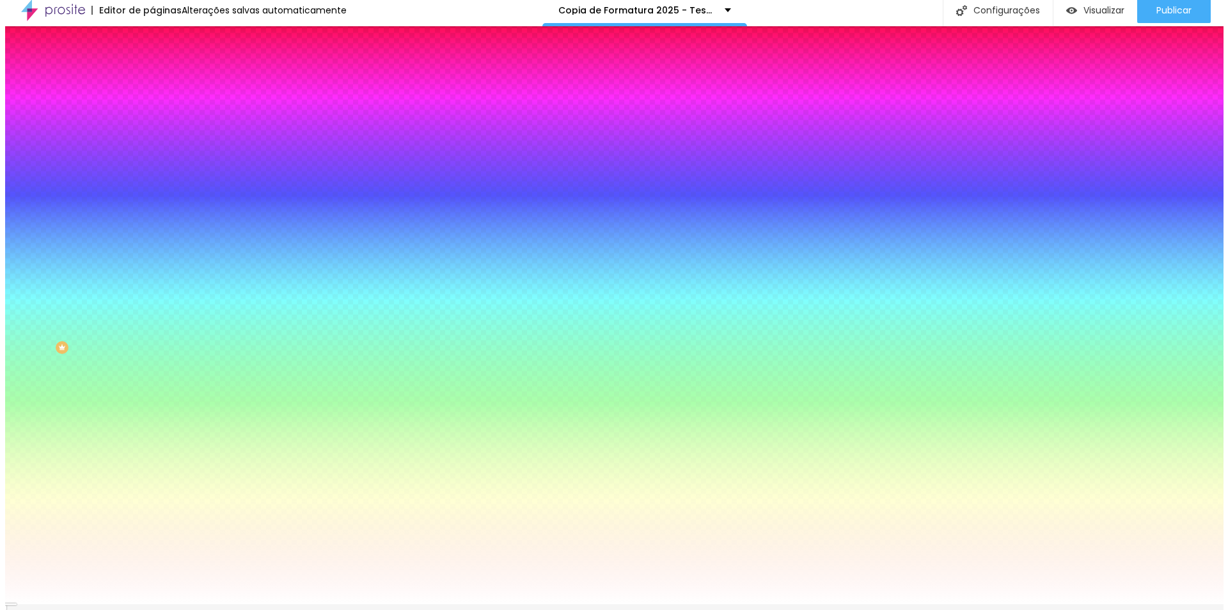
scroll to position [0, 0]
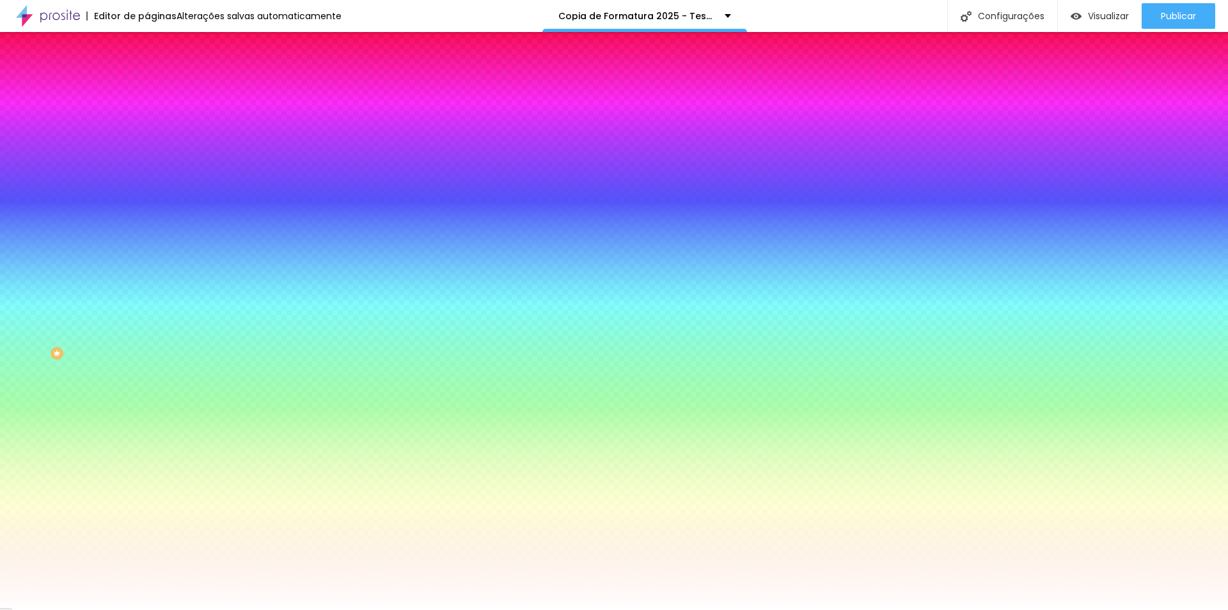
click at [157, 48] on img "button" at bounding box center [162, 47] width 10 height 10
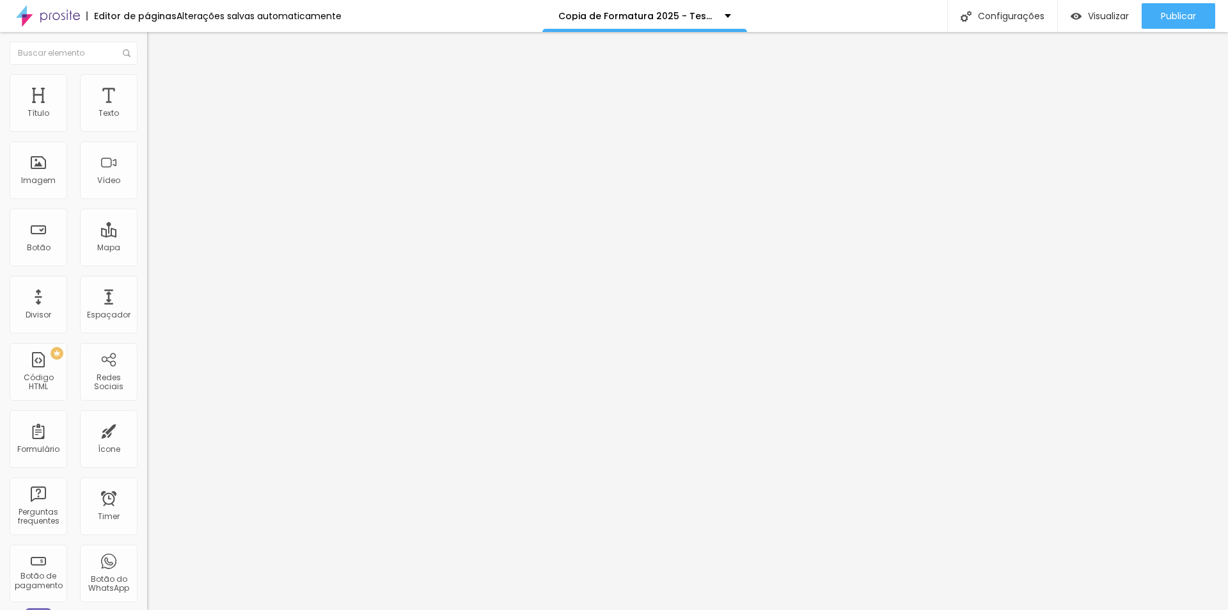
click at [155, 136] on div "Cadastro dos pais dos formandos [PERSON_NAME] 2025" at bounding box center [220, 124] width 131 height 23
click at [147, 129] on div "Cadastro dos pais dos formandos [PERSON_NAME] 2025" at bounding box center [220, 118] width 147 height 22
click at [147, 129] on img at bounding box center [151, 133] width 8 height 8
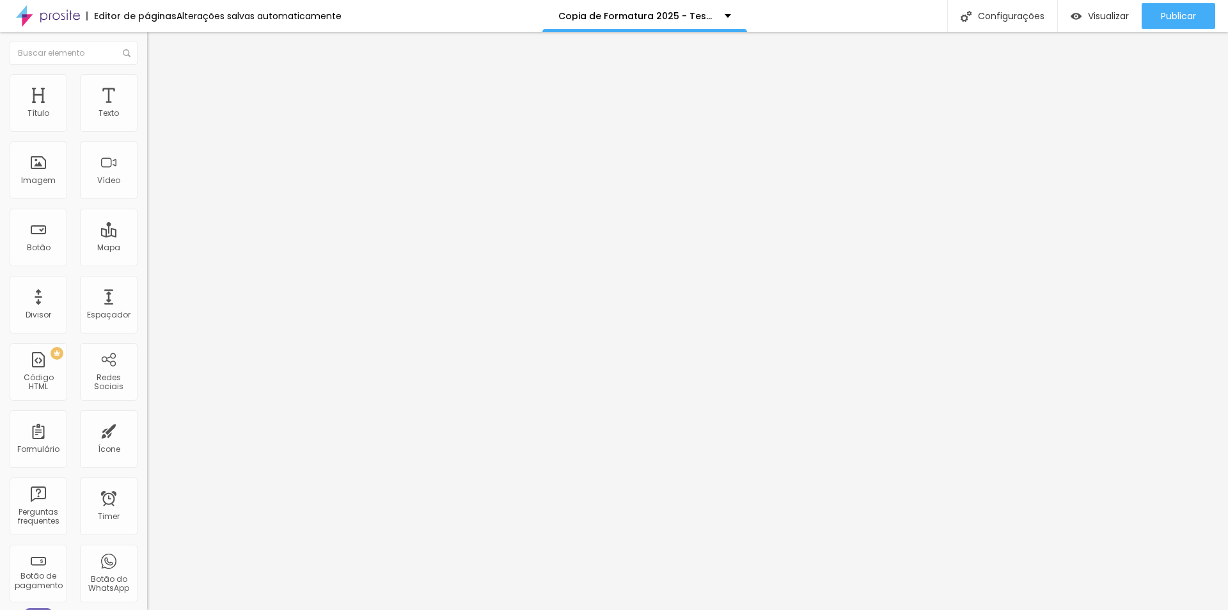
scroll to position [128, 0]
drag, startPoint x: 686, startPoint y: 395, endPoint x: 761, endPoint y: 401, distance: 75.7
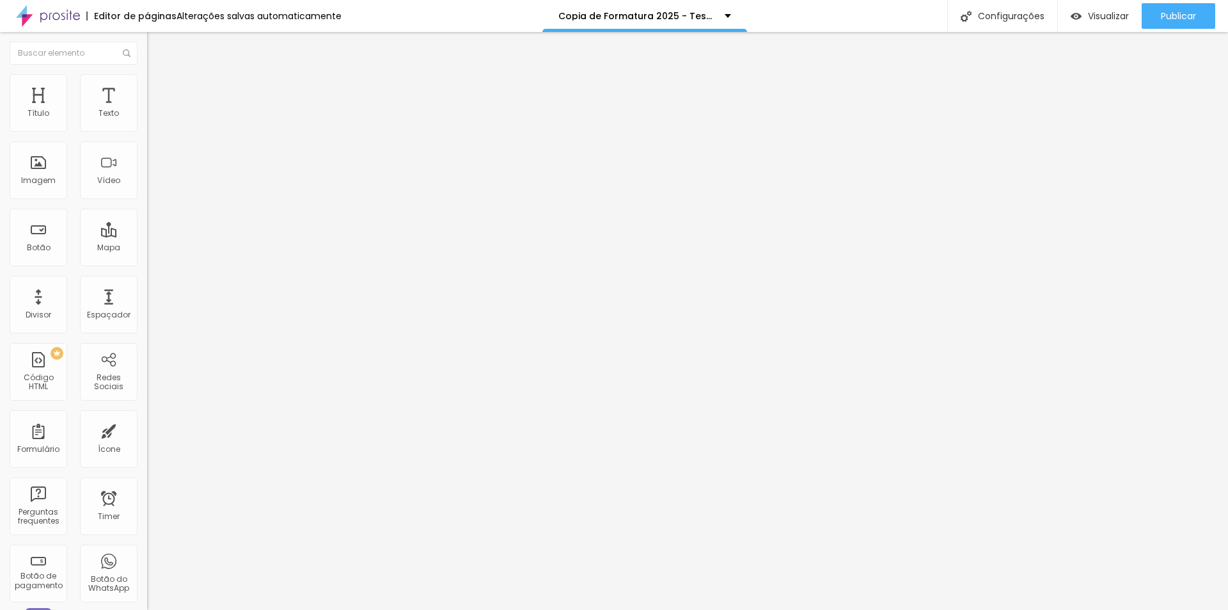
type input "Coloque seu WhatsApp aqui"
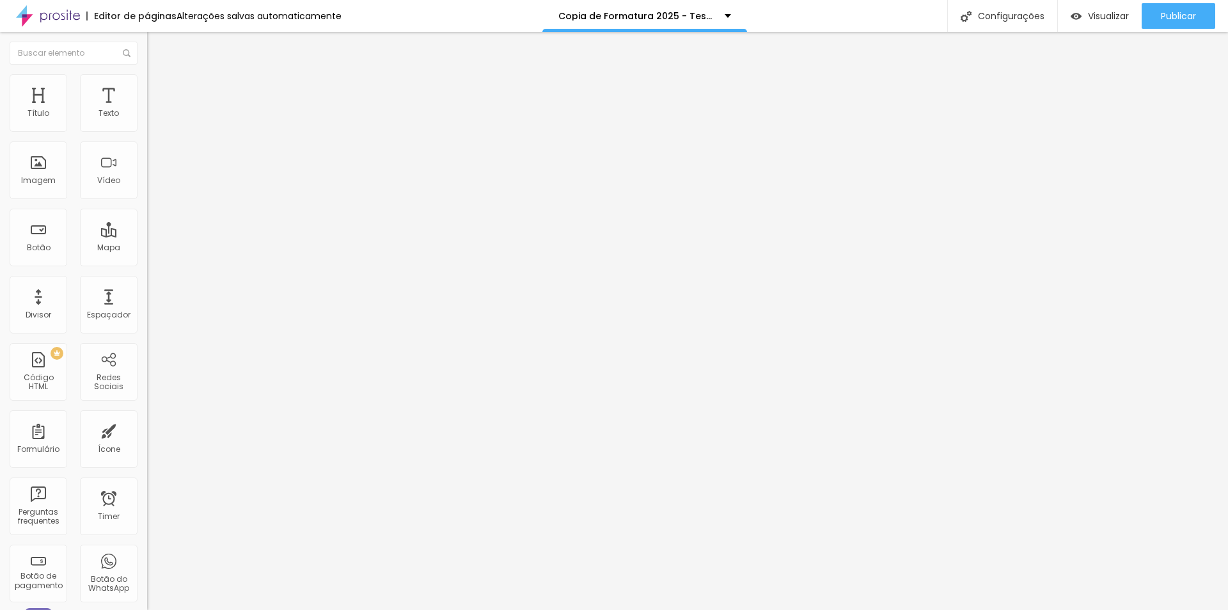
click at [147, 81] on li "Estilo" at bounding box center [220, 80] width 147 height 13
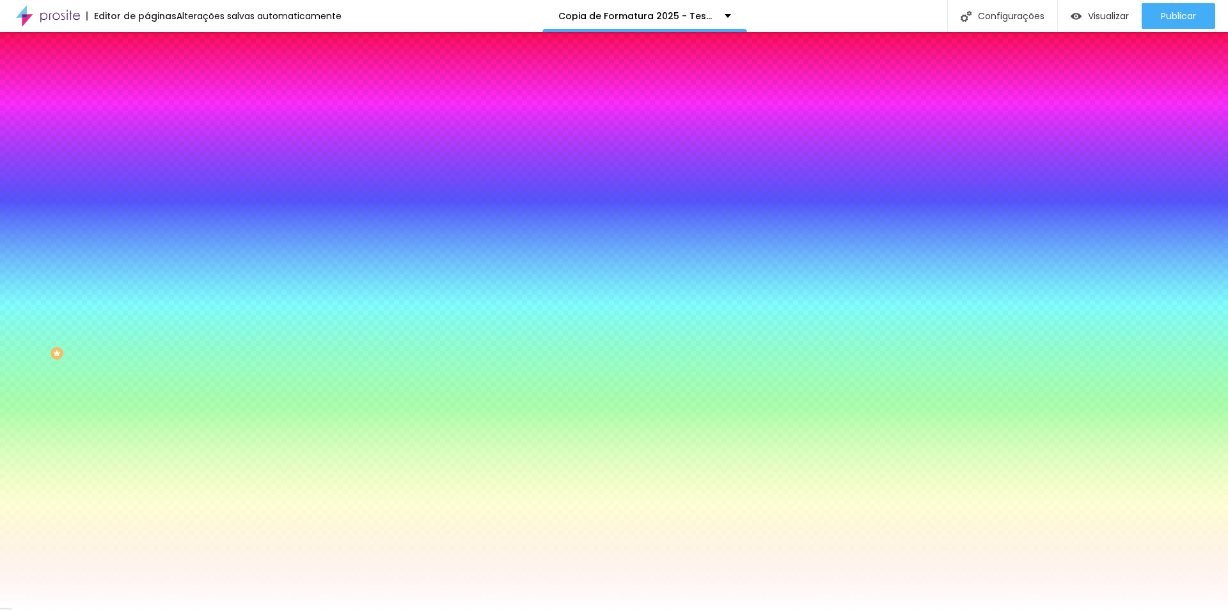
click at [152, 139] on icon "button" at bounding box center [156, 136] width 8 height 8
click at [216, 609] on div at bounding box center [614, 610] width 1228 height 0
click at [152, 296] on icon "button" at bounding box center [156, 293] width 8 height 8
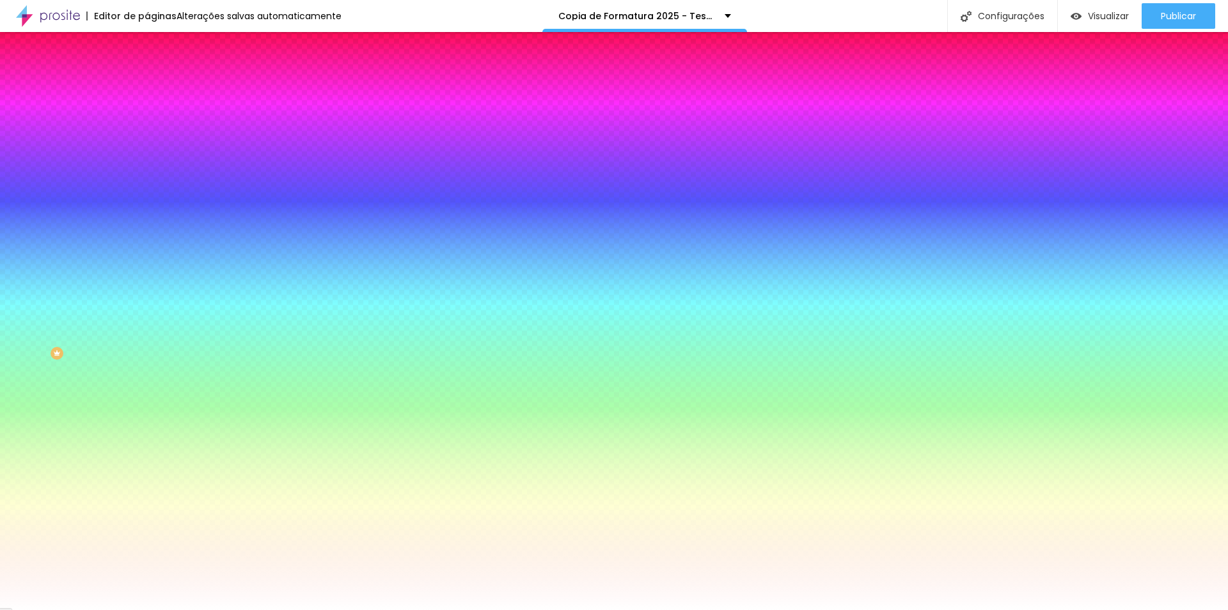
type input "#A6A6A9"
drag, startPoint x: 194, startPoint y: 542, endPoint x: 179, endPoint y: 501, distance: 43.7
click at [179, 501] on div at bounding box center [614, 305] width 1228 height 610
click at [103, 609] on div at bounding box center [614, 610] width 1228 height 0
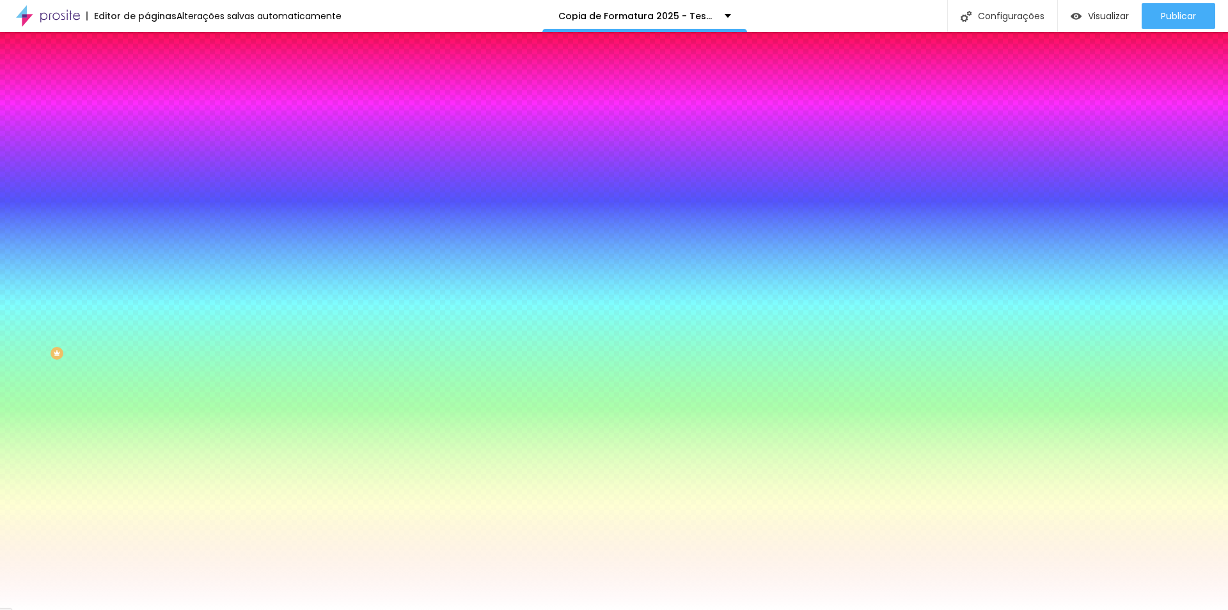
click at [152, 418] on icon "button" at bounding box center [156, 415] width 8 height 8
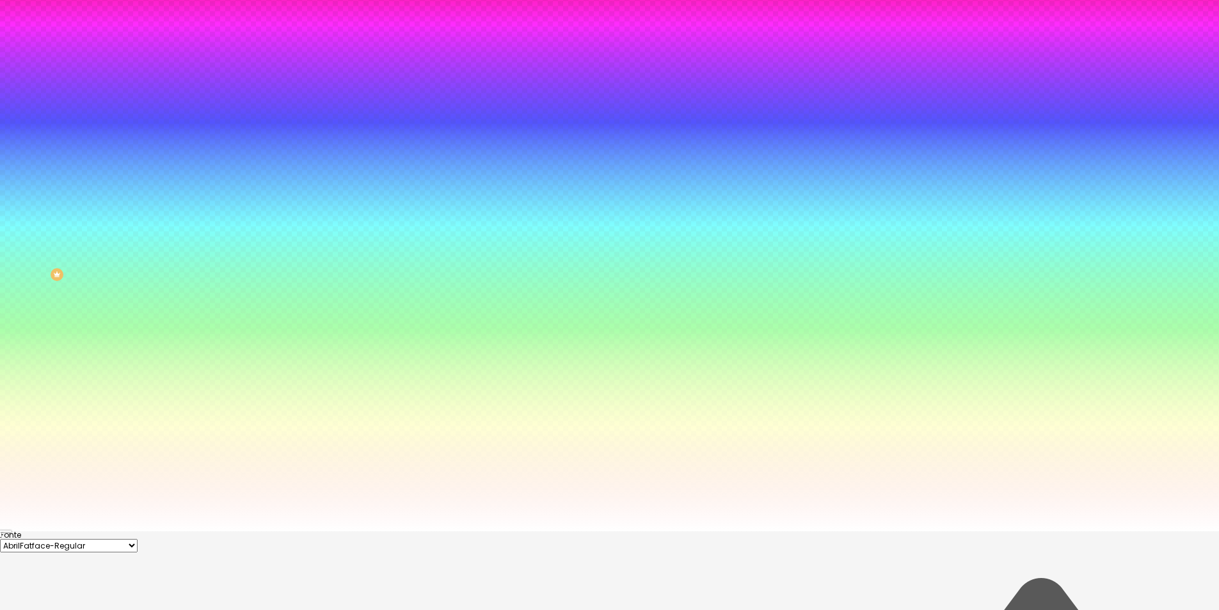
click at [178, 531] on div at bounding box center [609, 226] width 1219 height 610
click at [220, 531] on div at bounding box center [609, 531] width 1219 height 0
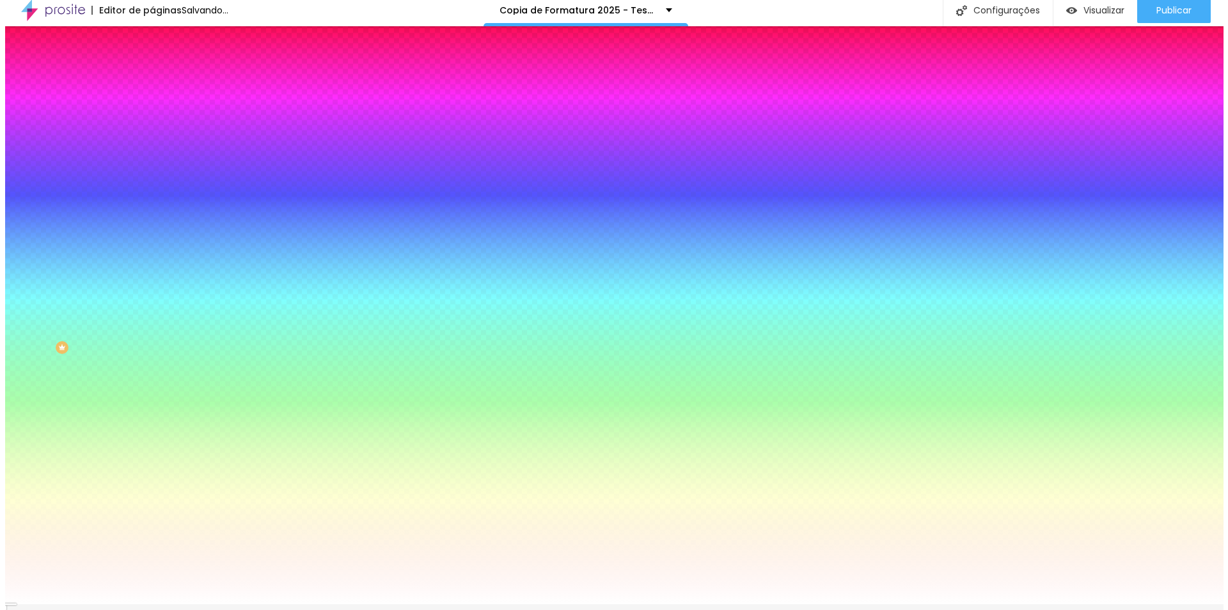
scroll to position [0, 0]
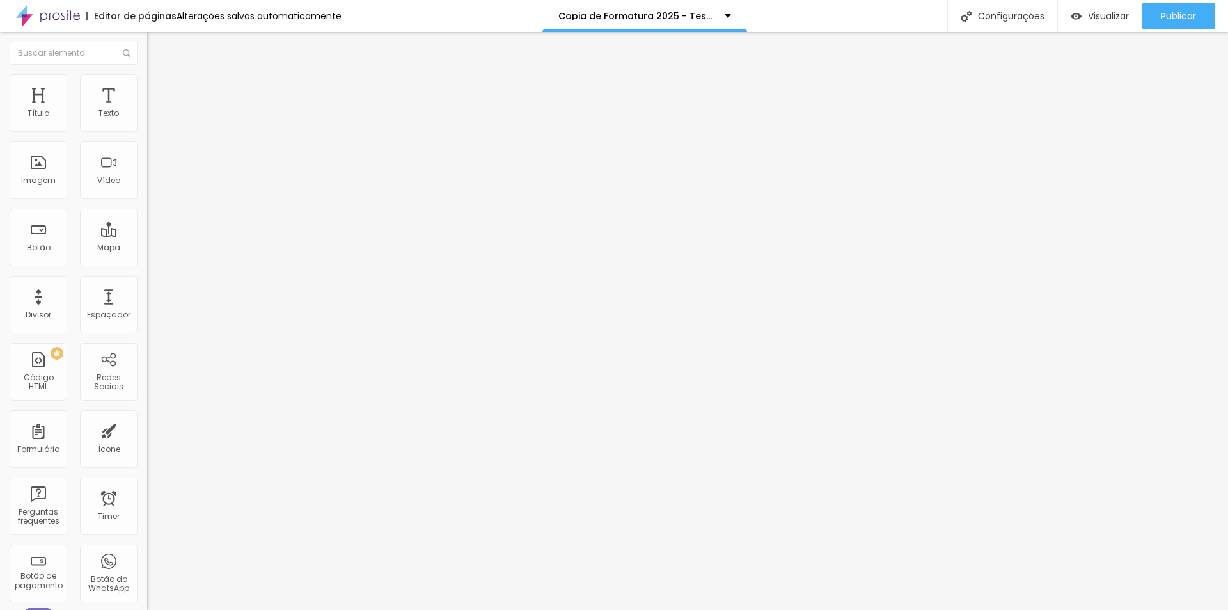
click at [147, 81] on img at bounding box center [153, 80] width 12 height 12
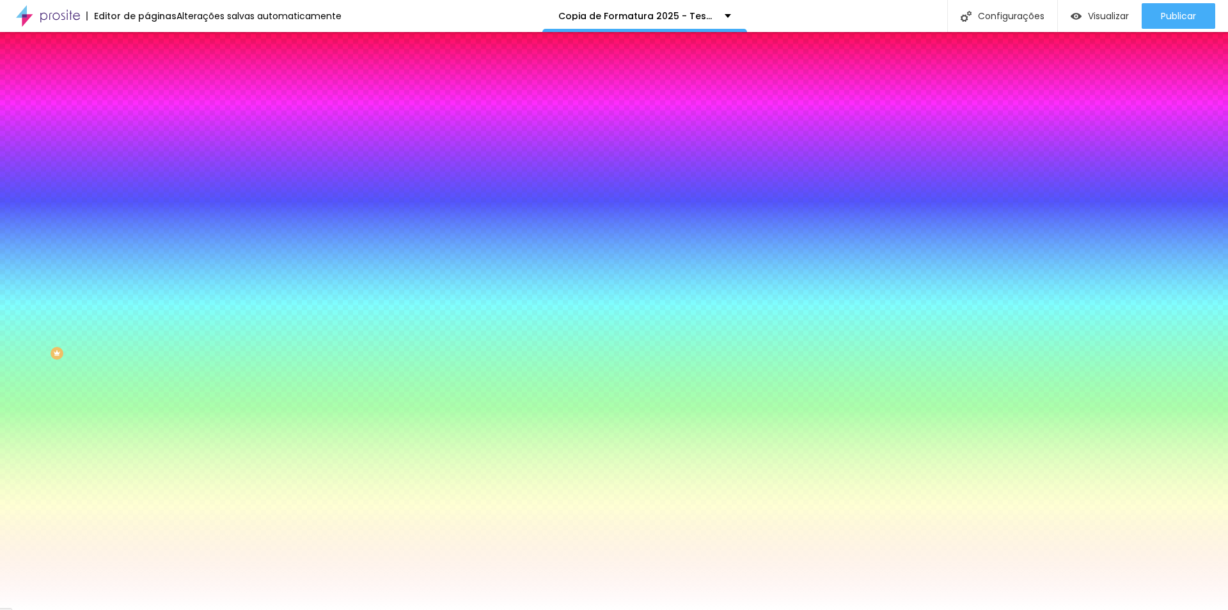
click at [147, 122] on div at bounding box center [220, 122] width 147 height 0
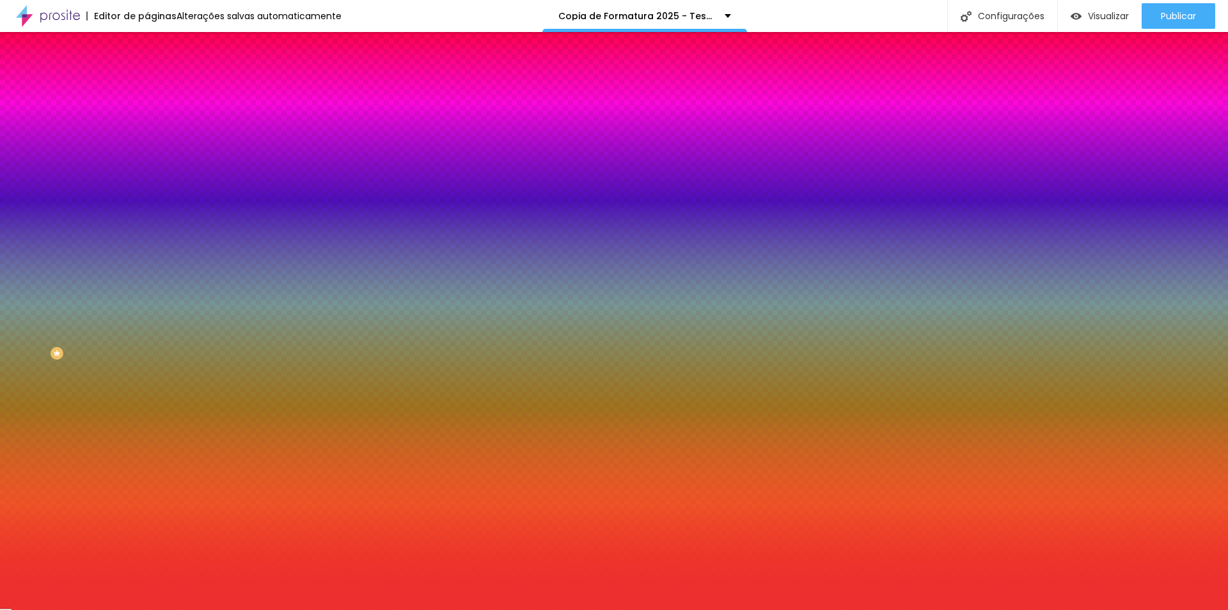
click at [87, 152] on div at bounding box center [614, 305] width 1228 height 610
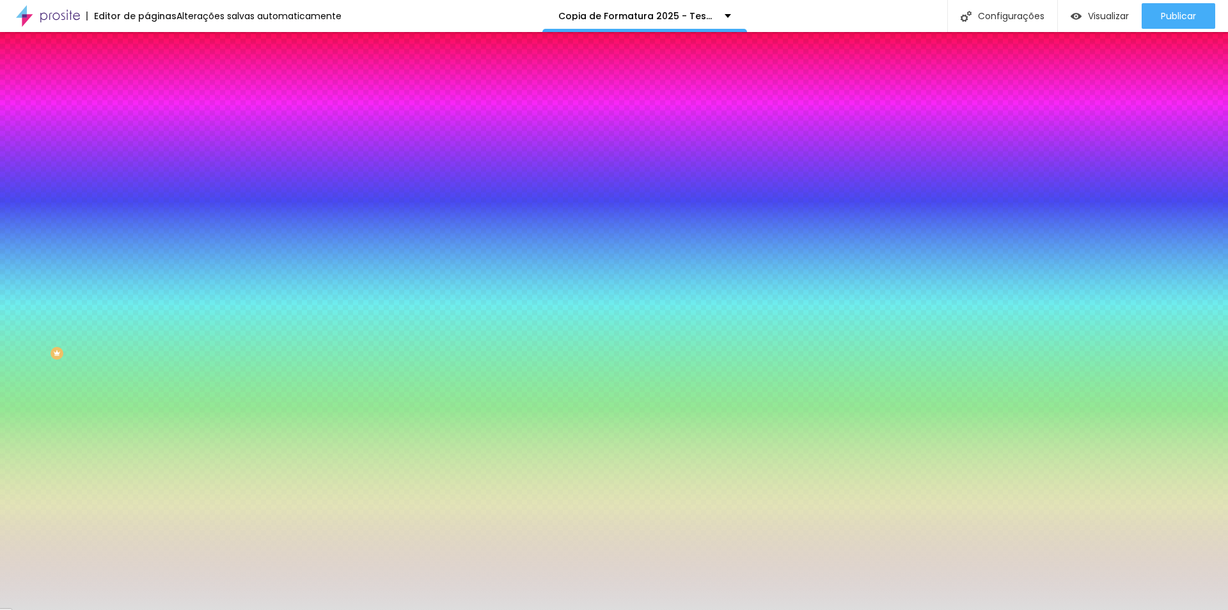
drag, startPoint x: 84, startPoint y: 152, endPoint x: 13, endPoint y: 157, distance: 71.9
click at [147, 157] on div "Cor de fundo Voltar ao padrão #D8D8D8 Sombra DESATIVADO Voltar ao padrão [PERSO…" at bounding box center [220, 157] width 147 height 114
click at [147, 122] on div at bounding box center [220, 122] width 147 height 0
click at [113, 175] on div at bounding box center [614, 305] width 1228 height 610
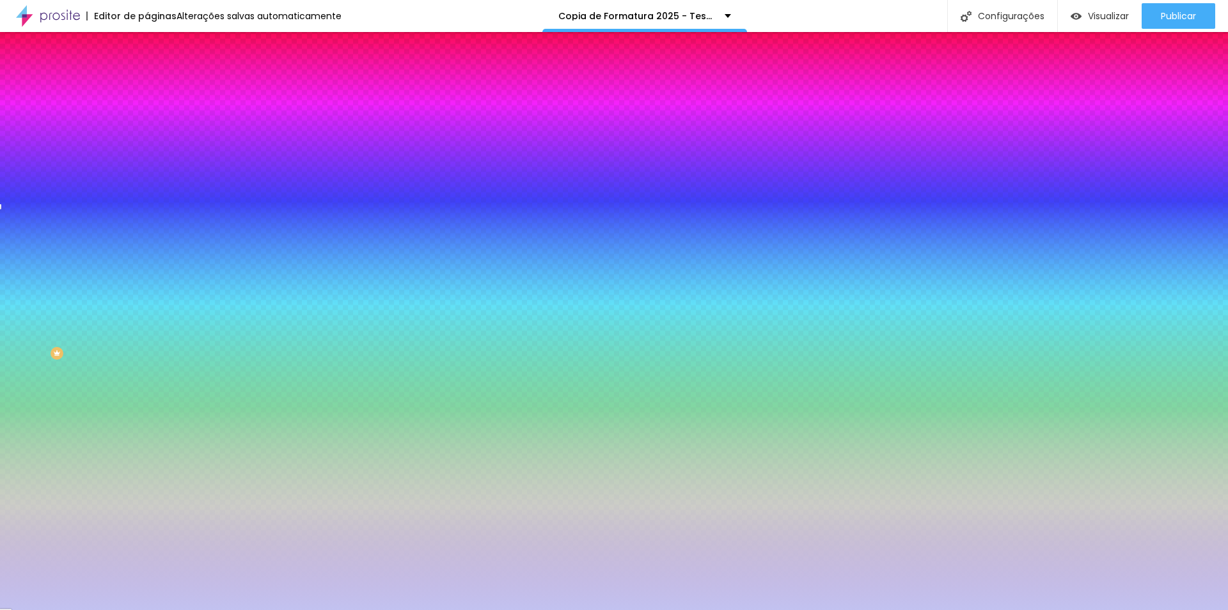
drag, startPoint x: 91, startPoint y: 171, endPoint x: 39, endPoint y: 150, distance: 56.5
click at [37, 150] on div at bounding box center [614, 305] width 1228 height 610
click at [115, 178] on div at bounding box center [614, 305] width 1228 height 610
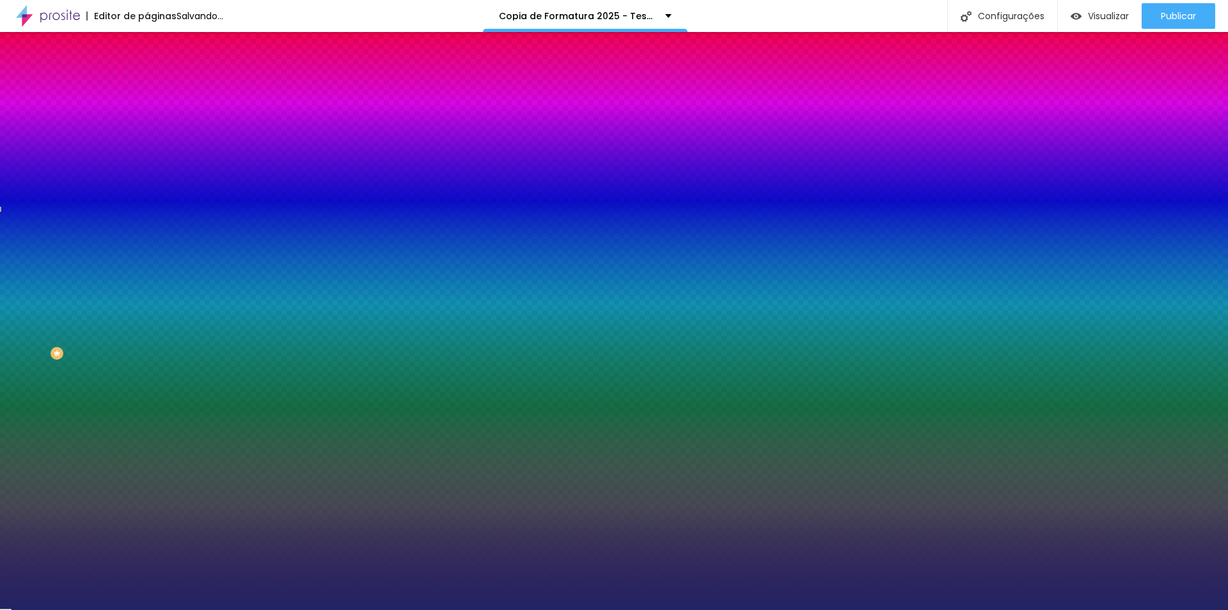
drag, startPoint x: 79, startPoint y: 156, endPoint x: 75, endPoint y: 203, distance: 46.9
click at [75, 203] on div at bounding box center [614, 305] width 1228 height 610
type input "#222464"
drag, startPoint x: 131, startPoint y: 214, endPoint x: 138, endPoint y: 152, distance: 61.8
click at [147, 152] on div "Cor de fundo Voltar ao padrão #222464 Sombra DESATIVADO Voltar ao padrão [PERSO…" at bounding box center [220, 157] width 147 height 114
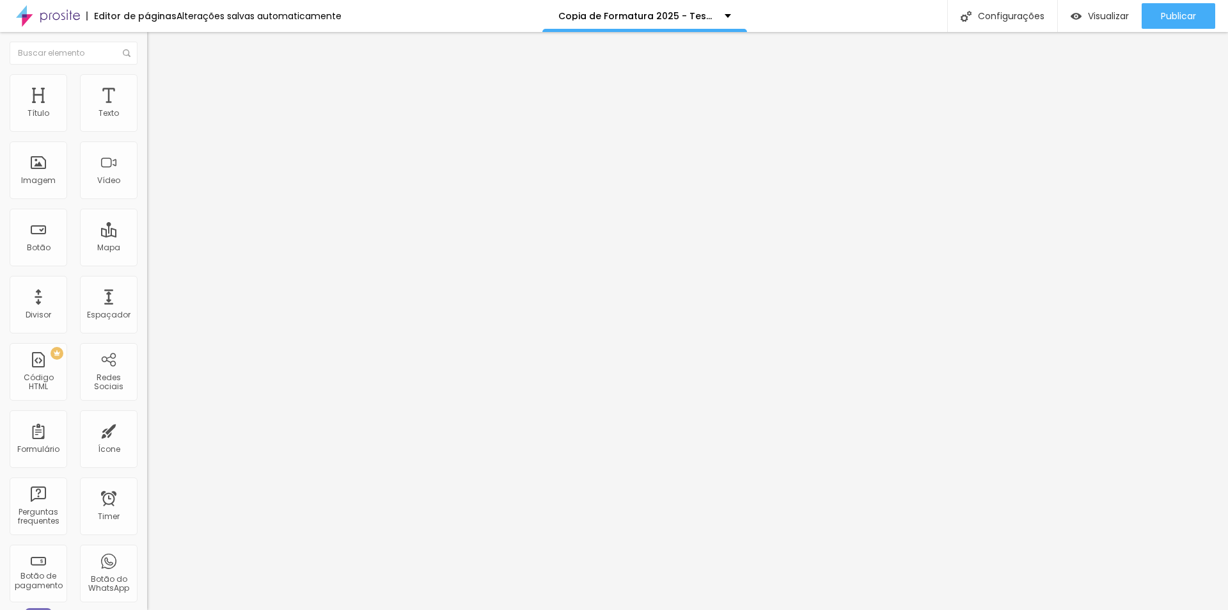
click at [159, 86] on span "Estilo" at bounding box center [169, 82] width 20 height 11
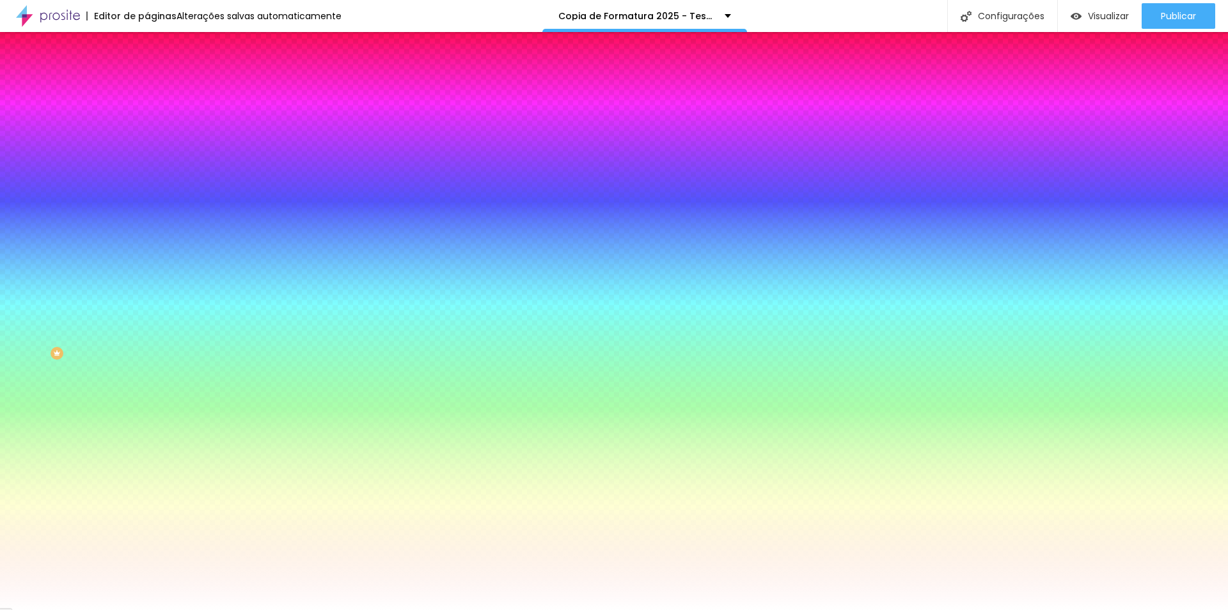
click at [147, 174] on div at bounding box center [220, 174] width 147 height 0
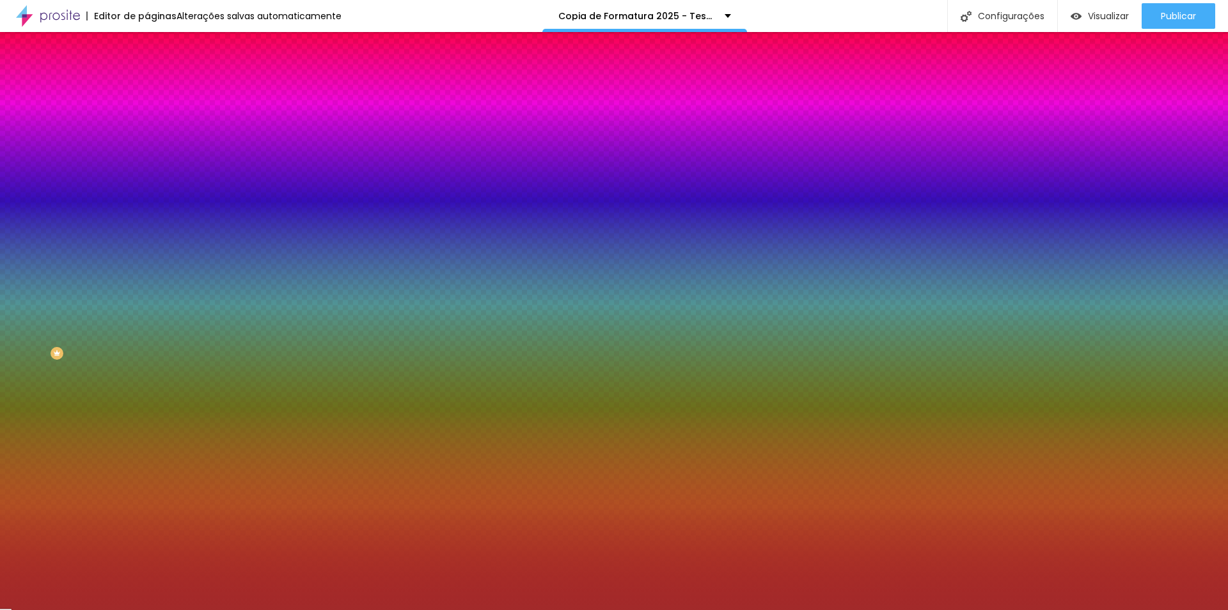
click at [82, 283] on div at bounding box center [614, 305] width 1228 height 610
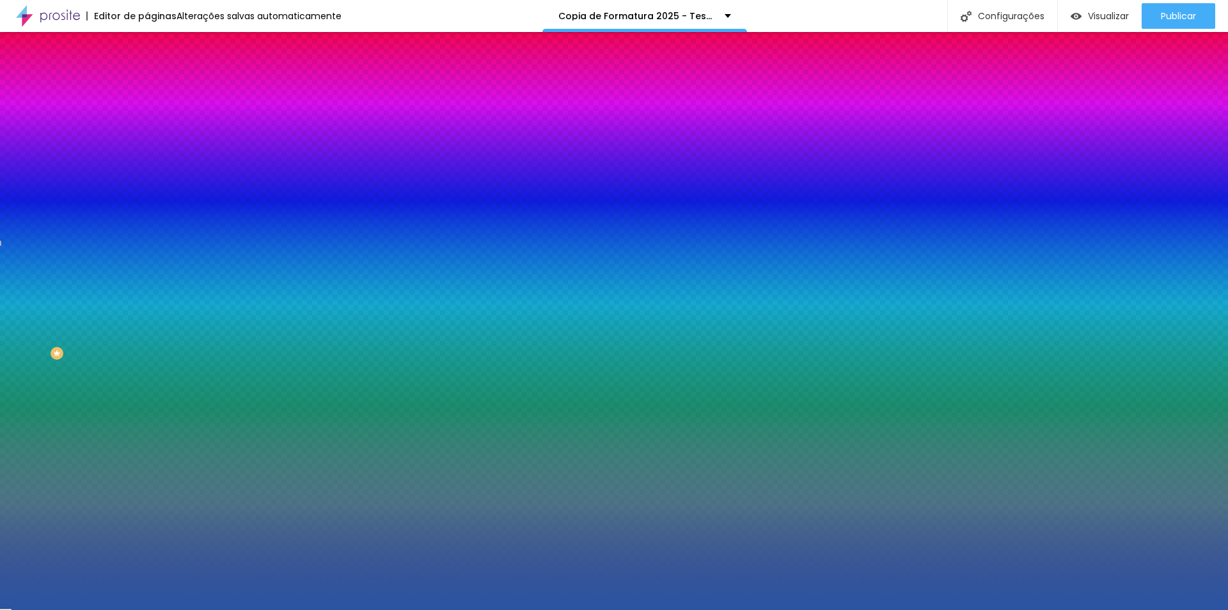
drag, startPoint x: 118, startPoint y: 280, endPoint x: 109, endPoint y: 286, distance: 10.5
click at [109, 286] on div at bounding box center [614, 305] width 1228 height 610
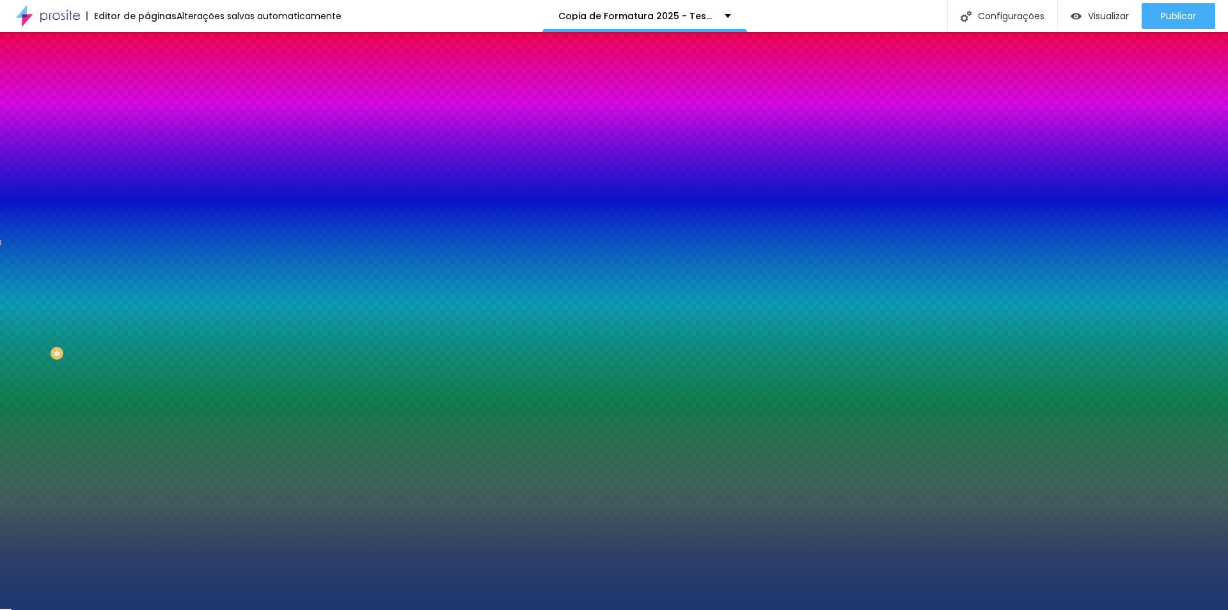
type input "#1C3A70"
drag, startPoint x: 87, startPoint y: 291, endPoint x: 83, endPoint y: 301, distance: 11.2
click at [83, 301] on div at bounding box center [614, 305] width 1228 height 610
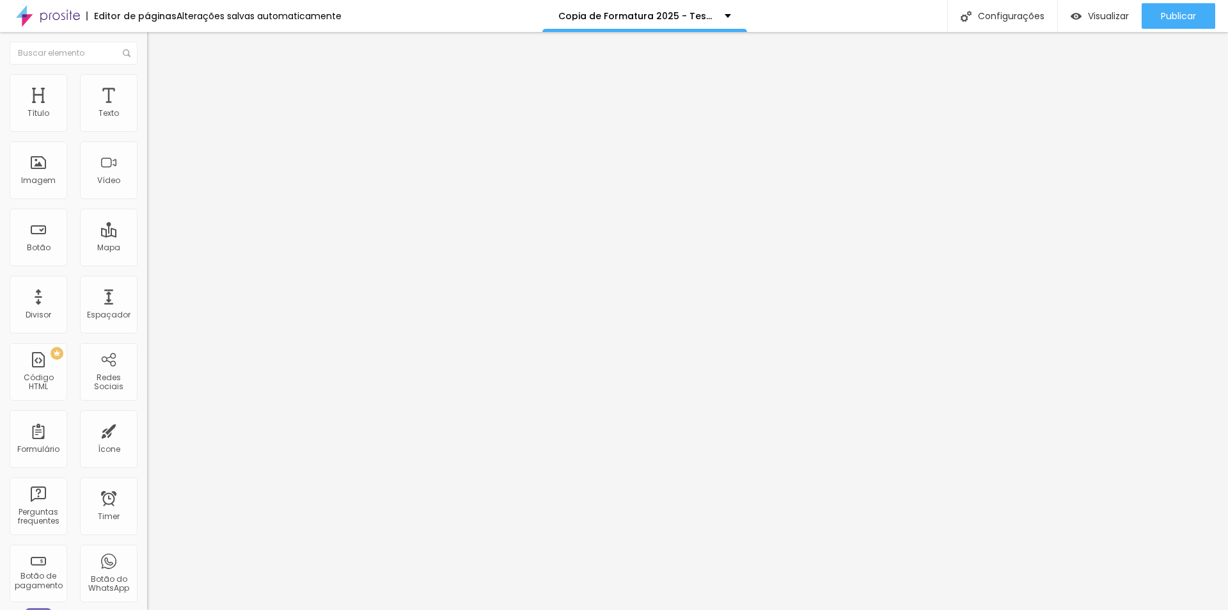
click at [159, 88] on span "Estilo" at bounding box center [169, 82] width 20 height 11
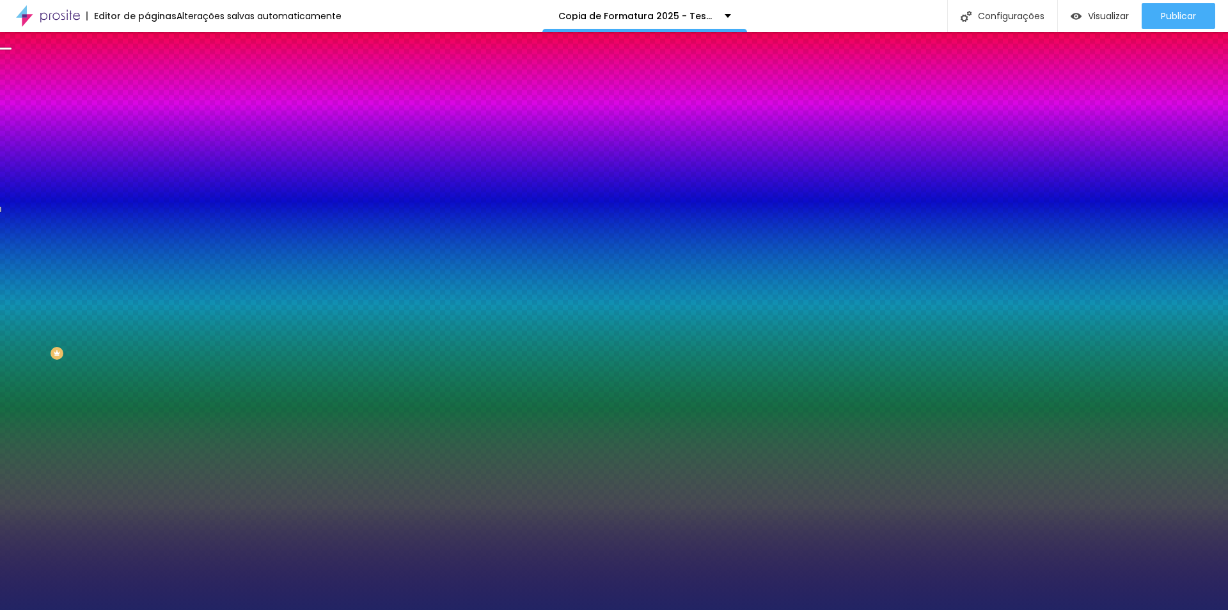
click at [147, 122] on div at bounding box center [220, 122] width 147 height 0
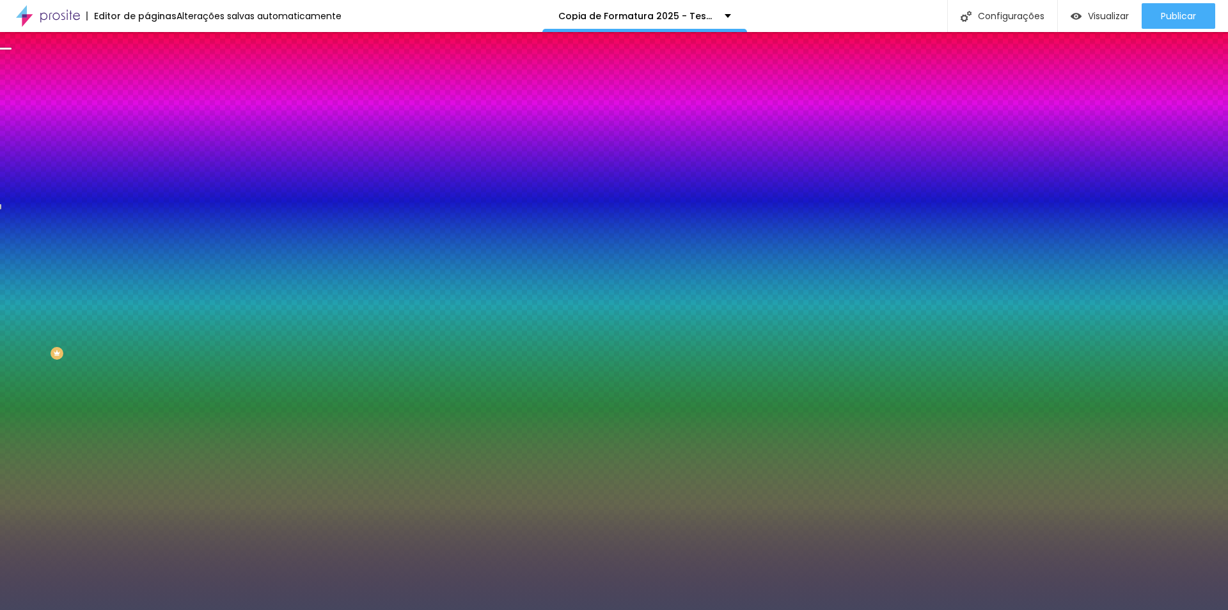
drag, startPoint x: 73, startPoint y: 189, endPoint x: 40, endPoint y: 207, distance: 38.1
click at [40, 207] on div at bounding box center [614, 305] width 1228 height 610
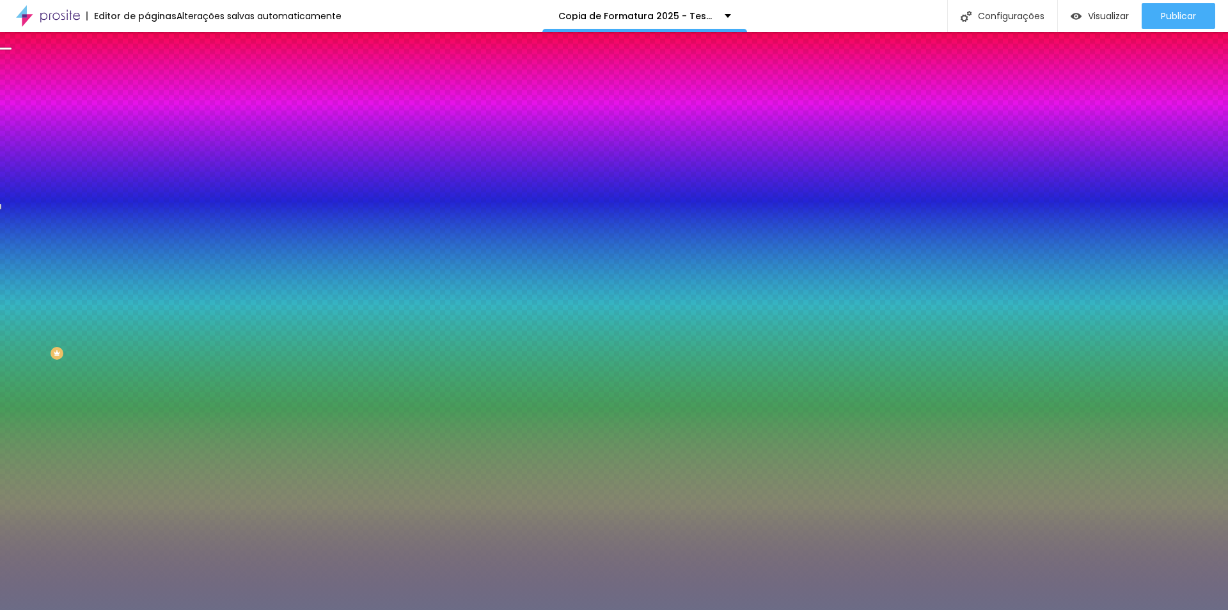
drag, startPoint x: 40, startPoint y: 207, endPoint x: 36, endPoint y: 190, distance: 17.6
click at [237, 288] on div at bounding box center [238, 289] width 3 height 3
drag, startPoint x: 127, startPoint y: 153, endPoint x: 141, endPoint y: 273, distance: 121.2
click at [147, 273] on div "Editar Coluna Conteúdo Estilo Avançado Cor de fundo Voltar ao padrão #6C6C86 So…" at bounding box center [220, 321] width 147 height 578
click at [147, 122] on div at bounding box center [220, 122] width 147 height 0
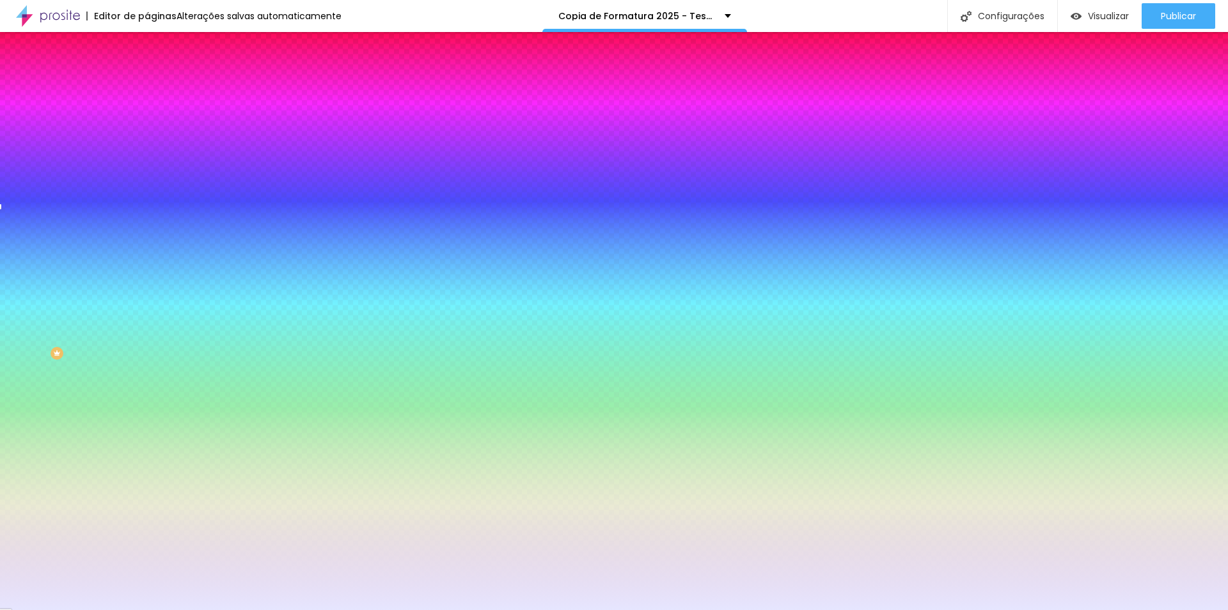
type input "#E4E4FF"
drag, startPoint x: 45, startPoint y: 196, endPoint x: 30, endPoint y: 142, distance: 55.9
click at [147, 135] on div at bounding box center [220, 135] width 147 height 0
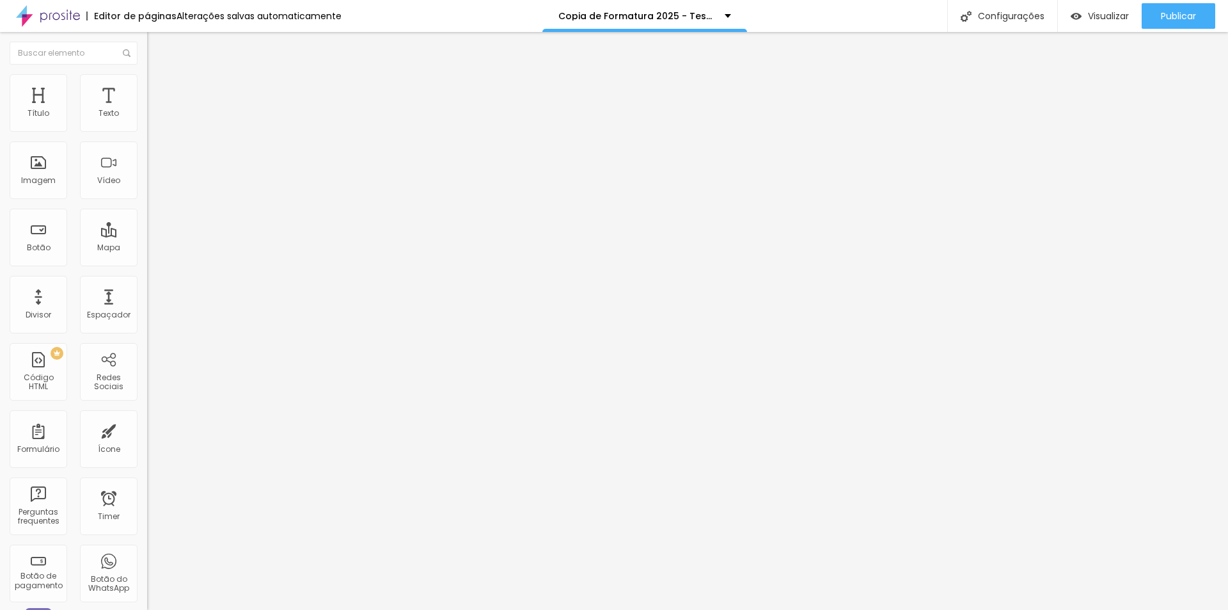
click at [147, 80] on li "Estilo" at bounding box center [220, 80] width 147 height 13
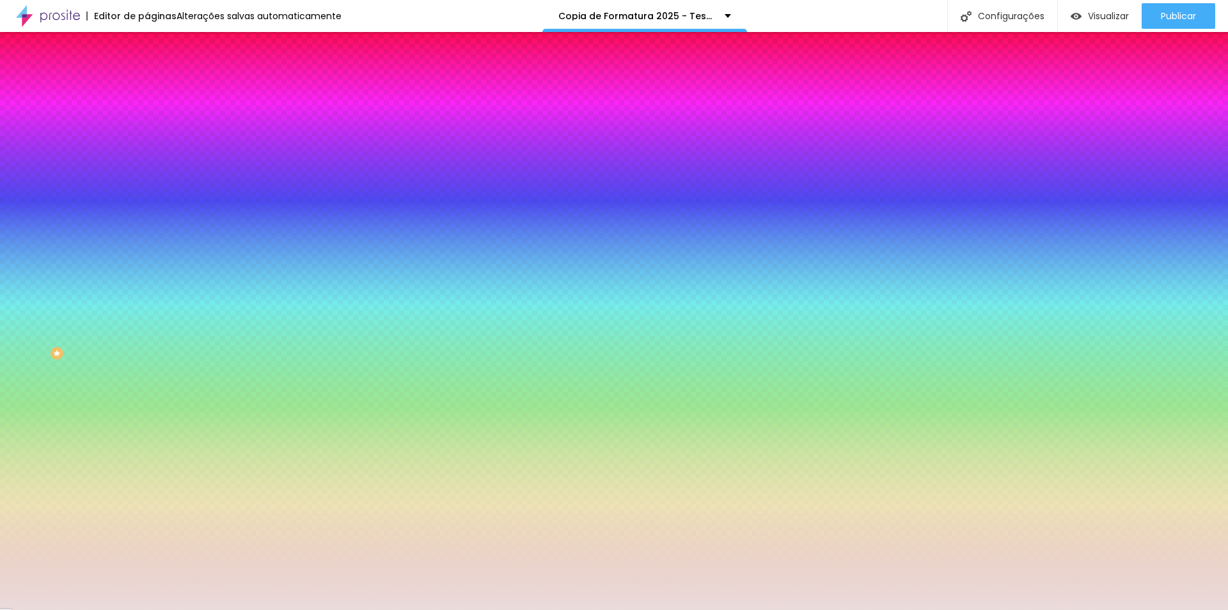
click at [147, 122] on div at bounding box center [220, 122] width 147 height 0
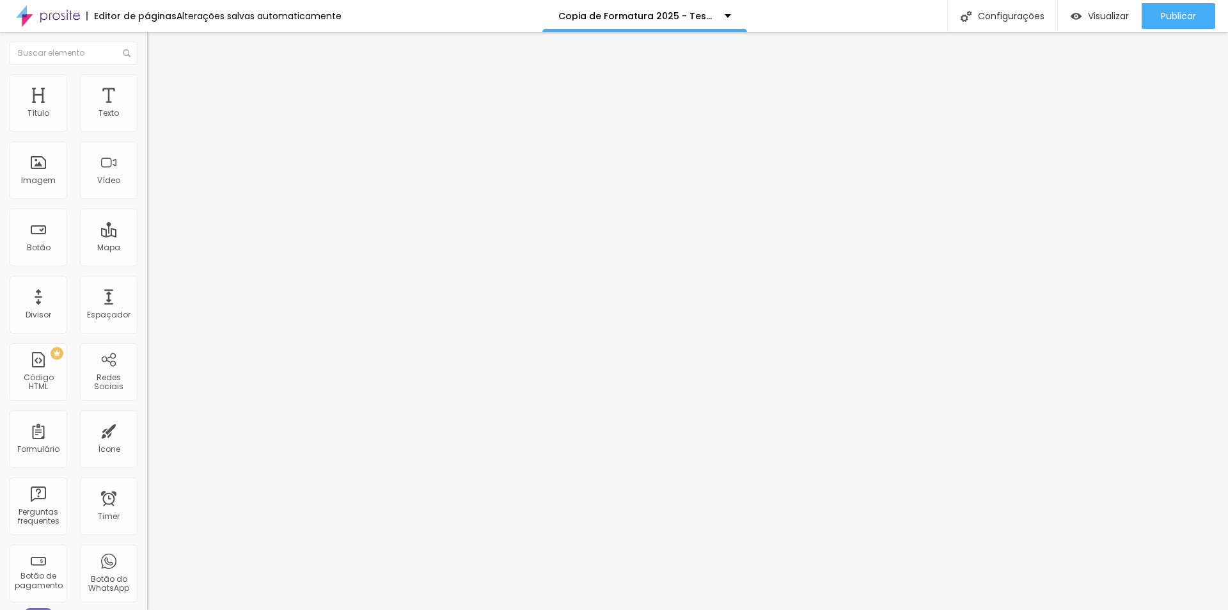
click at [147, 83] on img at bounding box center [153, 80] width 12 height 12
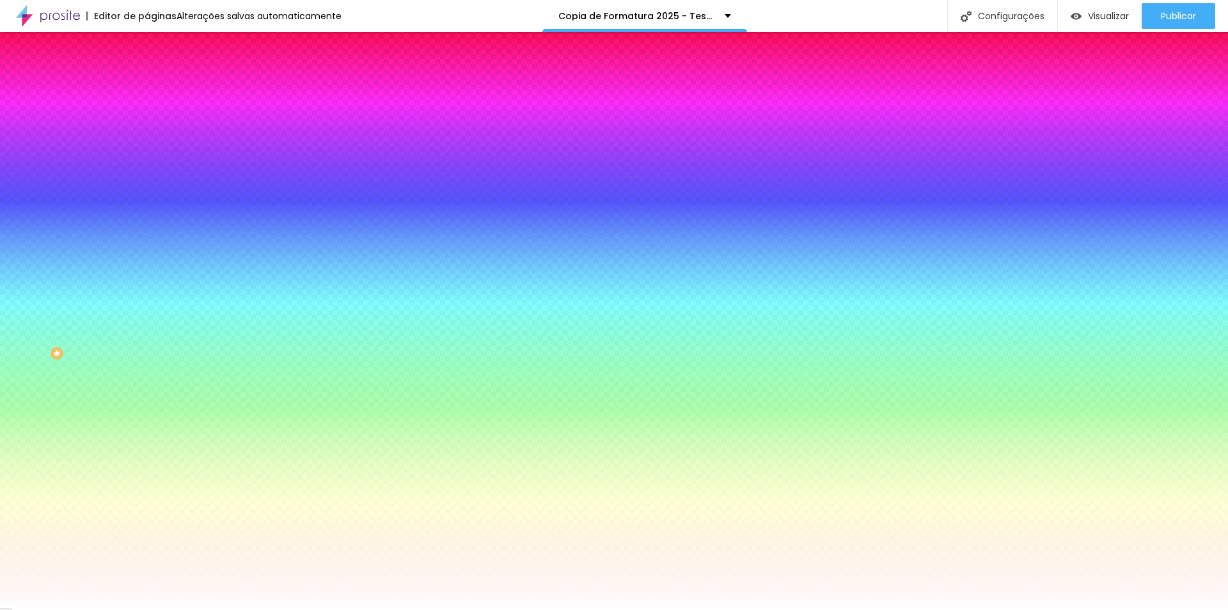
click at [147, 174] on div at bounding box center [220, 174] width 147 height 0
click at [114, 336] on div at bounding box center [614, 305] width 1228 height 610
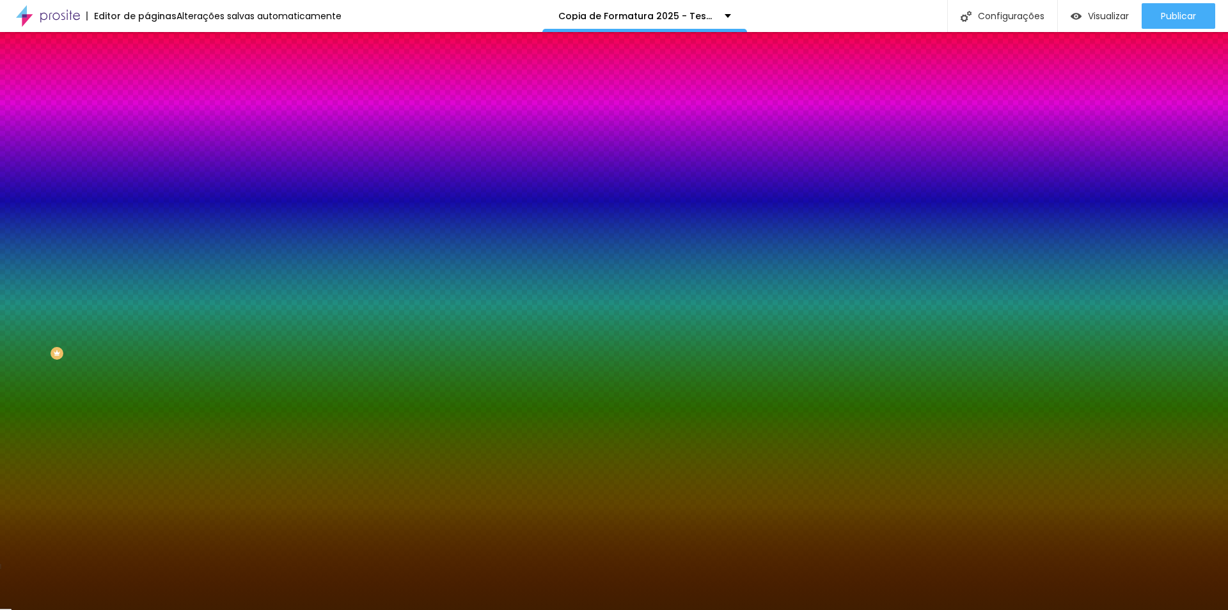
drag, startPoint x: 90, startPoint y: 266, endPoint x: 123, endPoint y: 320, distance: 62.9
click at [147, 187] on div at bounding box center [220, 187] width 147 height 0
click at [123, 320] on div at bounding box center [614, 305] width 1228 height 610
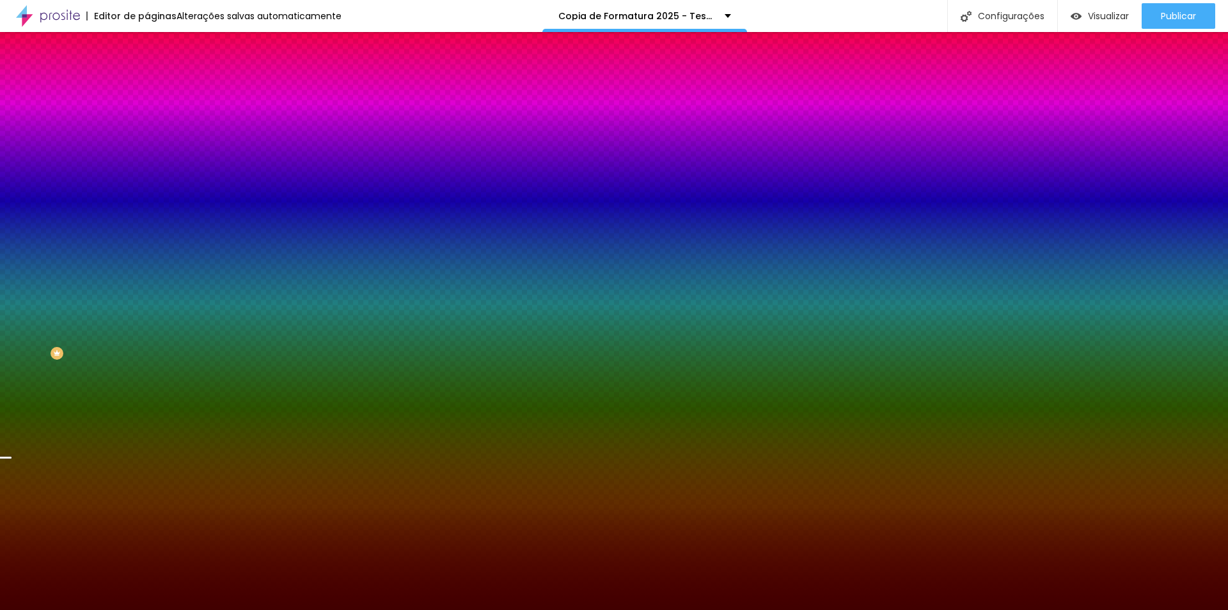
drag, startPoint x: 113, startPoint y: 340, endPoint x: 111, endPoint y: 351, distance: 10.6
click at [147, 265] on div "Imagem de fundo Adicionar imagem Efeito da Imagem Nenhum Nenhum Parallax Cor de…" at bounding box center [220, 183] width 147 height 166
click at [147, 174] on div at bounding box center [220, 174] width 147 height 0
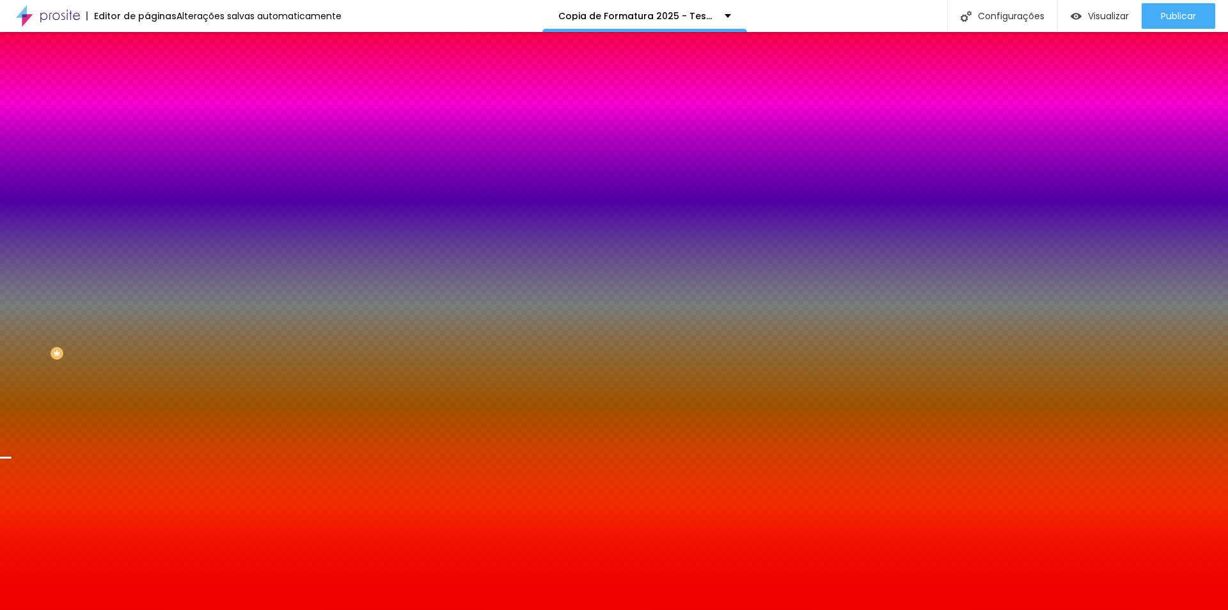
drag, startPoint x: 81, startPoint y: 262, endPoint x: 142, endPoint y: 254, distance: 61.9
click at [147, 254] on div "Imagem de fundo Adicionar imagem Efeito da Imagem Nenhum Nenhum Parallax Cor de…" at bounding box center [220, 183] width 147 height 166
click at [147, 174] on div at bounding box center [220, 174] width 147 height 0
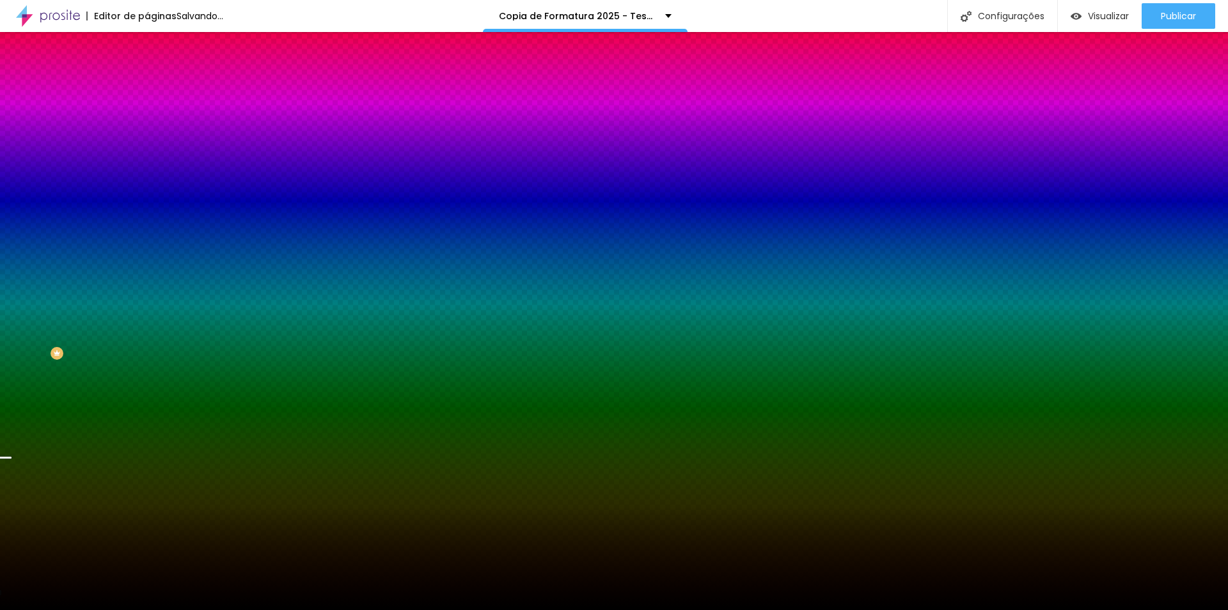
drag, startPoint x: 84, startPoint y: 306, endPoint x: 0, endPoint y: 356, distance: 97.5
click at [147, 356] on div "Editar Seção Conteúdo Estilo Avançado Imagem de fundo Adicionar imagem Efeito d…" at bounding box center [220, 321] width 147 height 578
click at [147, 174] on div at bounding box center [220, 174] width 147 height 0
click at [111, 328] on div at bounding box center [614, 305] width 1228 height 610
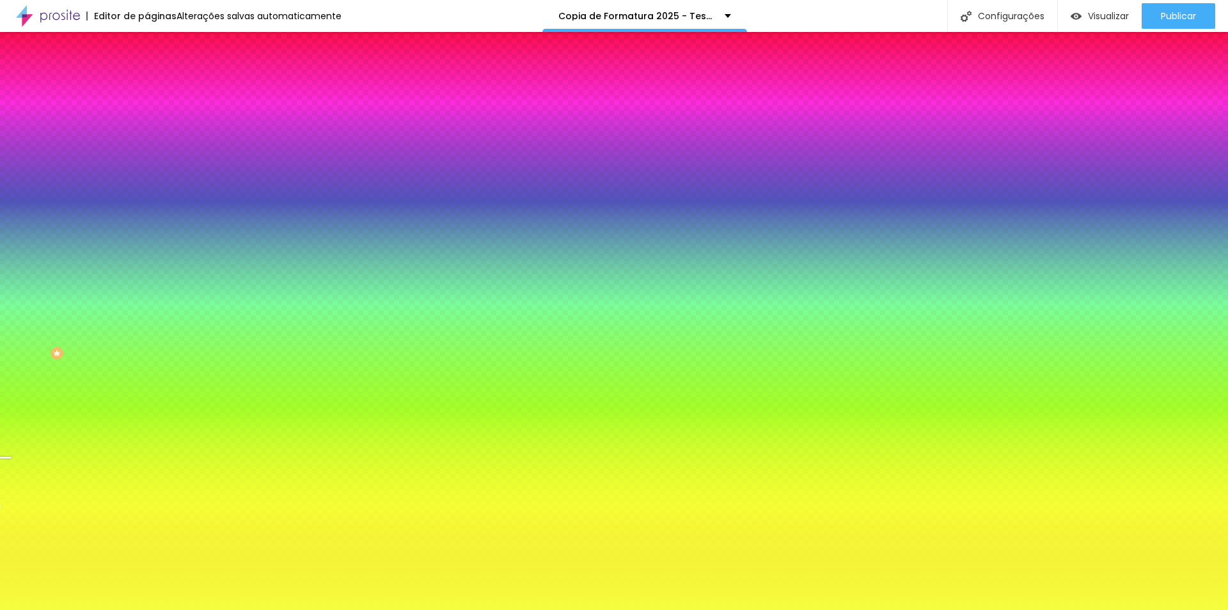
type input "#F5FF48"
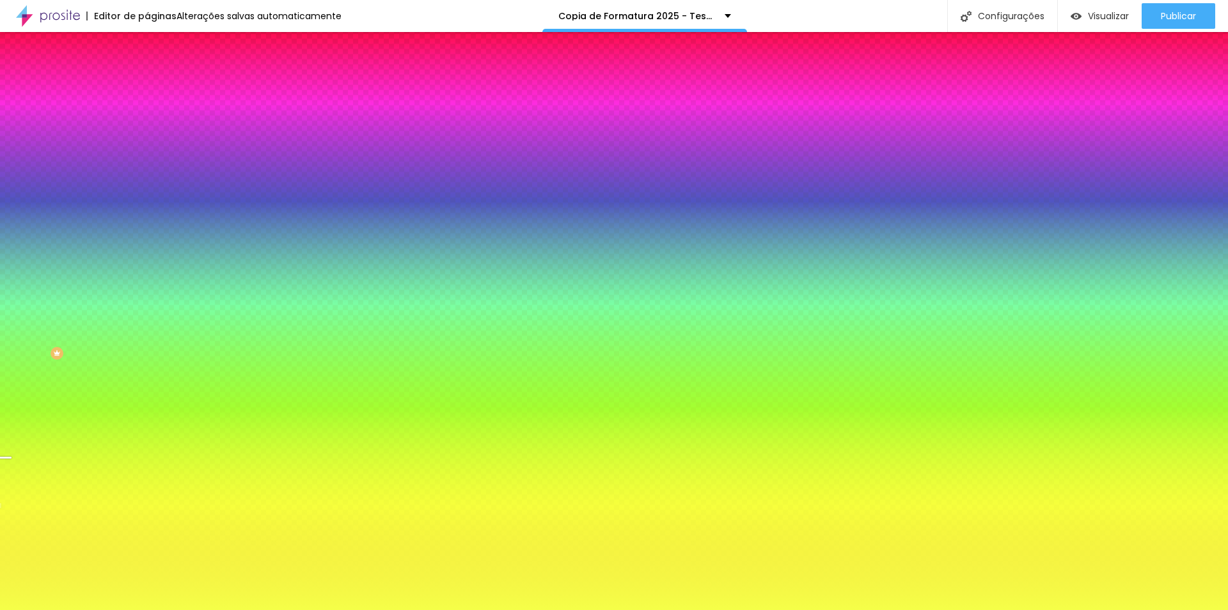
drag, startPoint x: 88, startPoint y: 265, endPoint x: 80, endPoint y: 233, distance: 33.7
click at [147, 187] on div "Cor de fundo Voltar ao padrão #F5FF48" at bounding box center [220, 169] width 147 height 35
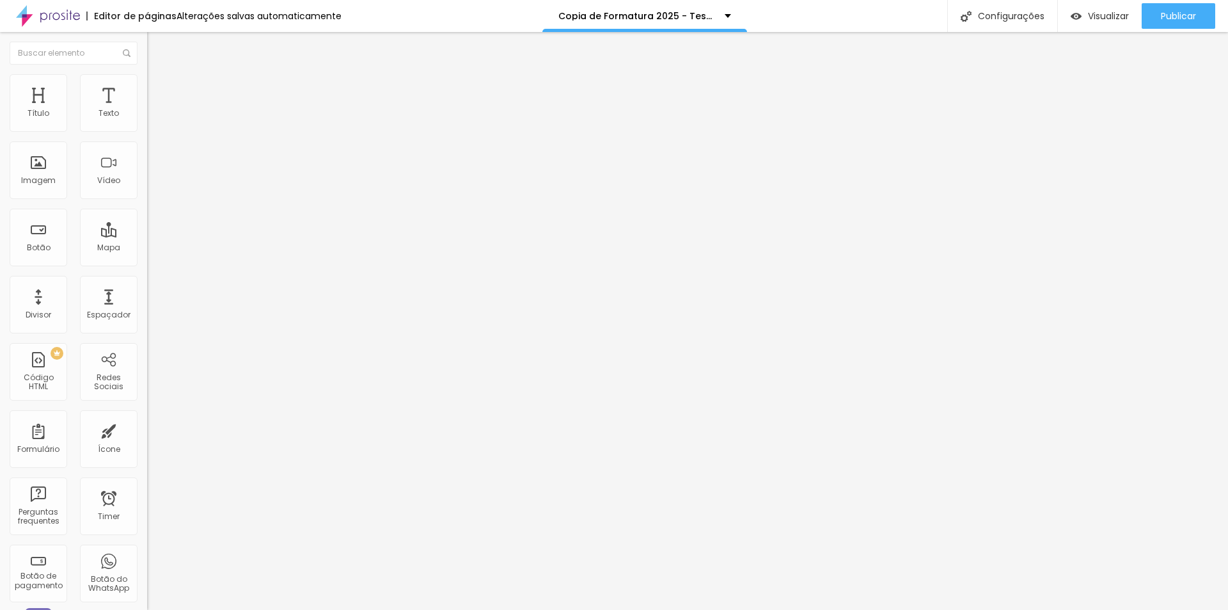
click at [147, 74] on img at bounding box center [153, 80] width 12 height 12
click at [147, 83] on li "Estilo" at bounding box center [220, 80] width 147 height 13
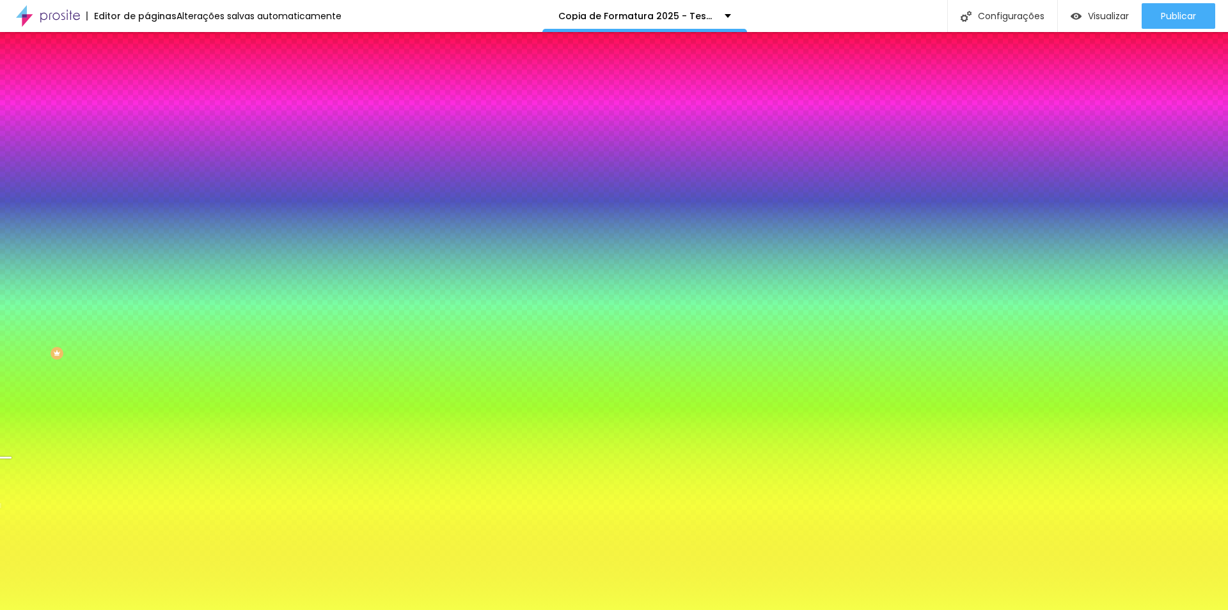
click at [147, 174] on div at bounding box center [220, 174] width 147 height 0
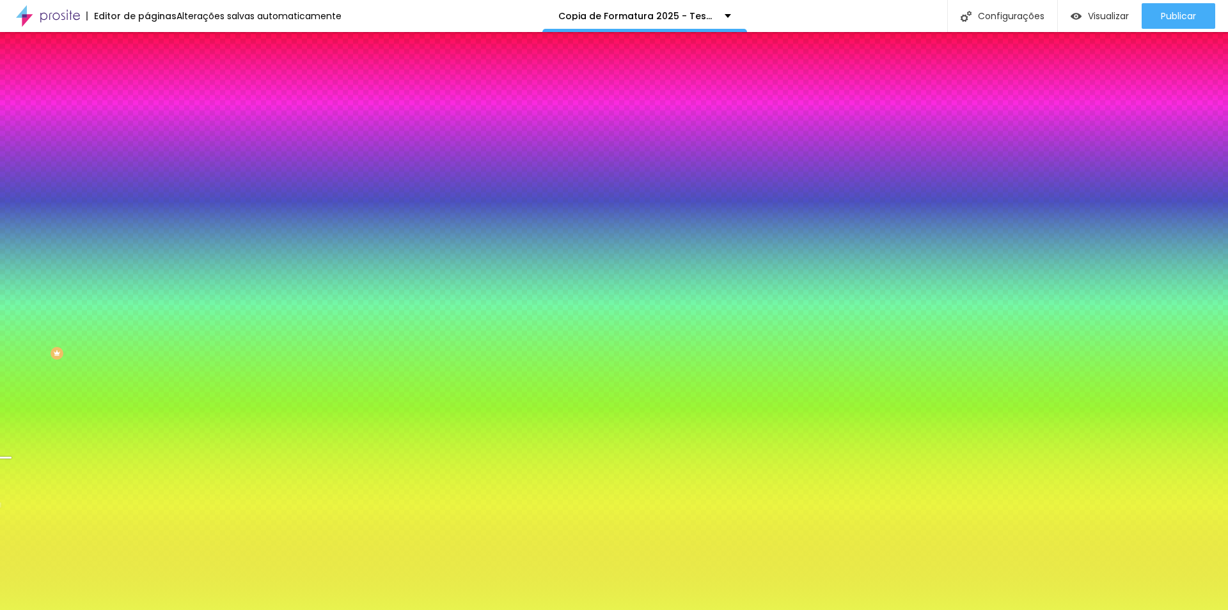
type input "#F1FF30"
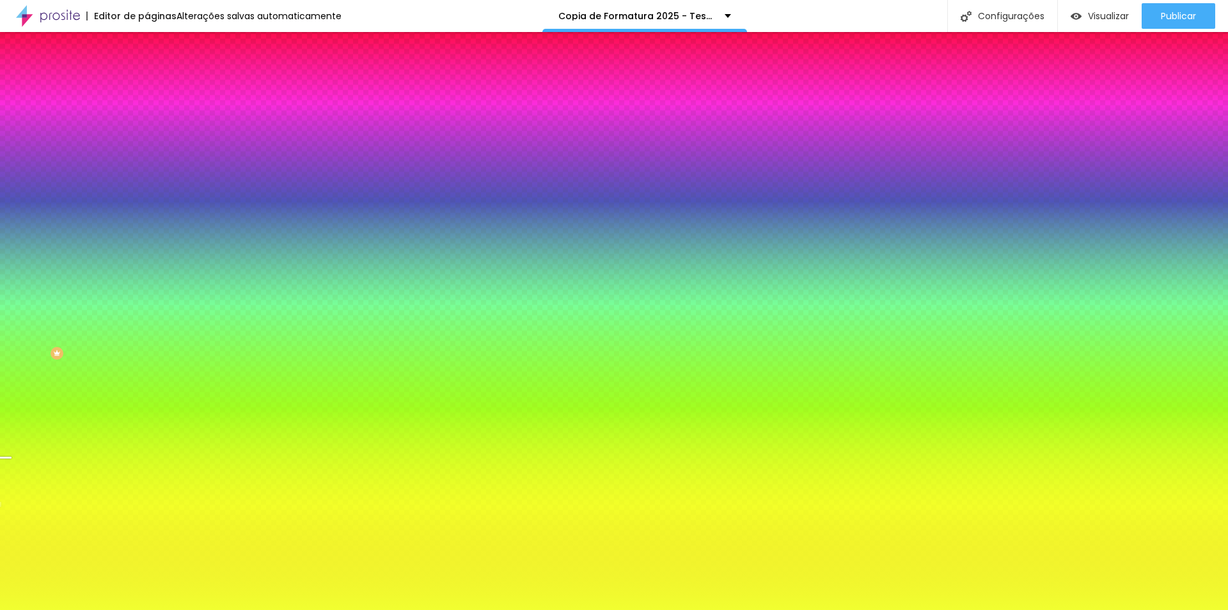
drag, startPoint x: 72, startPoint y: 260, endPoint x: 88, endPoint y: 240, distance: 26.0
click at [147, 187] on div "Cor de fundo Voltar ao padrão #F1FF30" at bounding box center [220, 169] width 147 height 35
click at [147, 174] on div at bounding box center [220, 174] width 147 height 0
drag, startPoint x: 125, startPoint y: 321, endPoint x: 125, endPoint y: 280, distance: 41.6
click at [12, 202] on div at bounding box center [5, 201] width 13 height 2
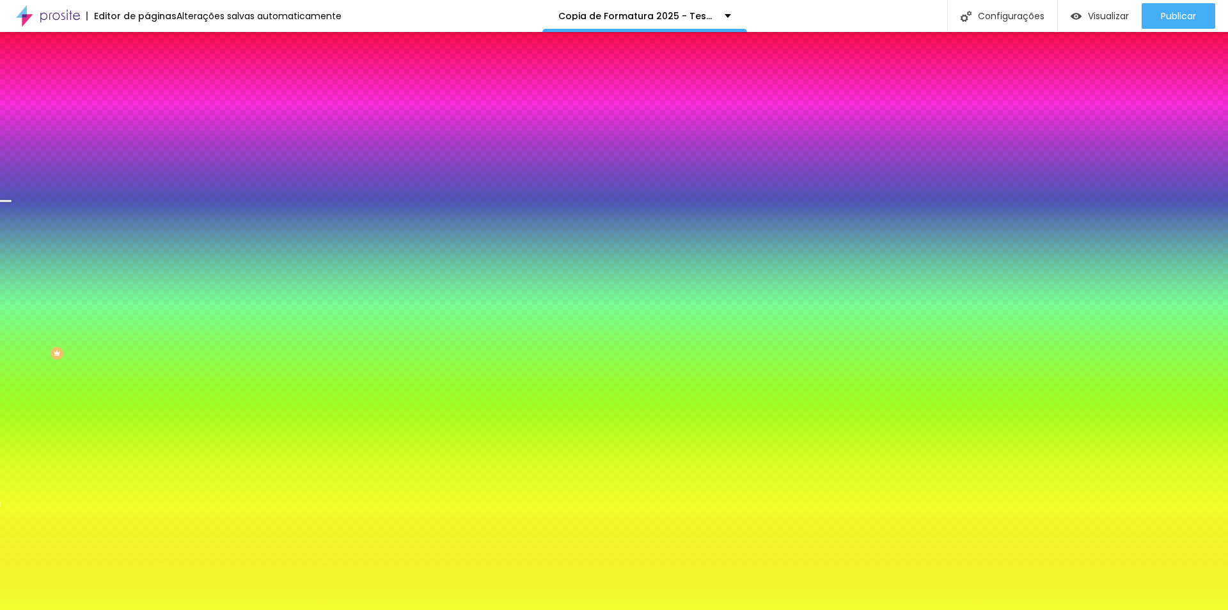
click at [12, 202] on div at bounding box center [5, 201] width 13 height 2
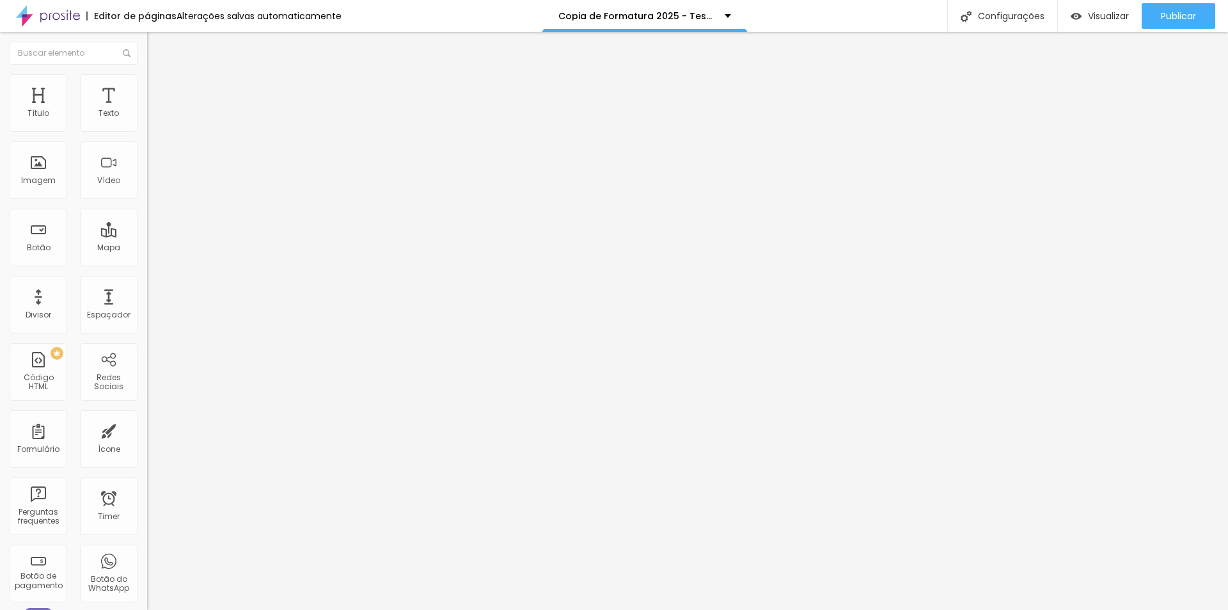
click at [147, 86] on ul "Conteúdo Estilo Avançado" at bounding box center [220, 80] width 147 height 38
click at [147, 74] on li "Estilo" at bounding box center [220, 80] width 147 height 13
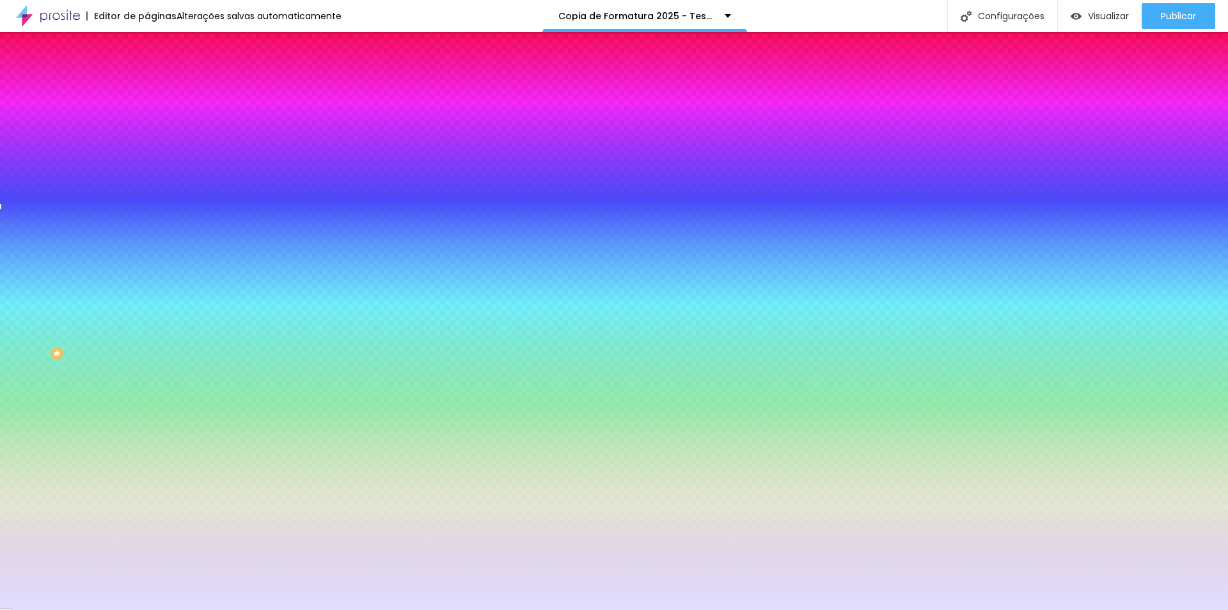
click at [147, 122] on div at bounding box center [220, 122] width 147 height 0
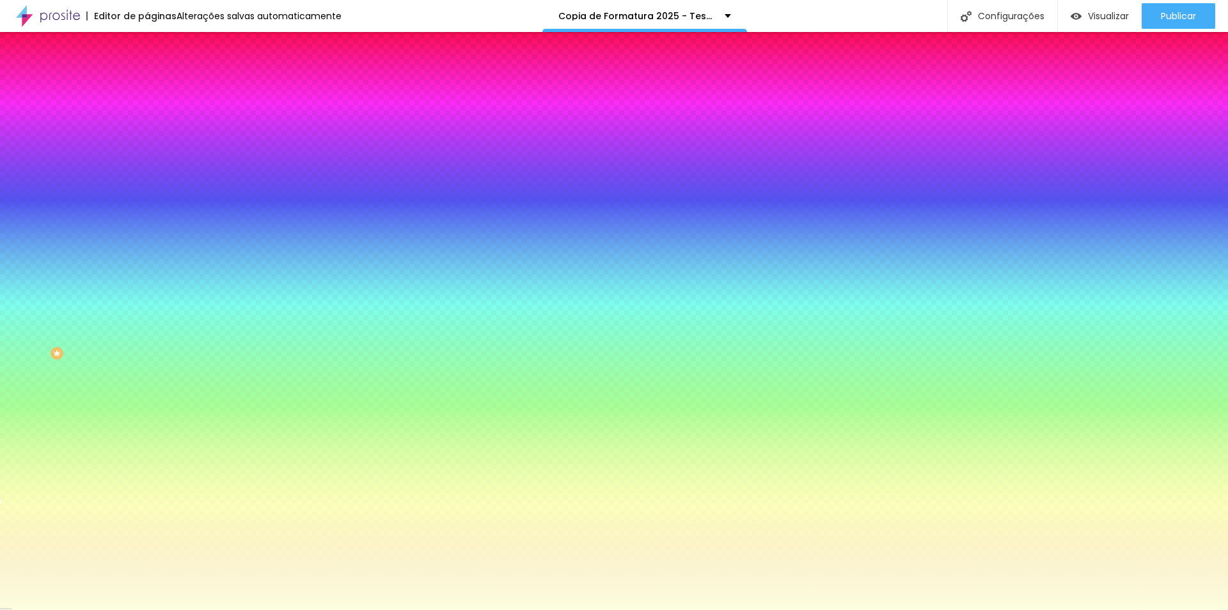
click at [112, 223] on div at bounding box center [614, 305] width 1228 height 610
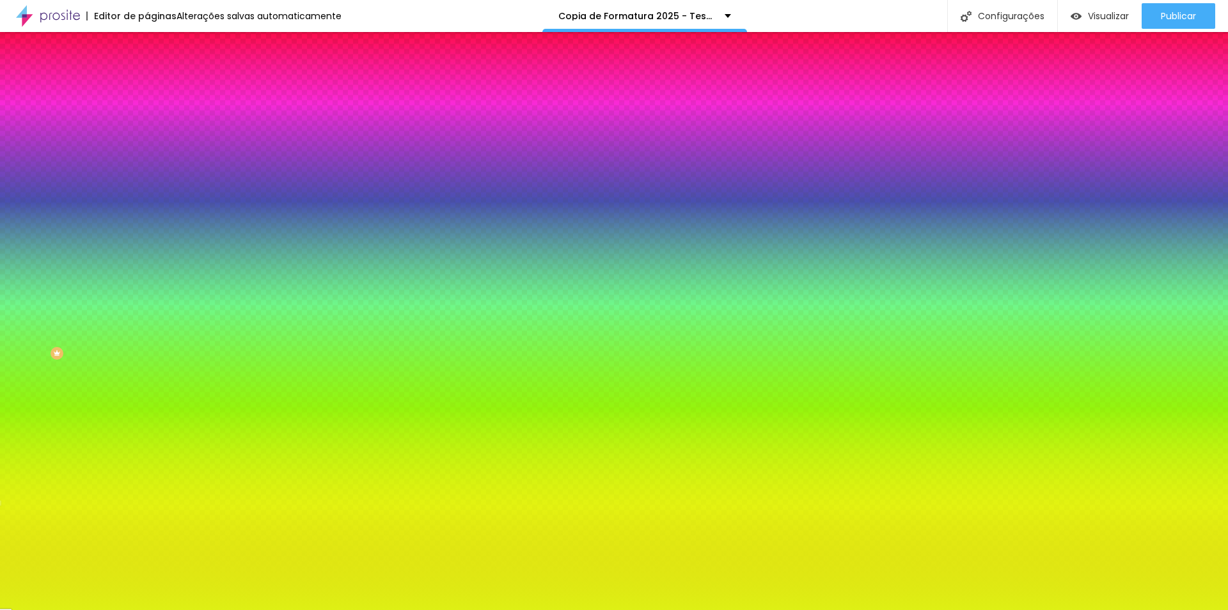
drag, startPoint x: 70, startPoint y: 162, endPoint x: 97, endPoint y: 150, distance: 29.5
click at [97, 150] on div at bounding box center [614, 305] width 1228 height 610
click at [147, 126] on div "Voltar ao padrão #DCEE14" at bounding box center [220, 121] width 147 height 28
drag, startPoint x: 79, startPoint y: 126, endPoint x: 70, endPoint y: 127, distance: 9.7
click at [147, 126] on div "Voltar ao padrão #DCEE14" at bounding box center [220, 121] width 147 height 28
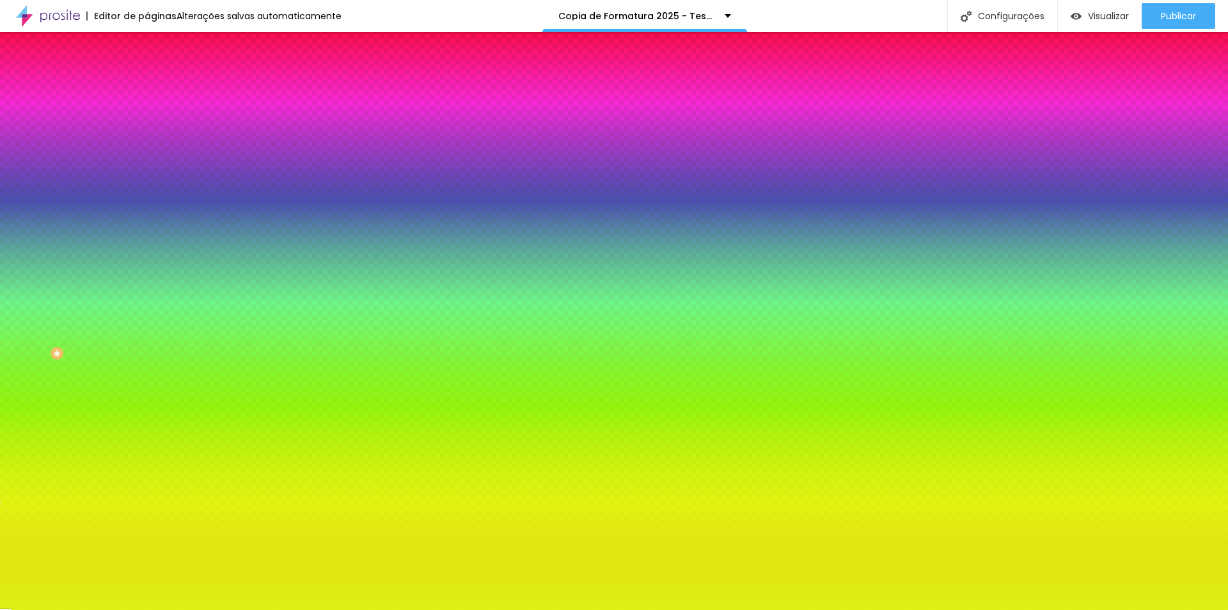
click at [152, 118] on icon "button" at bounding box center [156, 113] width 9 height 9
click at [147, 122] on div at bounding box center [220, 122] width 147 height 0
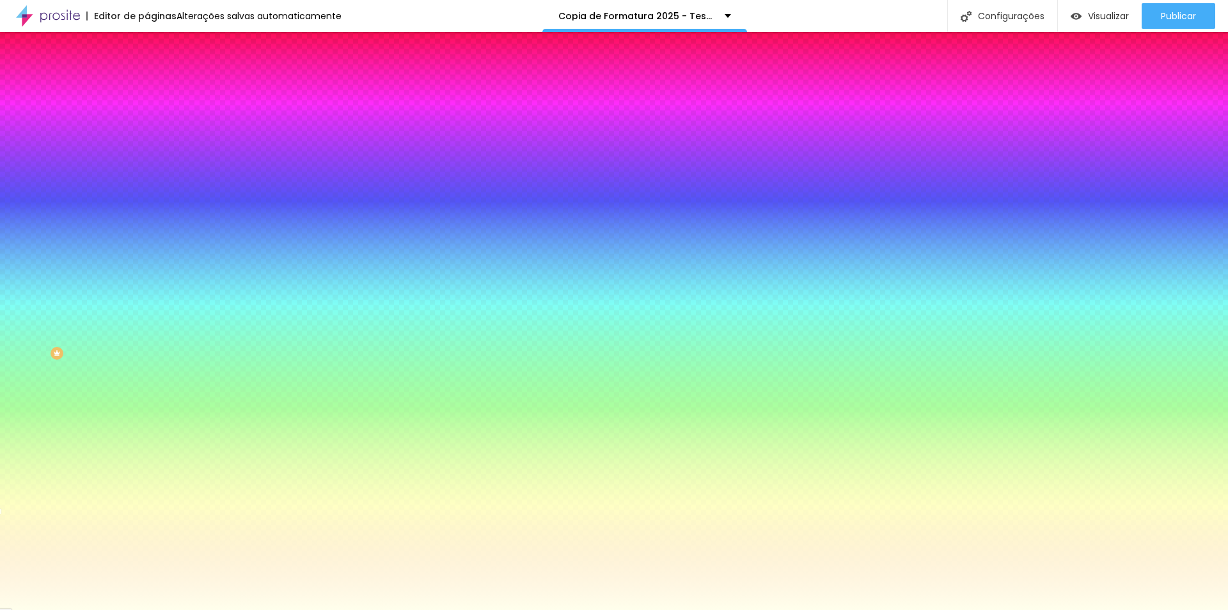
drag, startPoint x: 81, startPoint y: 169, endPoint x: 26, endPoint y: 131, distance: 66.2
click at [147, 131] on div "Cor de fundo Voltar ao padrão #FFFFE6" at bounding box center [220, 117] width 147 height 35
click at [147, 107] on div "Cor de fundo" at bounding box center [220, 104] width 147 height 8
click at [147, 122] on div at bounding box center [220, 122] width 147 height 0
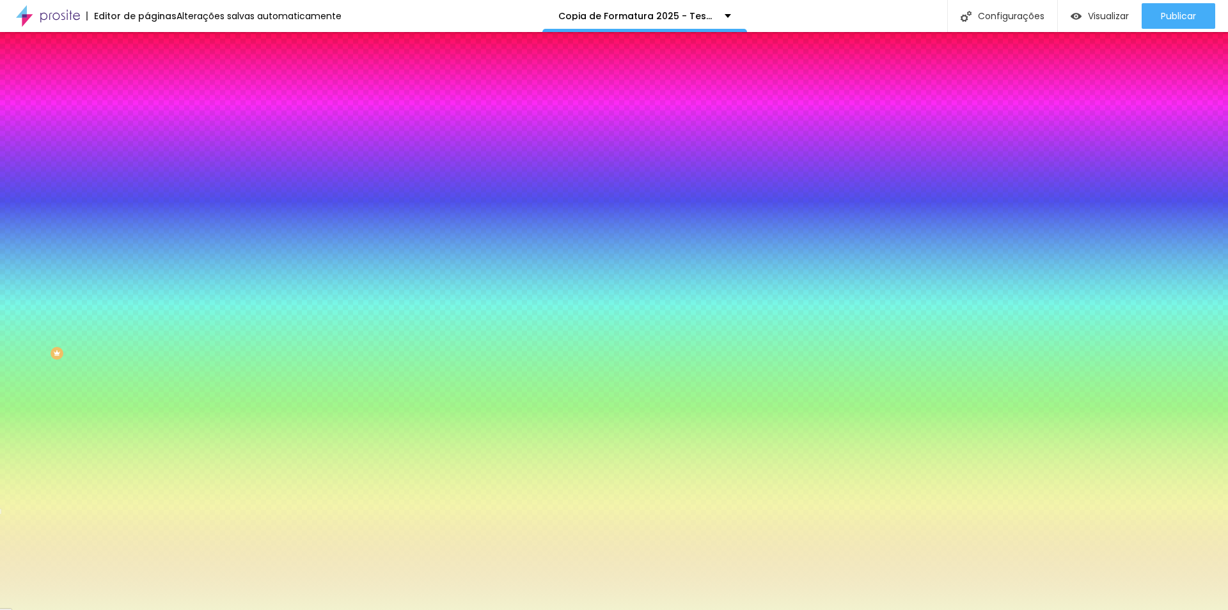
type input "#F0F0CF"
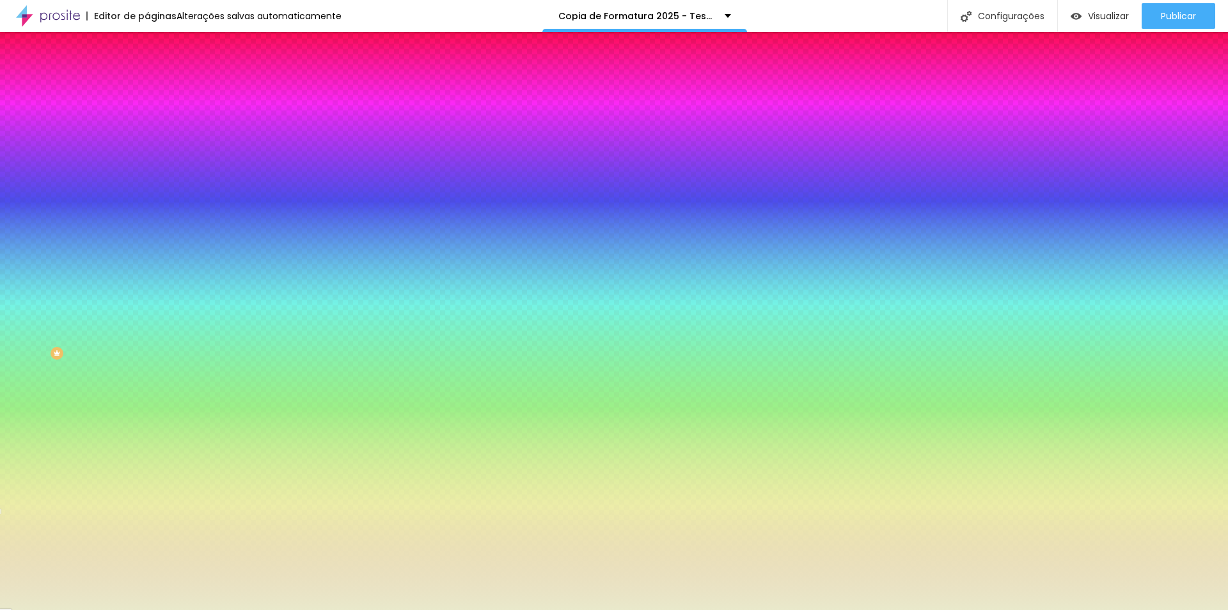
drag, startPoint x: 36, startPoint y: 148, endPoint x: 31, endPoint y: 153, distance: 7.3
click at [31, 153] on div at bounding box center [614, 305] width 1228 height 610
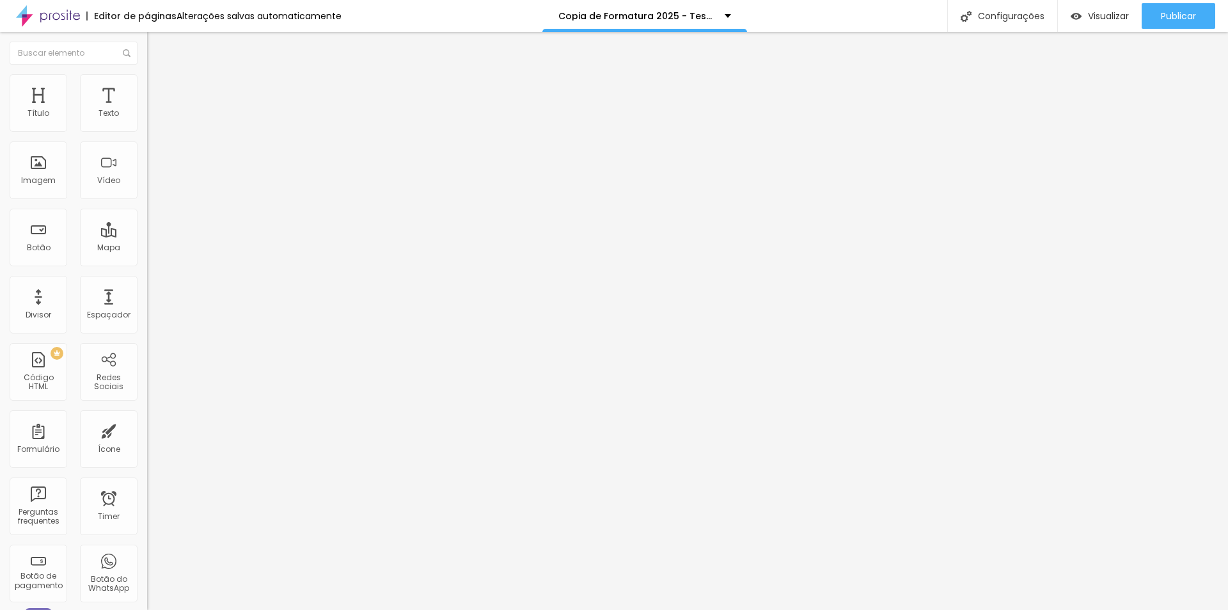
click at [147, 129] on img at bounding box center [151, 133] width 9 height 9
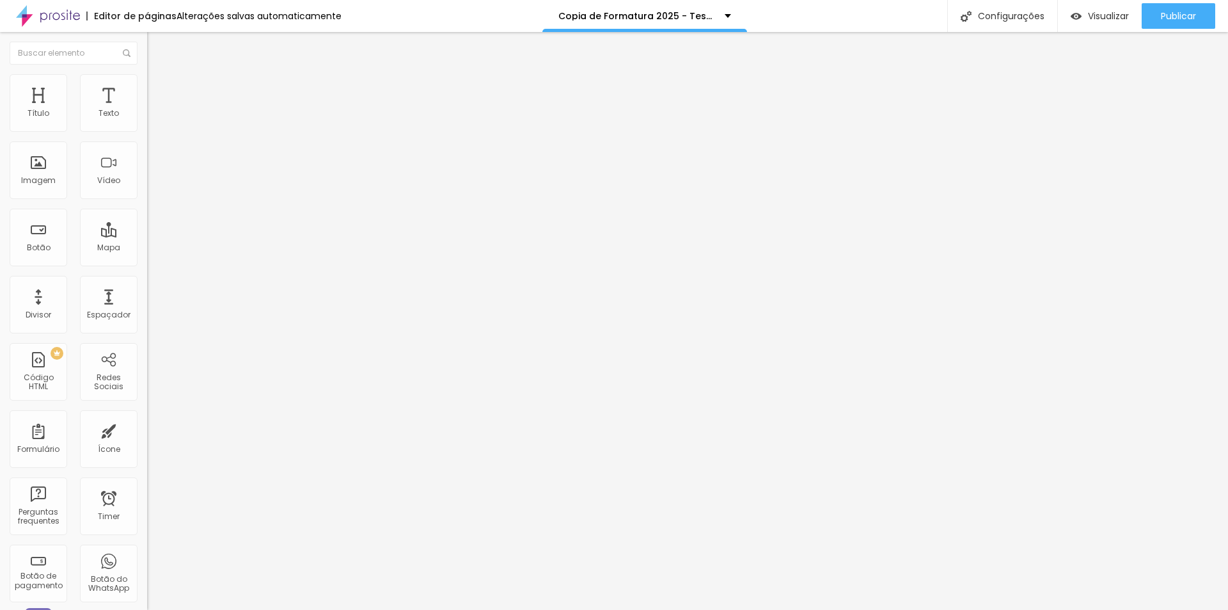
click at [147, 258] on div "Instagram" at bounding box center [220, 262] width 147 height 8
click at [147, 435] on input "https://" at bounding box center [224, 441] width 154 height 13
paste input "[URL][DOMAIN_NAME]"
type input "[URL][DOMAIN_NAME]"
click at [147, 448] on div "Editar Redes Sociais Conteúdo Estilo Avançado Instagram Rede social Instagram E…" at bounding box center [220, 321] width 147 height 578
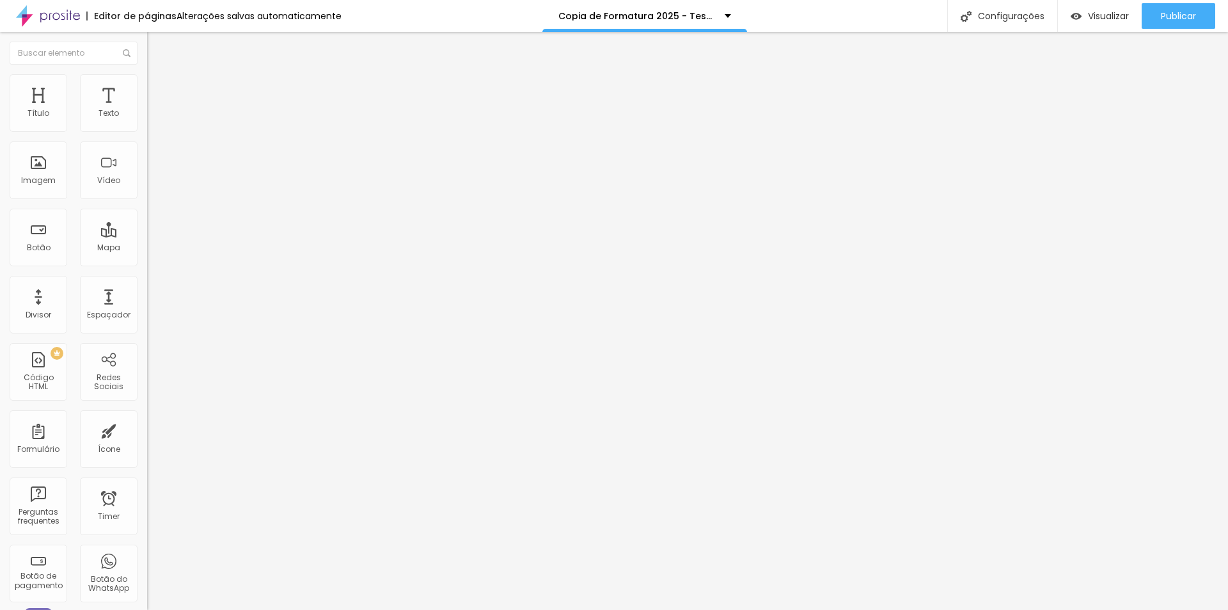
click at [147, 509] on img at bounding box center [151, 513] width 9 height 9
click at [147, 177] on div "Instagram Rede social Instagram Endereço URL [URL][DOMAIN_NAME] Abrir em uma no…" at bounding box center [220, 319] width 147 height 439
click at [147, 529] on img at bounding box center [151, 533] width 9 height 9
click at [147, 519] on img at bounding box center [151, 523] width 9 height 9
click at [1110, 19] on span "Visualizar" at bounding box center [1108, 16] width 41 height 10
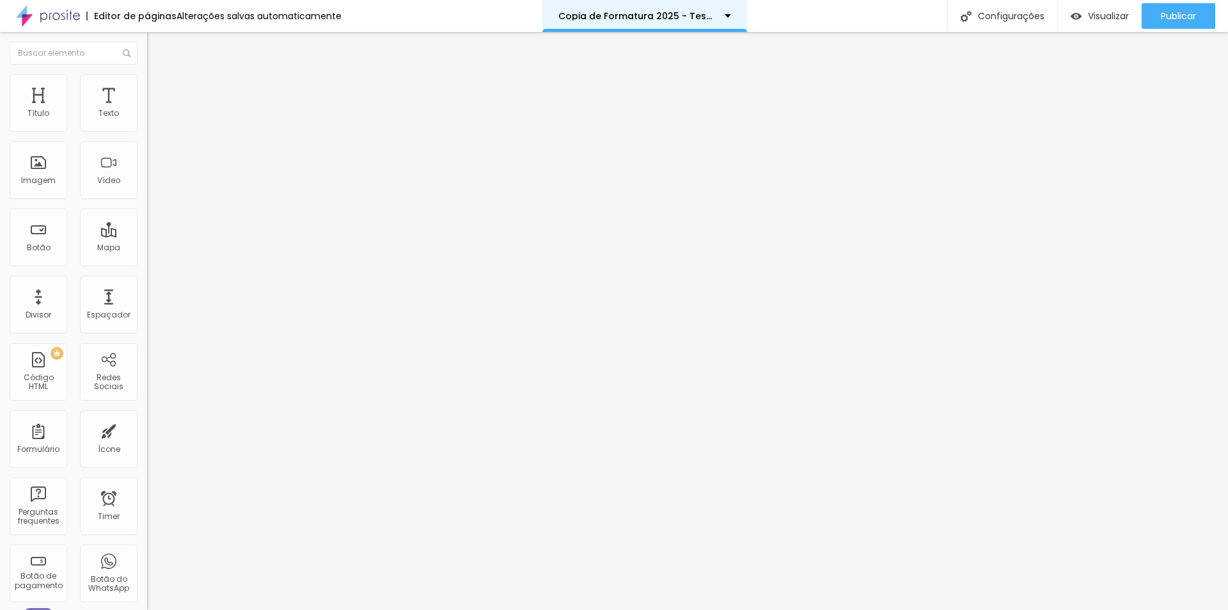
click at [723, 17] on div "Copia de Formatura 2025 - Teste" at bounding box center [644, 16] width 205 height 32
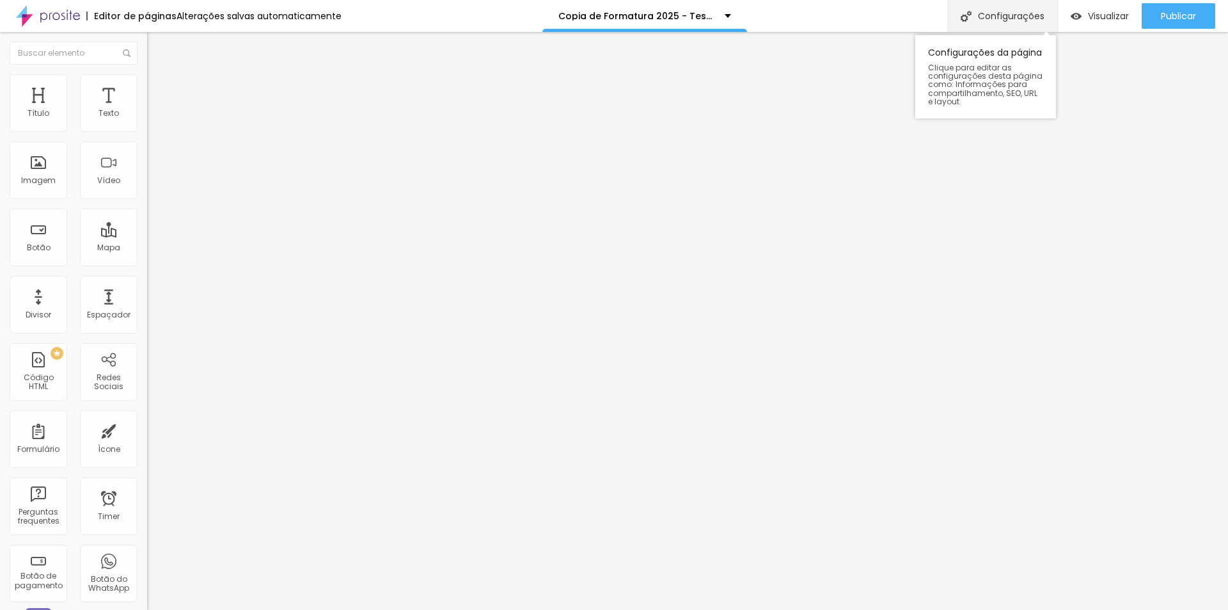
click at [1007, 20] on div "Configurações" at bounding box center [1002, 16] width 110 height 32
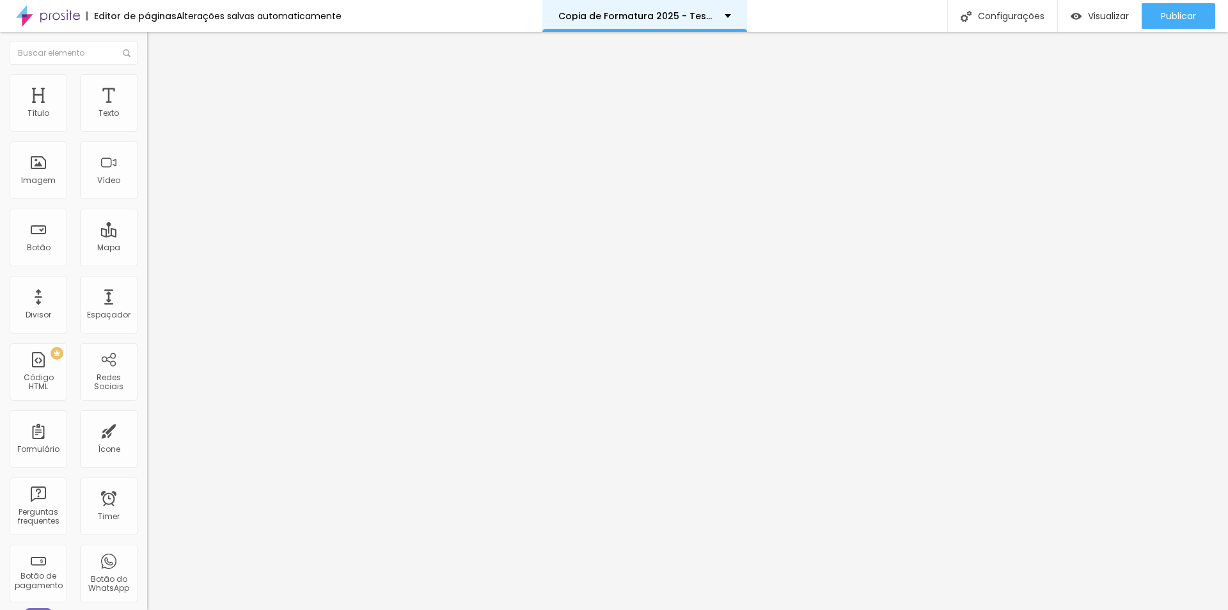
click at [720, 13] on div "Copia de Formatura 2025 - Teste" at bounding box center [644, 16] width 173 height 9
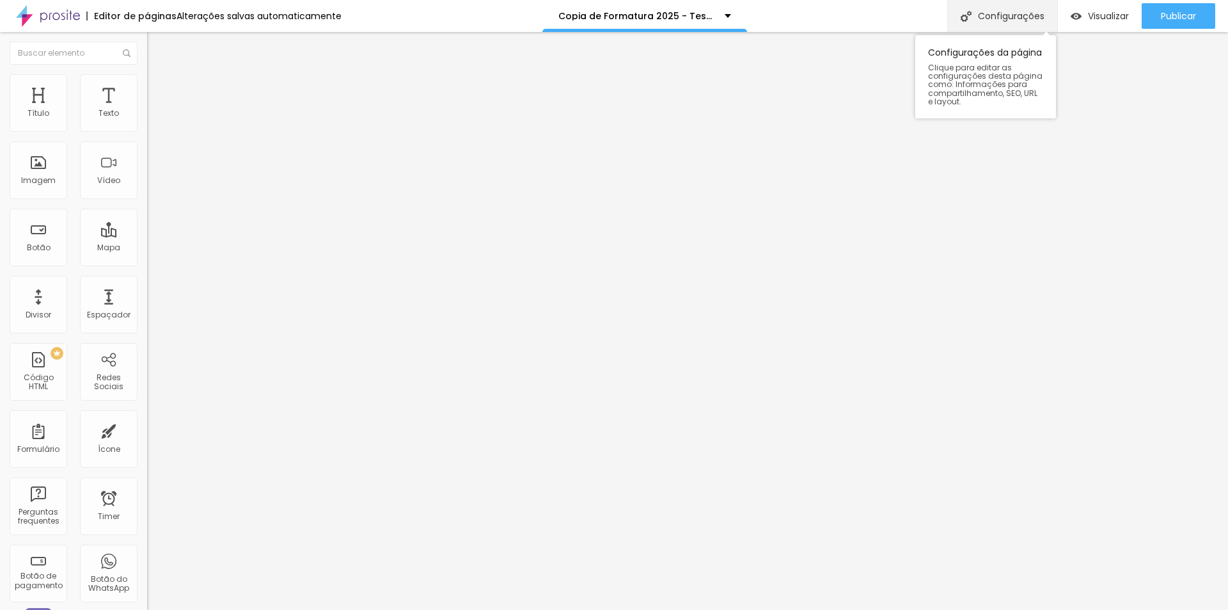
click at [1001, 19] on div "Configurações" at bounding box center [1002, 16] width 110 height 32
type input "Formatura 2025 - Joãozinho Issler Teste"
type input "/formatura-2025-joaozinhoissler-teste"
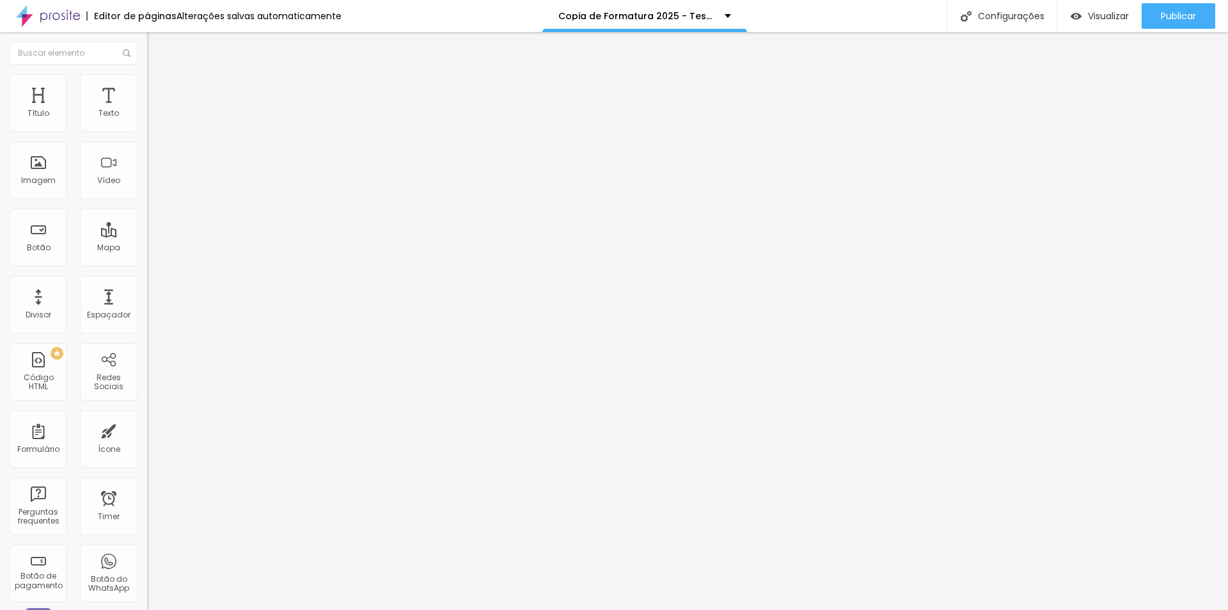
click at [1093, 19] on span "Visualizar" at bounding box center [1108, 16] width 41 height 10
